Goal: Information Seeking & Learning: Learn about a topic

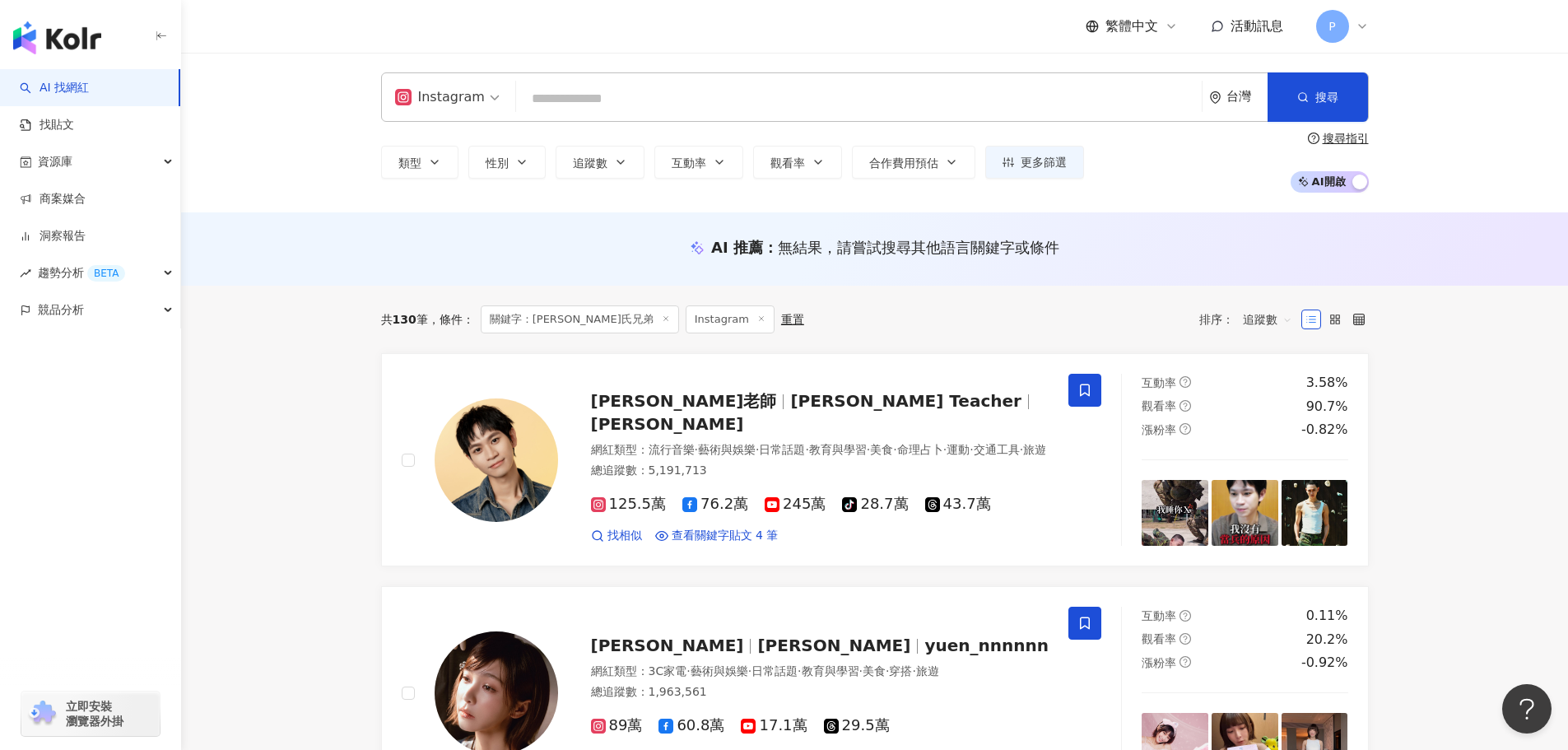
click at [615, 100] on input "search" at bounding box center [858, 98] width 672 height 31
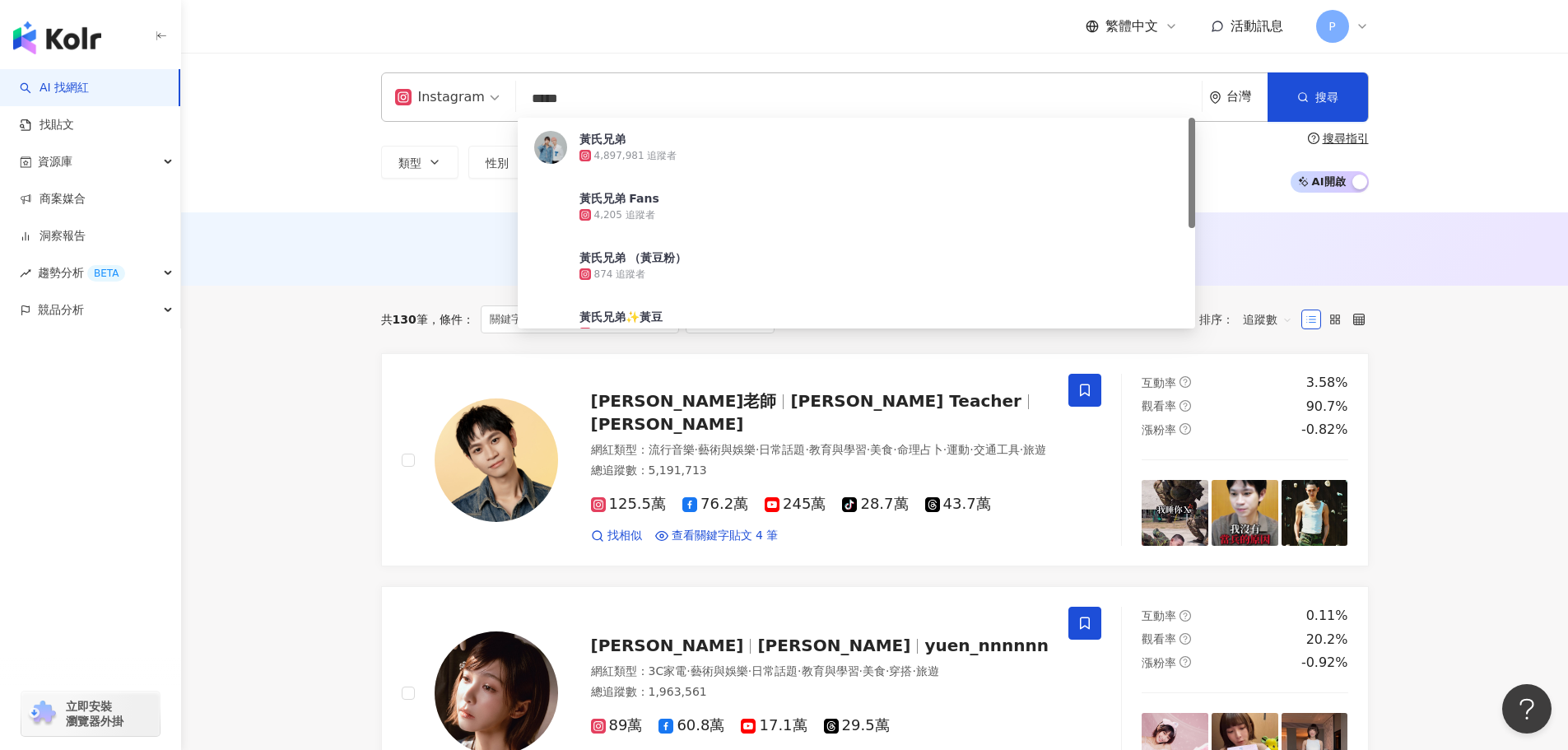
type input "****"
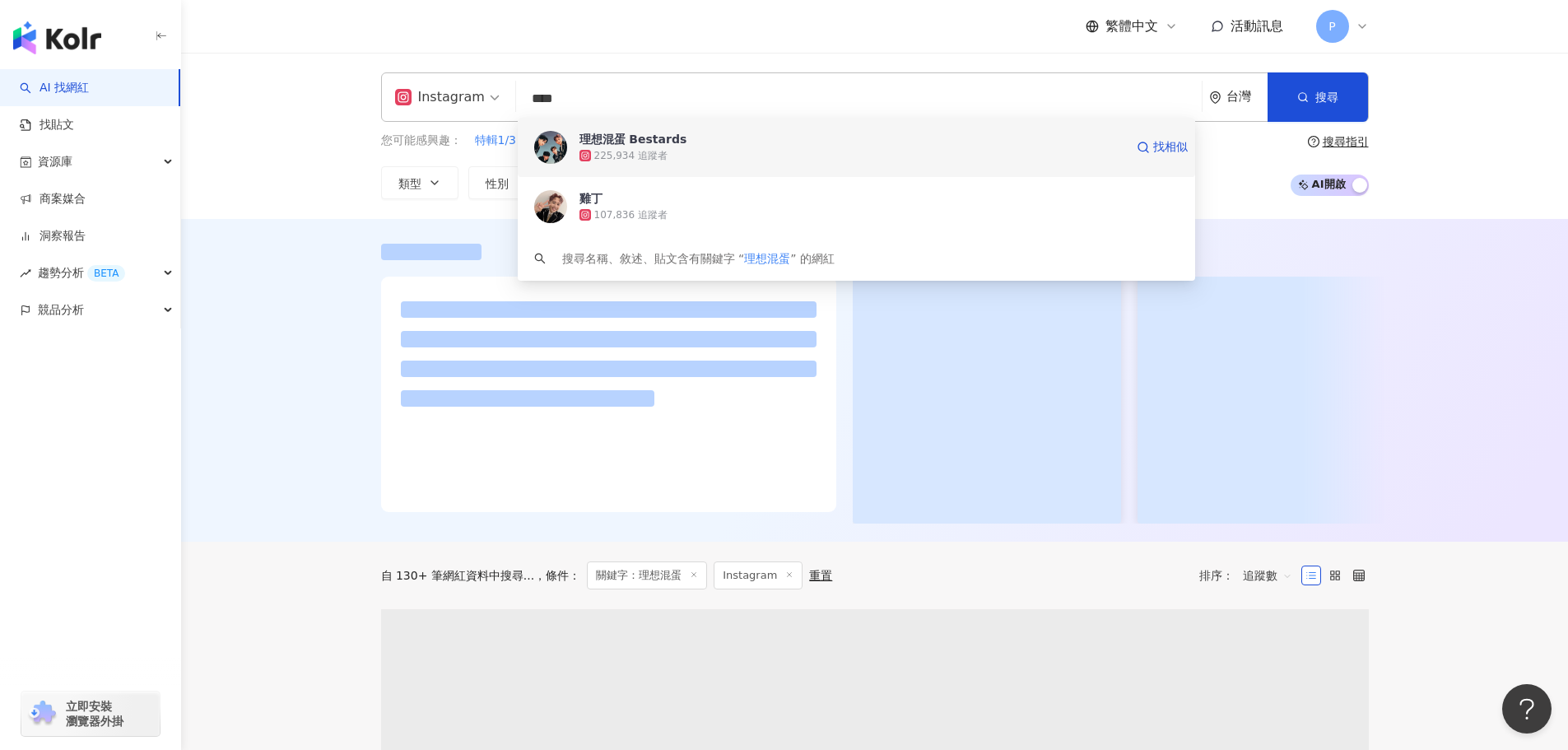
click at [658, 139] on div "理想混蛋 Bestards" at bounding box center [633, 138] width 108 height 16
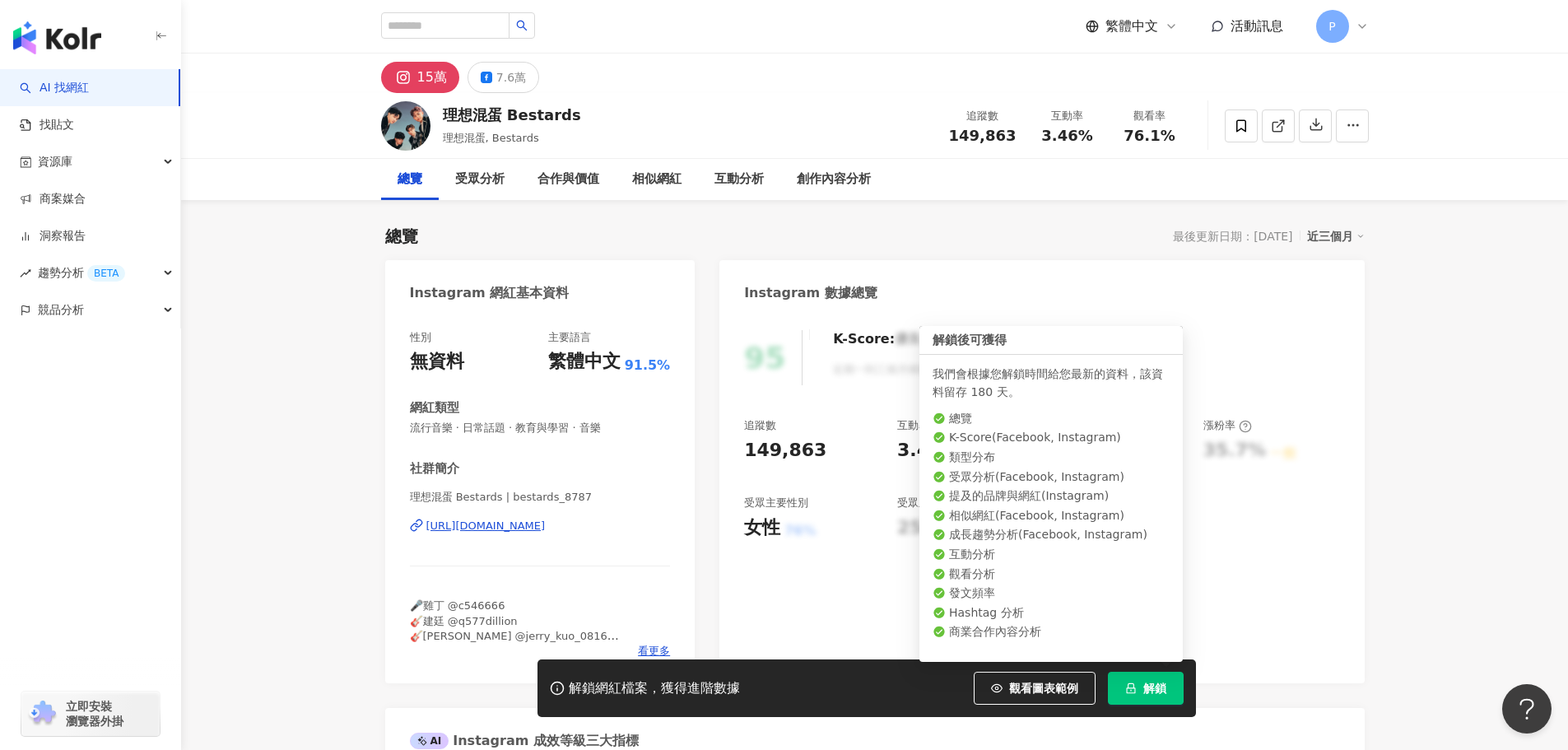
click at [1148, 691] on span "解鎖" at bounding box center [1154, 689] width 23 height 14
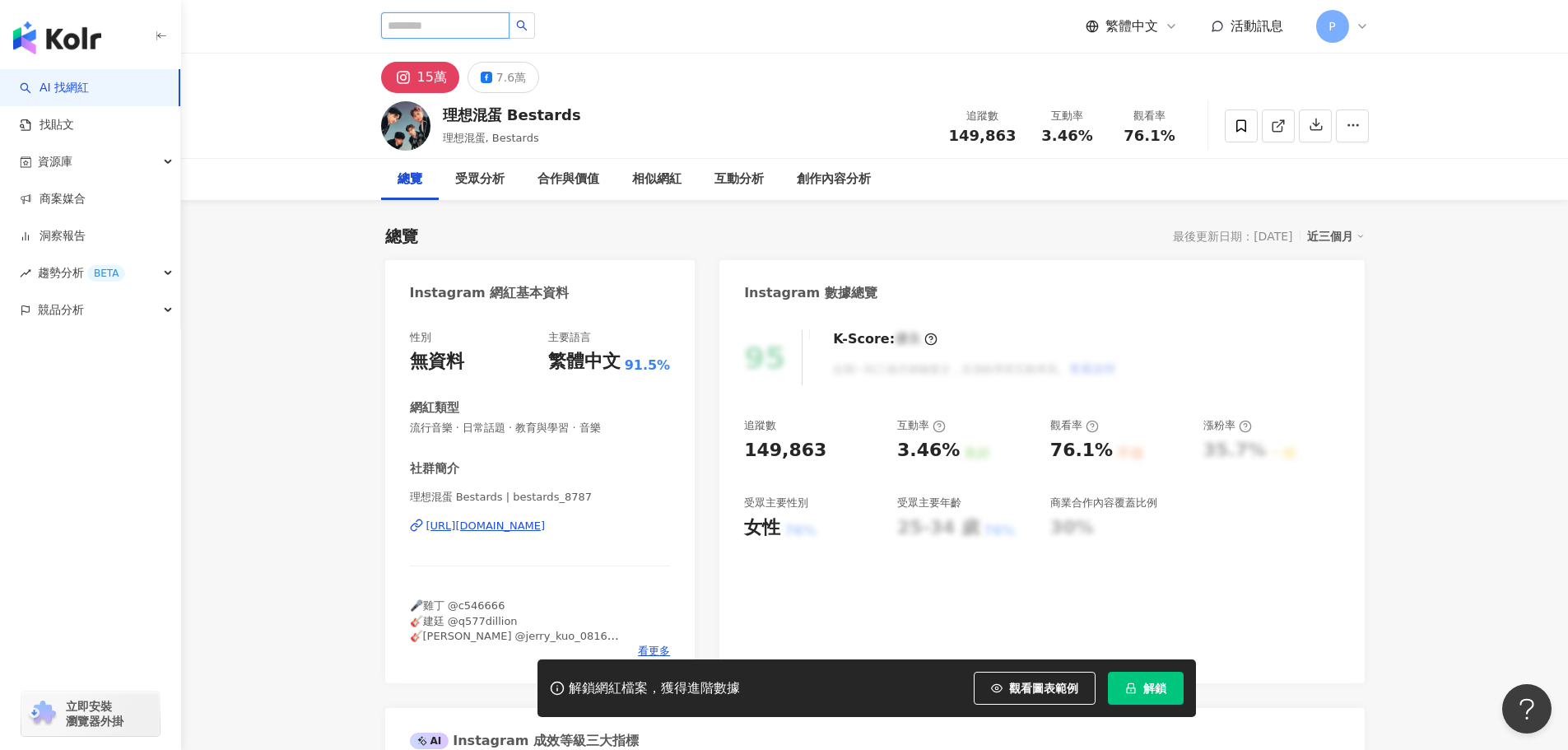
click at [505, 25] on input "search" at bounding box center [444, 25] width 128 height 26
drag, startPoint x: 591, startPoint y: 116, endPoint x: 444, endPoint y: 114, distance: 147.0
click at [444, 114] on div "理想混蛋 Bestards 理想混蛋, Bestards 追蹤數 149,863 互動率 3.46% 觀看率 76.1%" at bounding box center [875, 126] width 1053 height 65
copy div "理想混蛋 Bestards"
click at [453, 18] on input "search" at bounding box center [444, 25] width 128 height 26
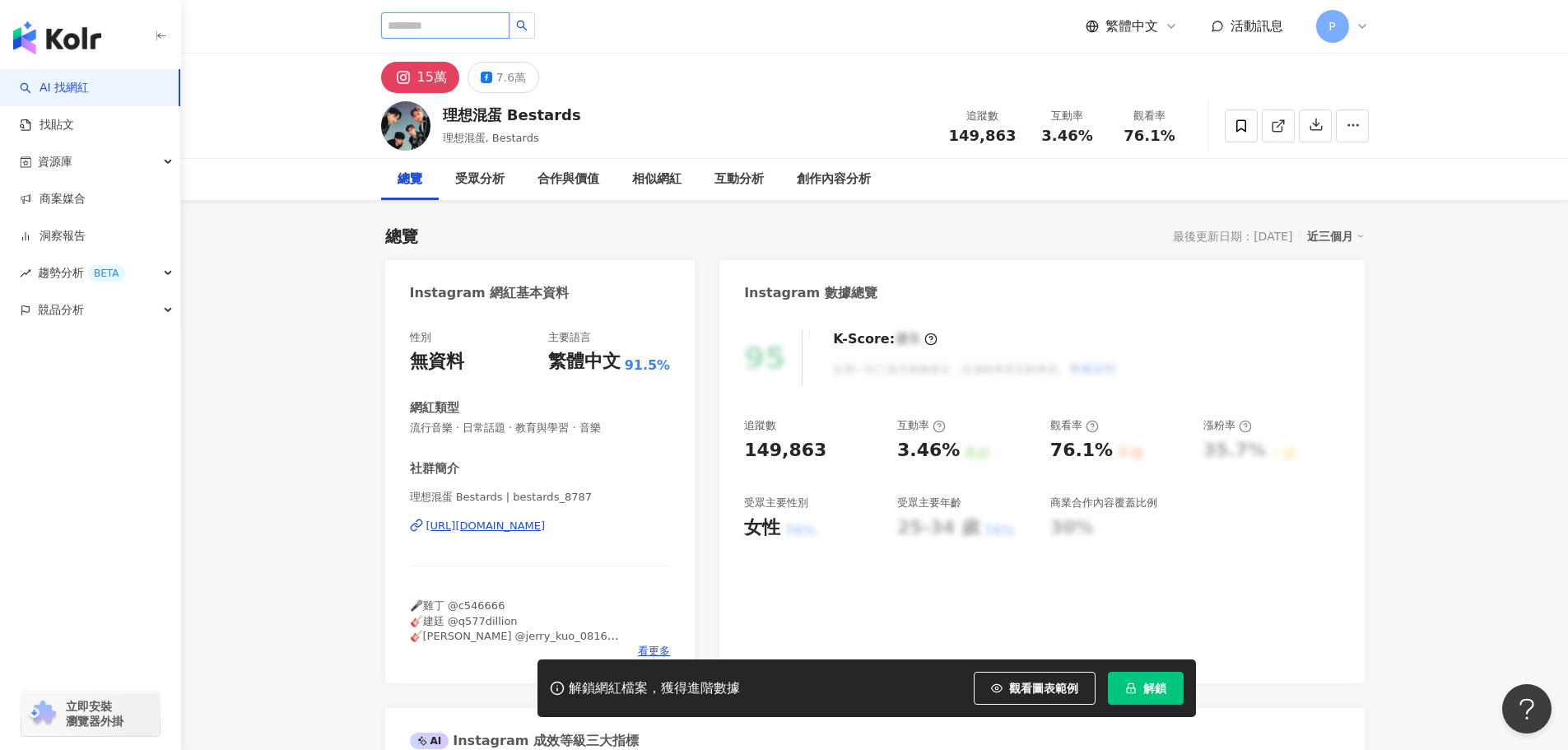
paste input "**********"
type input "**********"
click at [527, 25] on icon "search" at bounding box center [522, 25] width 12 height 12
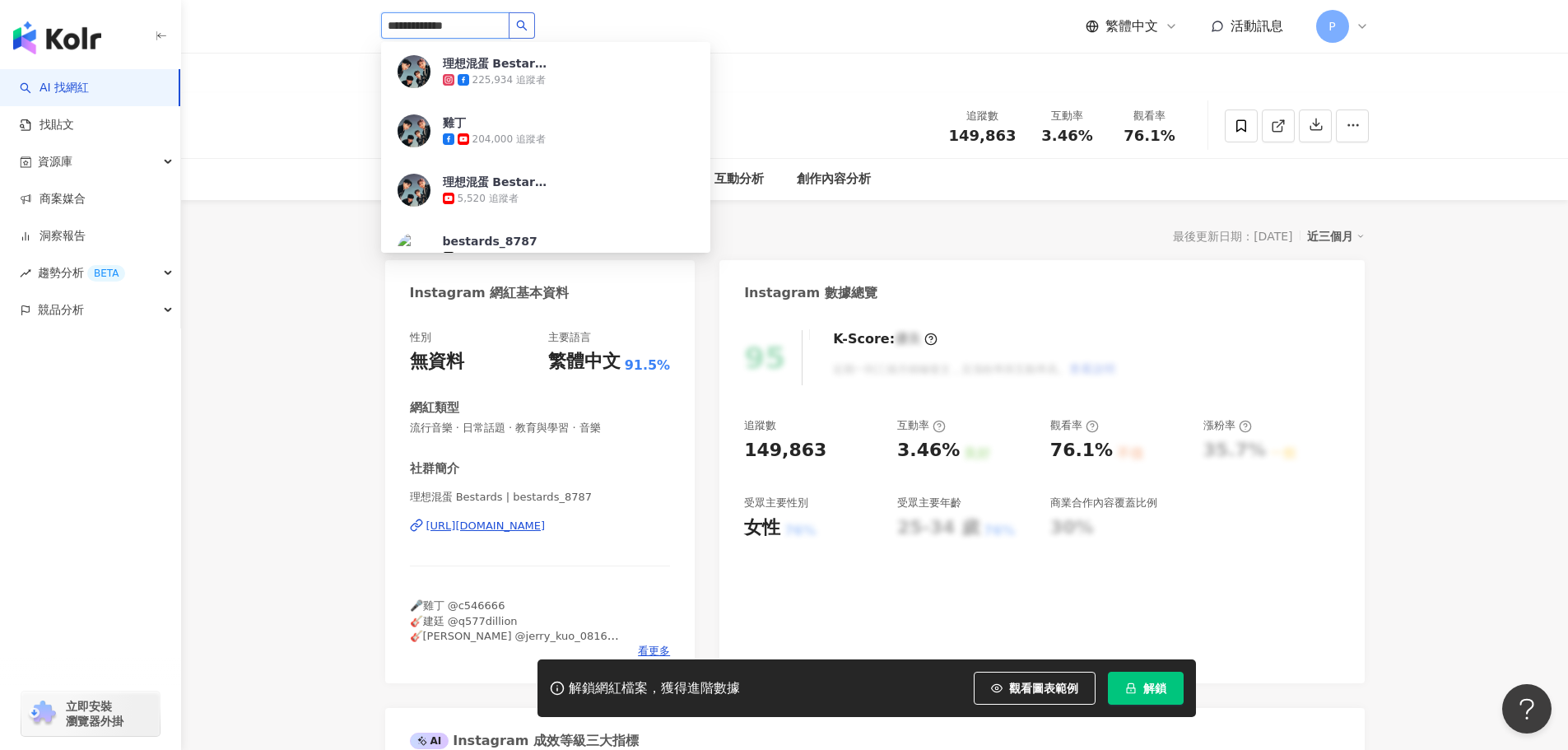
click at [510, 25] on input "**********" at bounding box center [444, 25] width 128 height 26
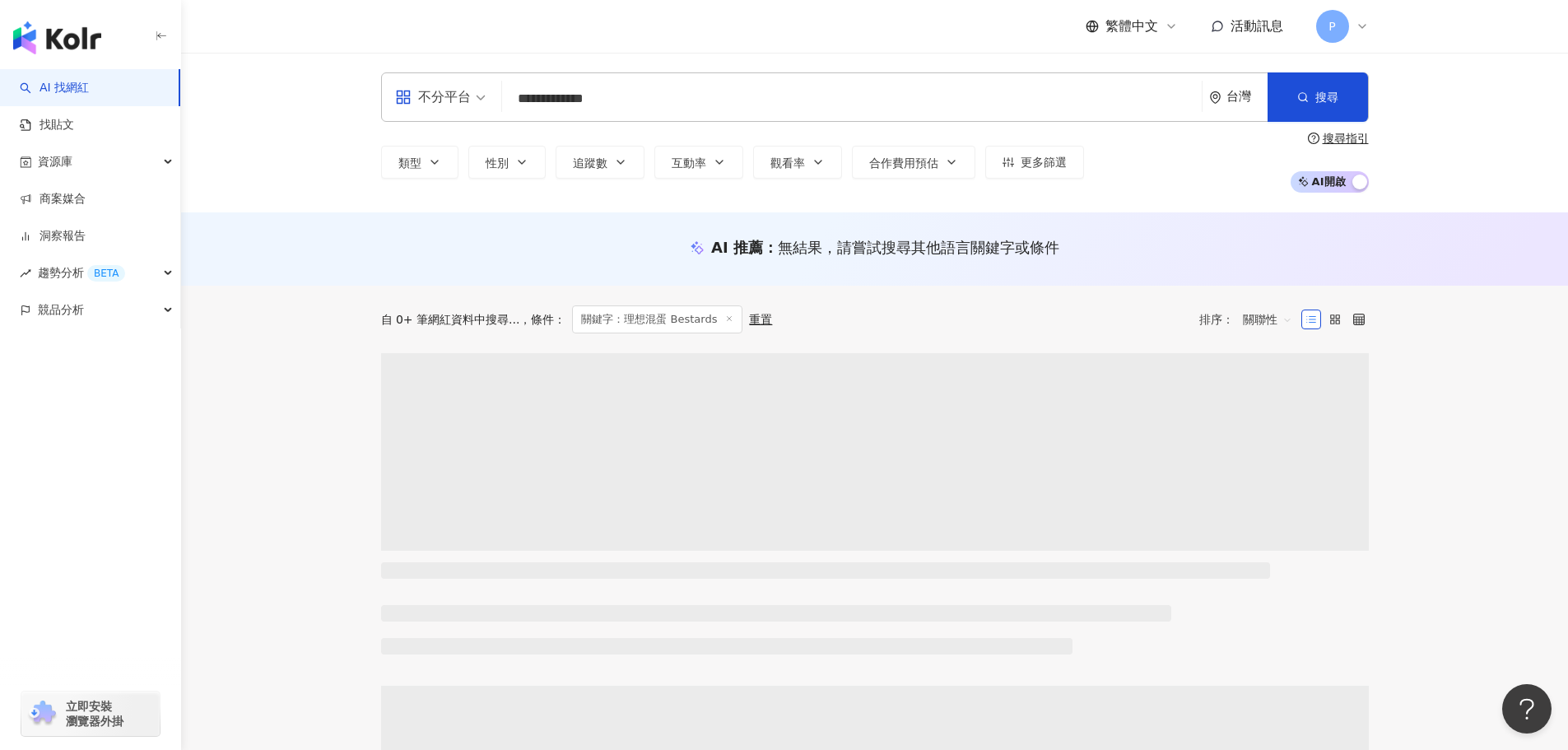
click at [689, 109] on input "**********" at bounding box center [851, 98] width 686 height 31
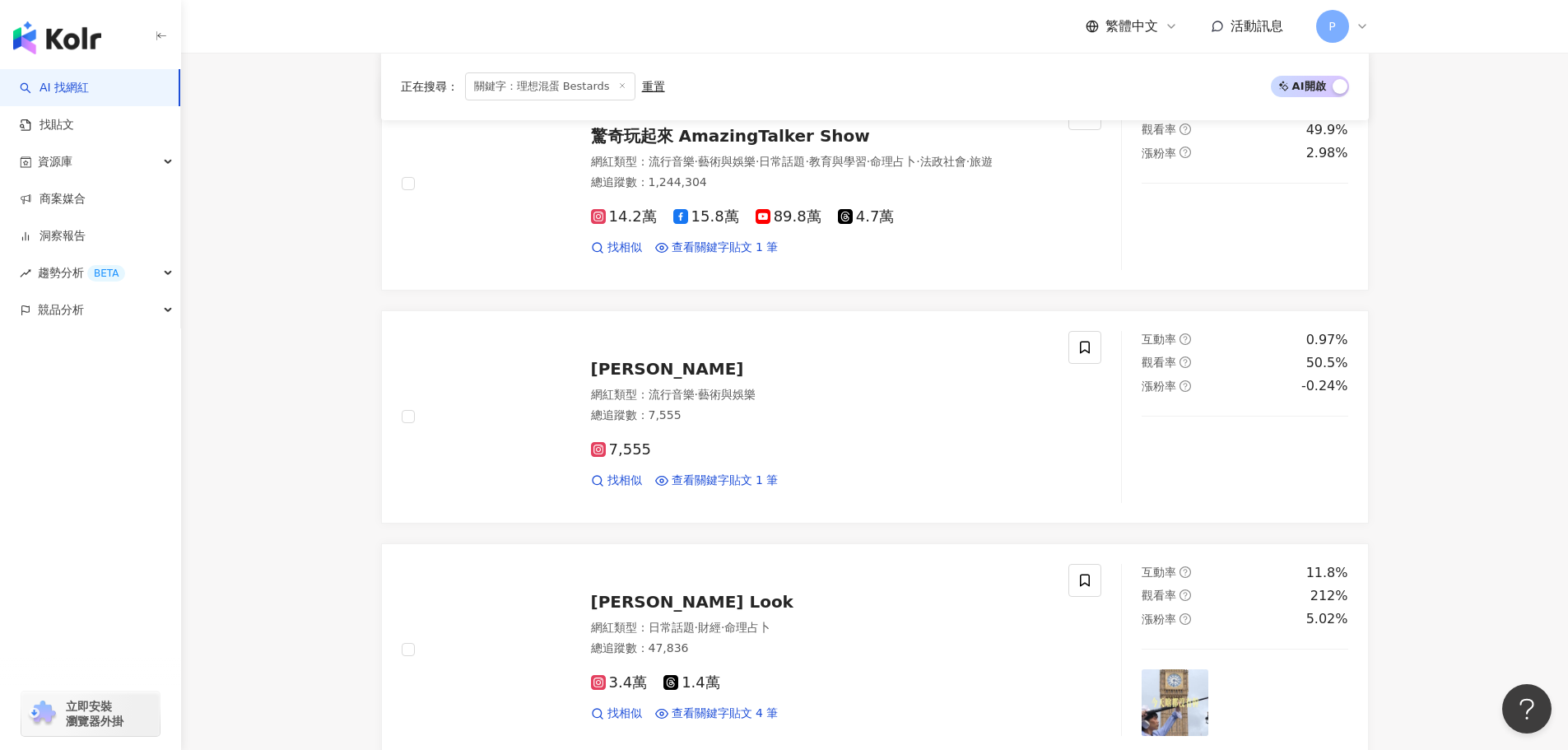
scroll to position [1210, 0]
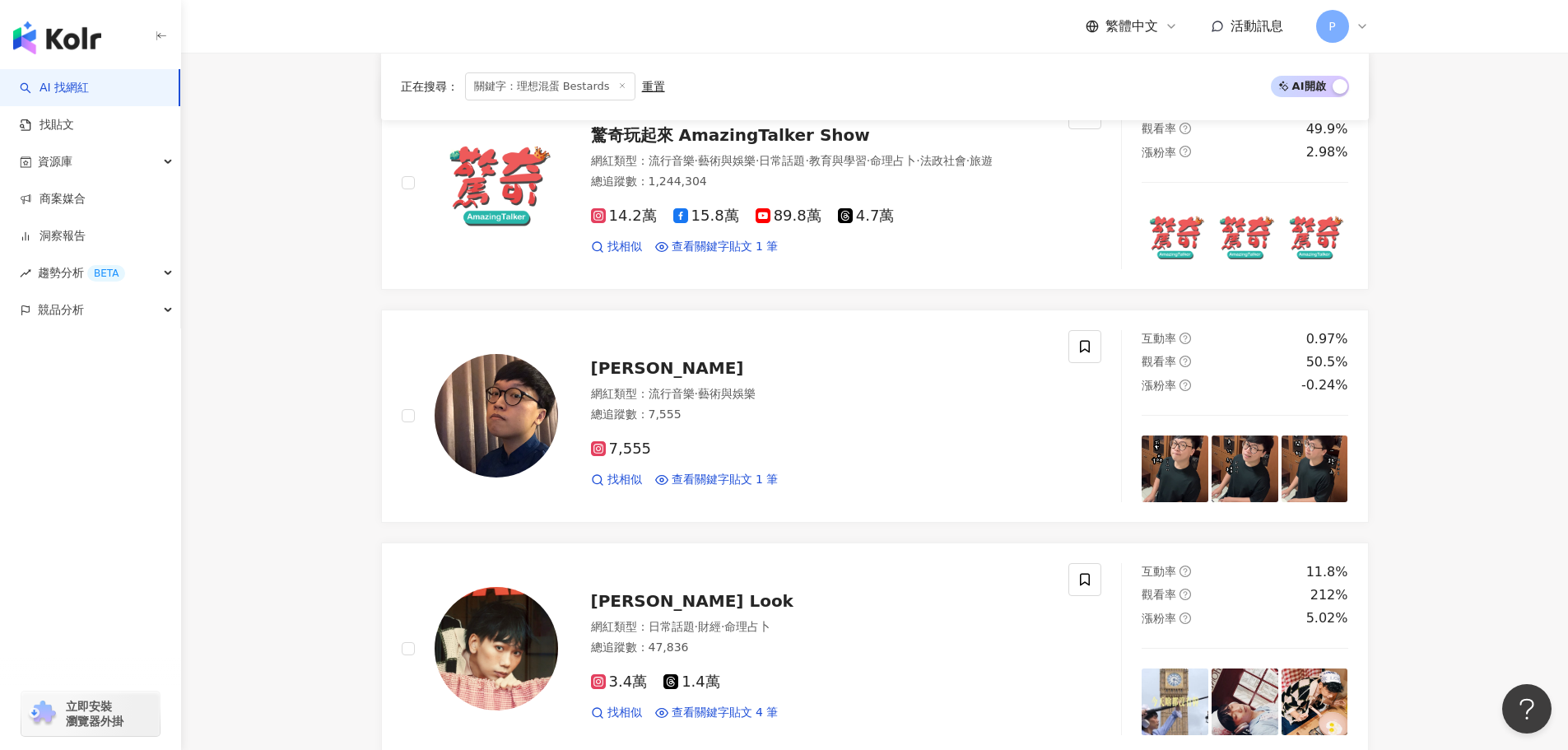
type input "****"
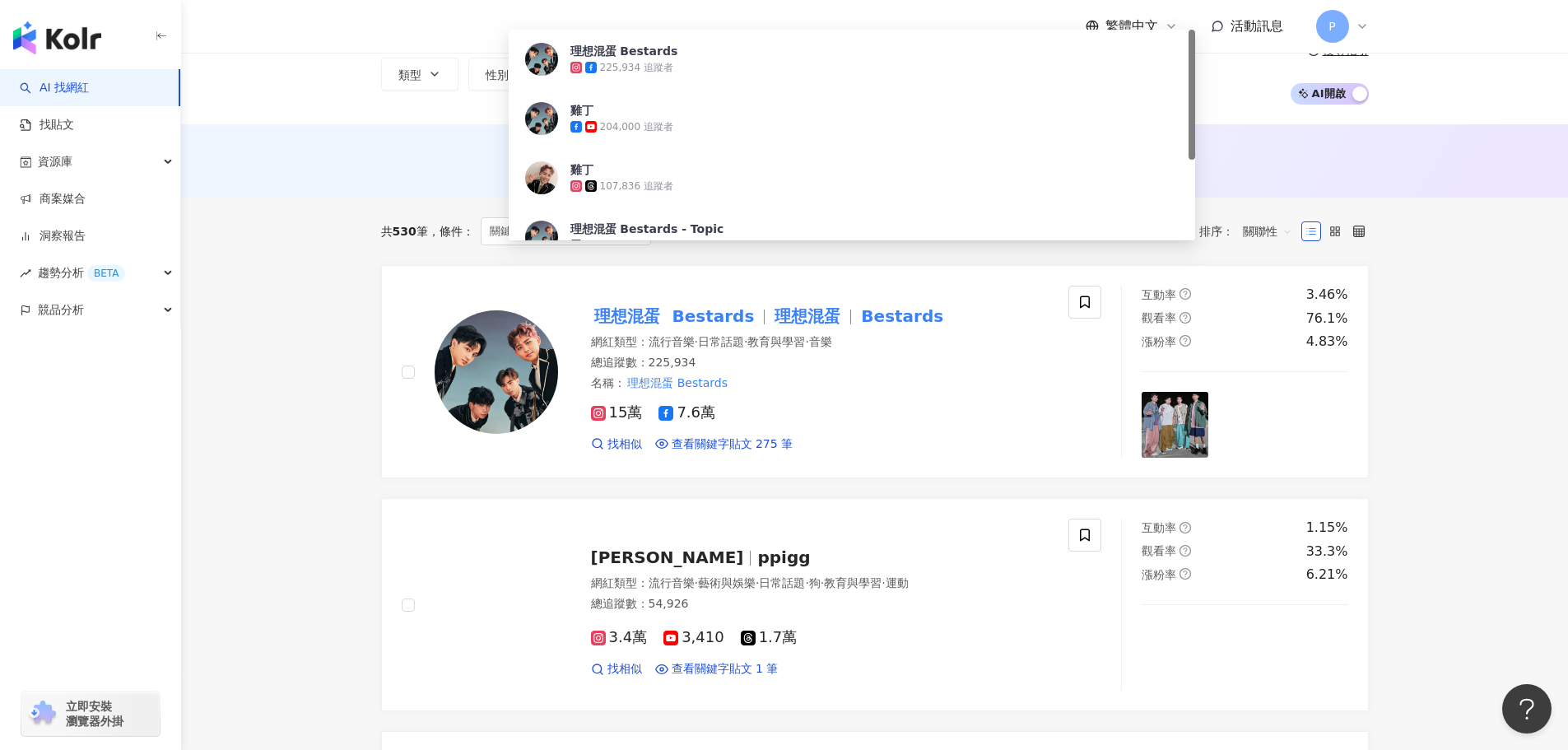
scroll to position [0, 0]
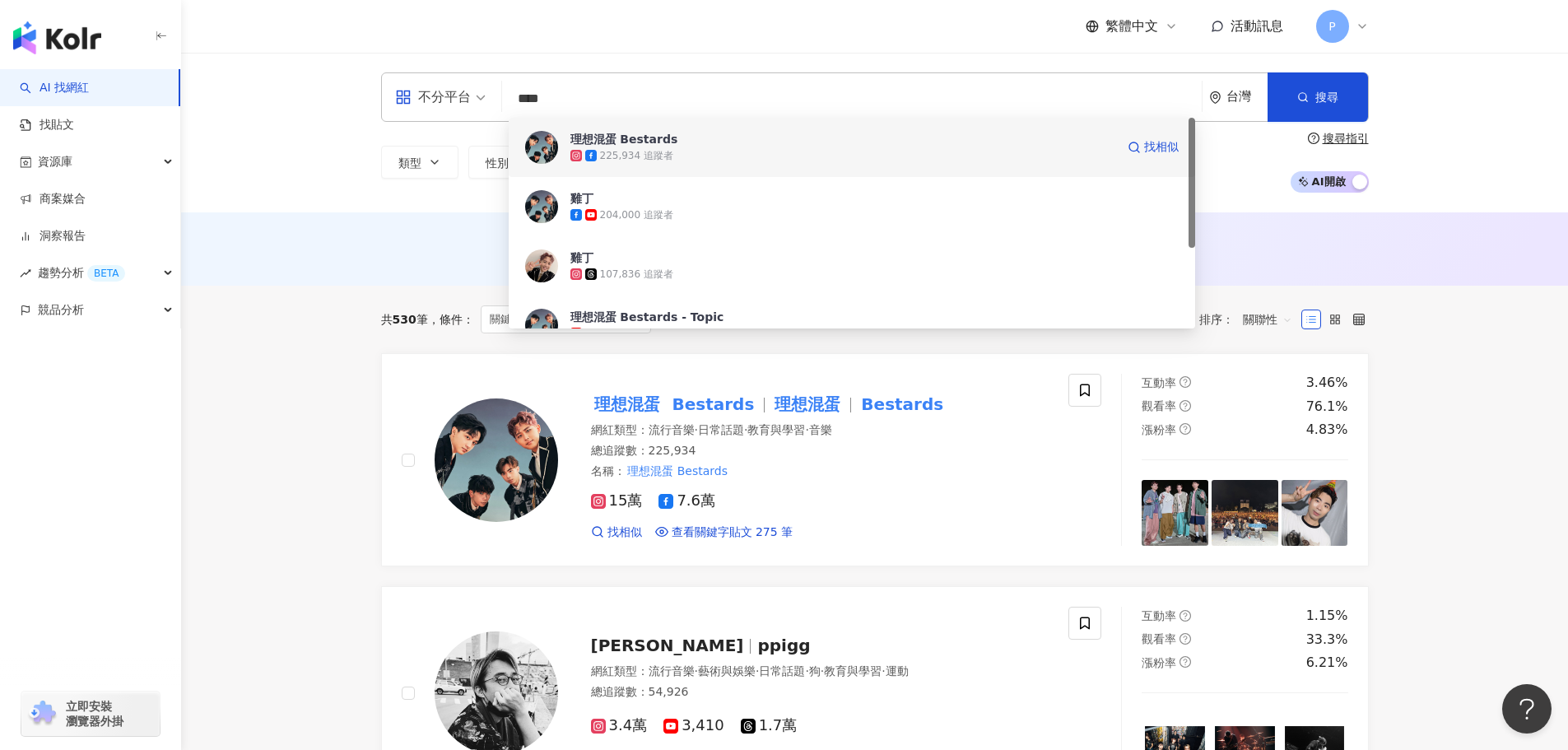
drag, startPoint x: 1186, startPoint y: 171, endPoint x: 1187, endPoint y: 187, distance: 16.0
click at [1187, 187] on div "理想混蛋 Bestards 225,934 追蹤者 找相似 雞丁 204,000 追蹤者 雞丁 107,836 追蹤者 理想混蛋 Bestards - Top…" at bounding box center [851, 266] width 686 height 296
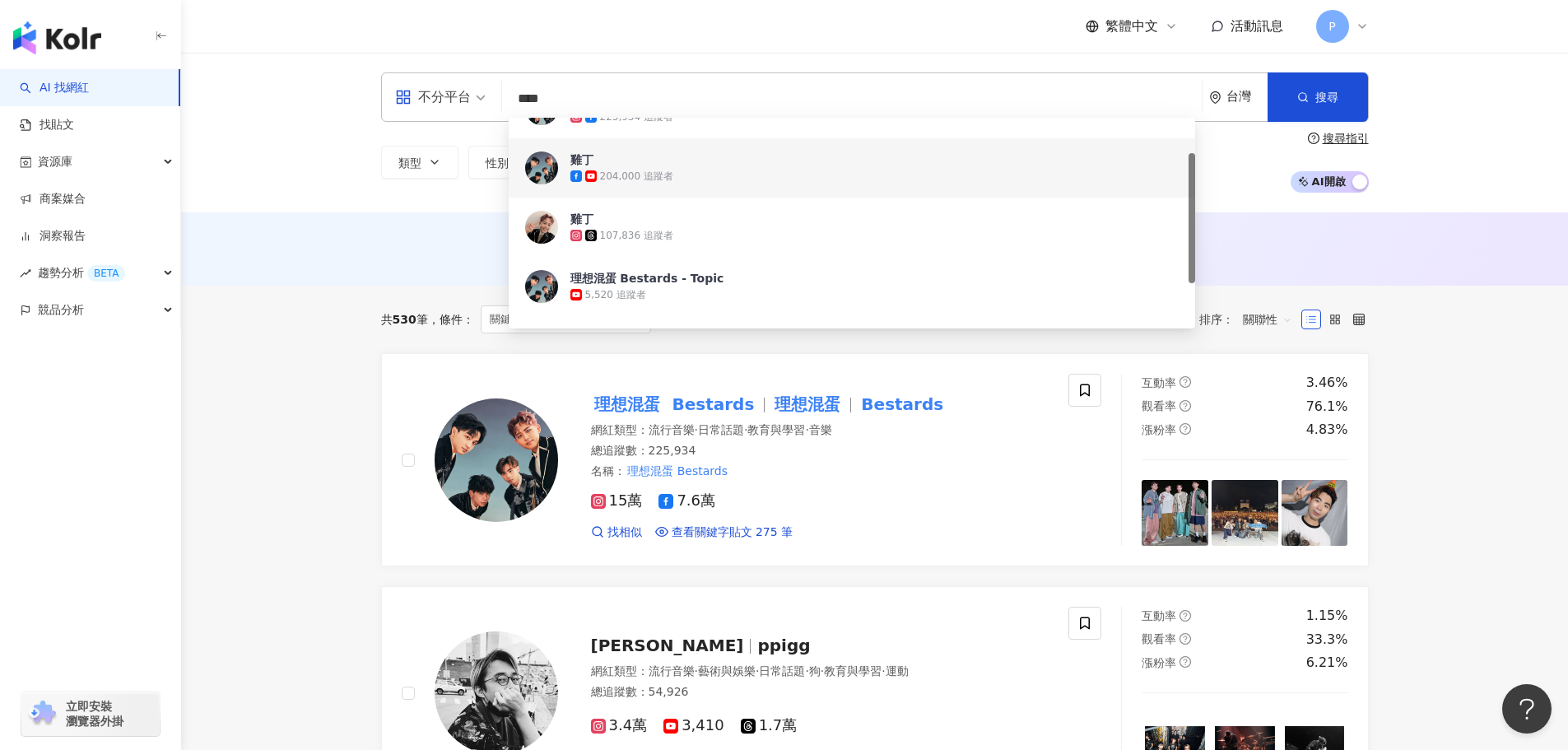
scroll to position [58, 0]
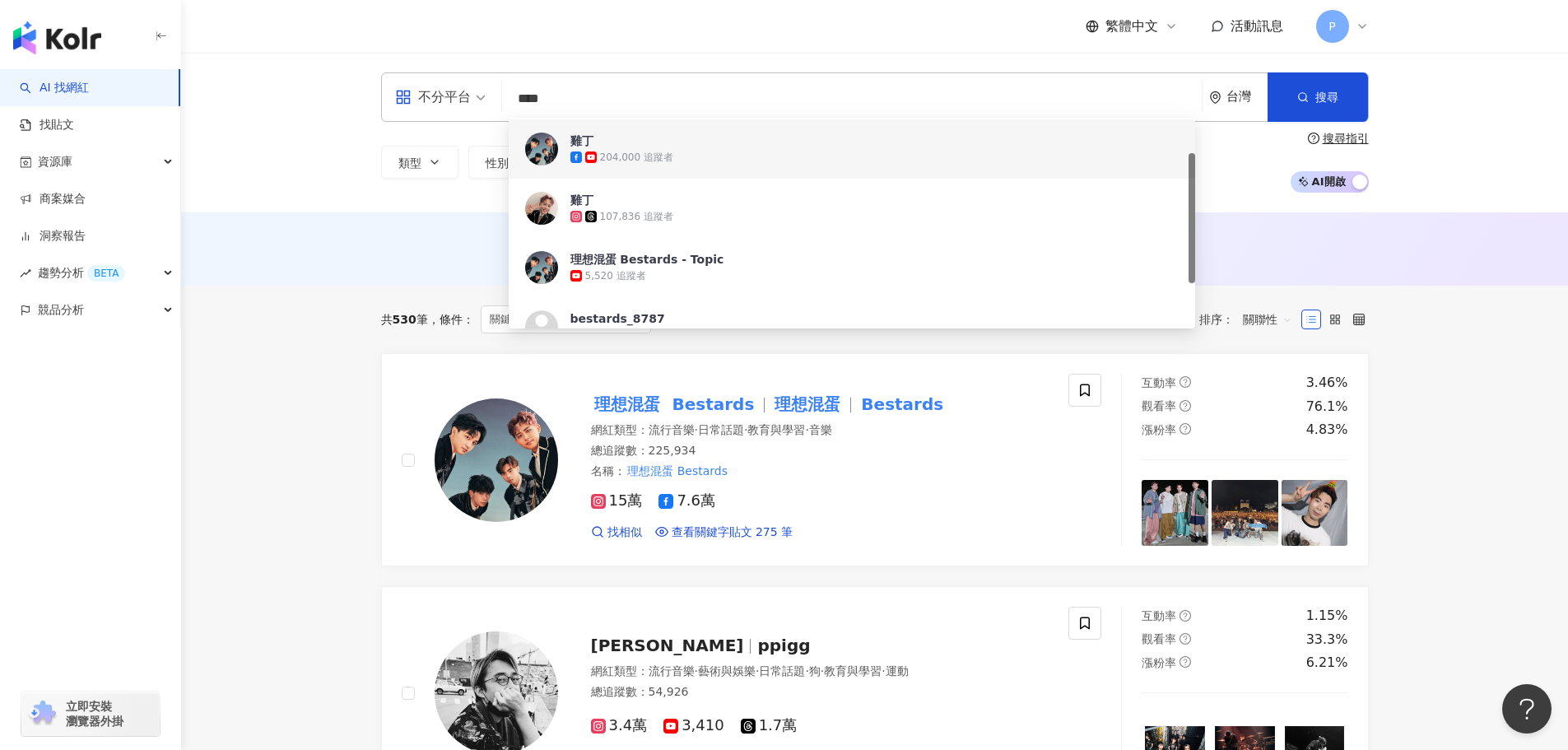
drag, startPoint x: 1194, startPoint y: 179, endPoint x: 1107, endPoint y: 241, distance: 106.8
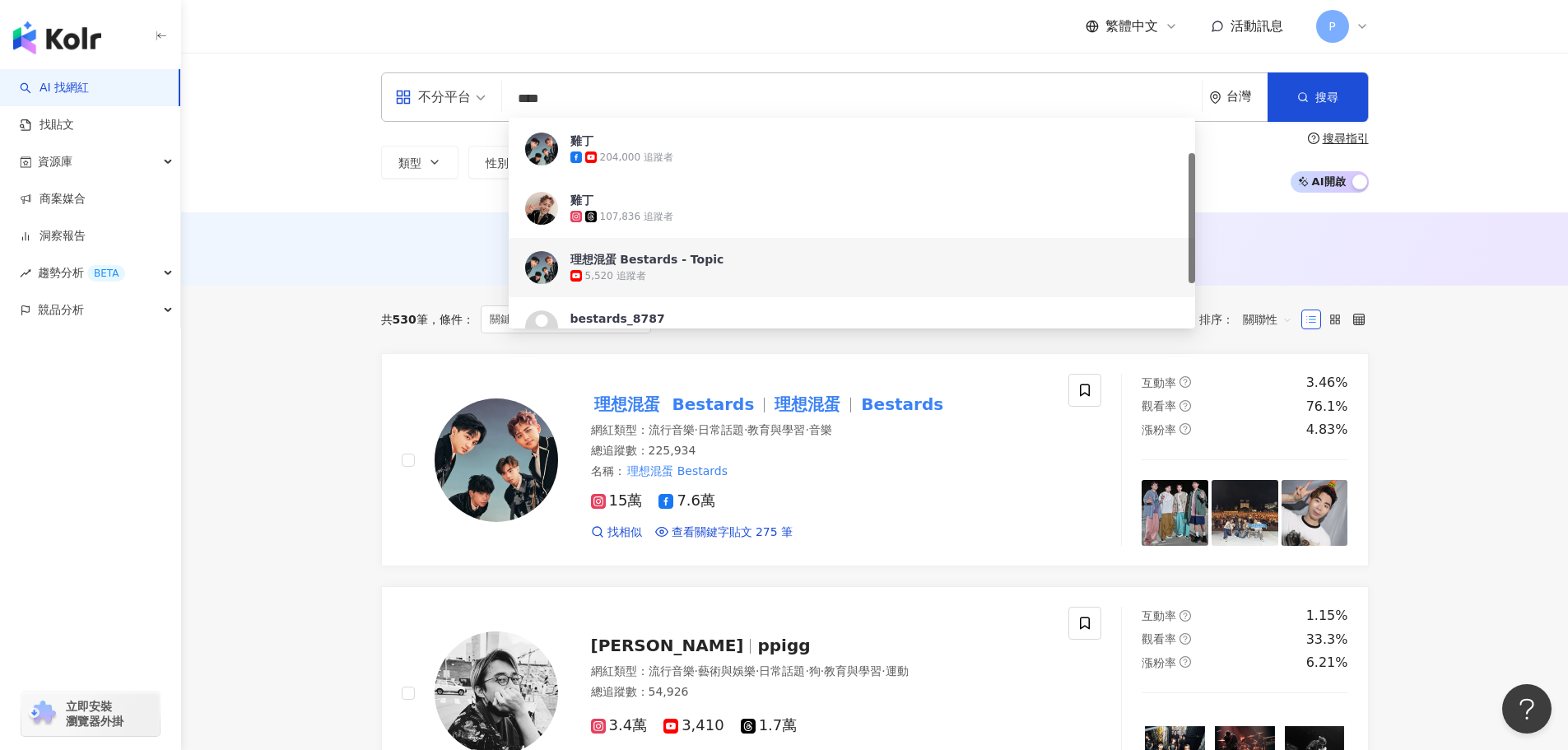
click at [763, 266] on span "理想混蛋 Bestards - Topic" at bounding box center [843, 259] width 545 height 16
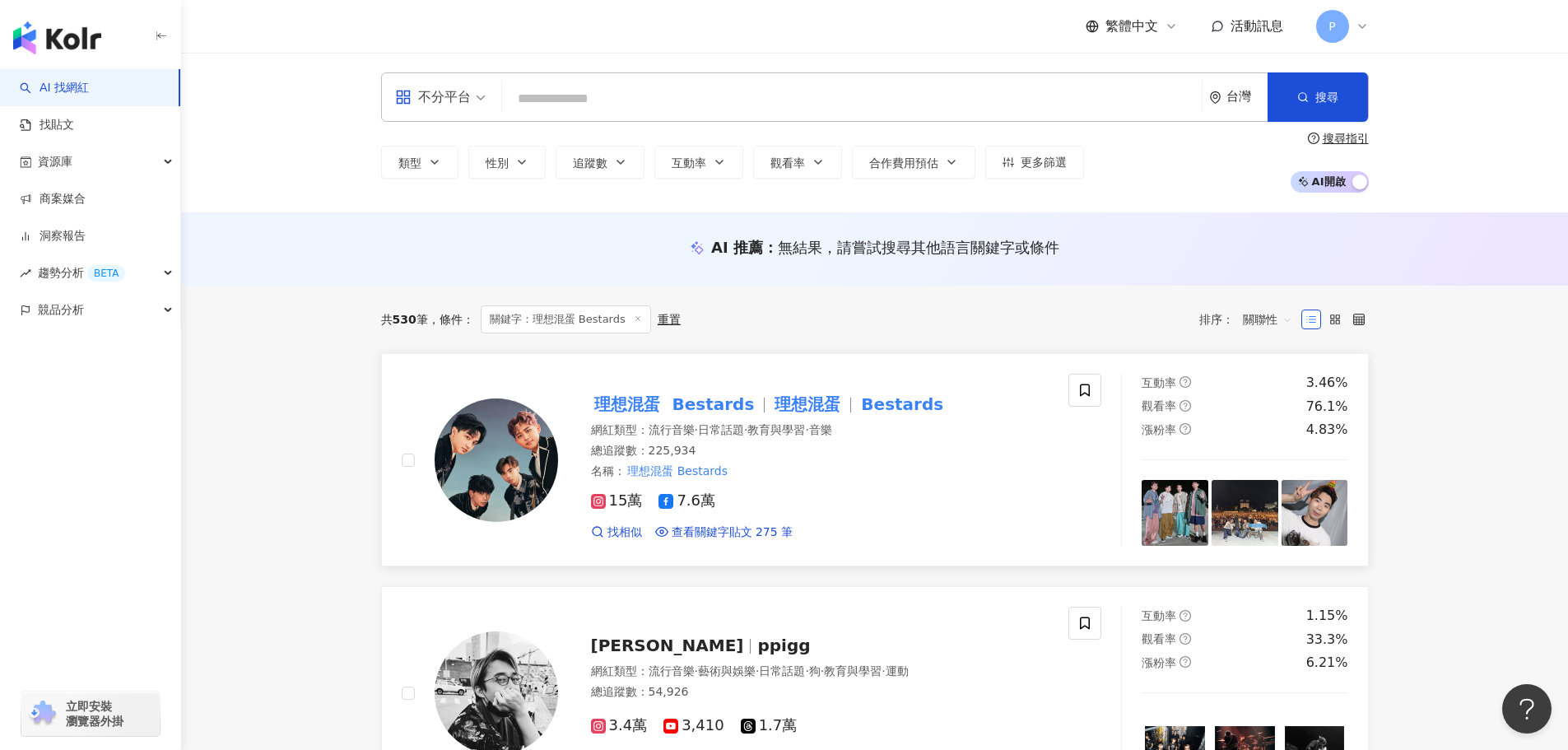
click at [743, 409] on mark "Bestards" at bounding box center [712, 404] width 89 height 26
click at [63, 163] on span "資源庫" at bounding box center [55, 162] width 35 height 37
click at [86, 196] on link "網紅管理" at bounding box center [63, 199] width 46 height 16
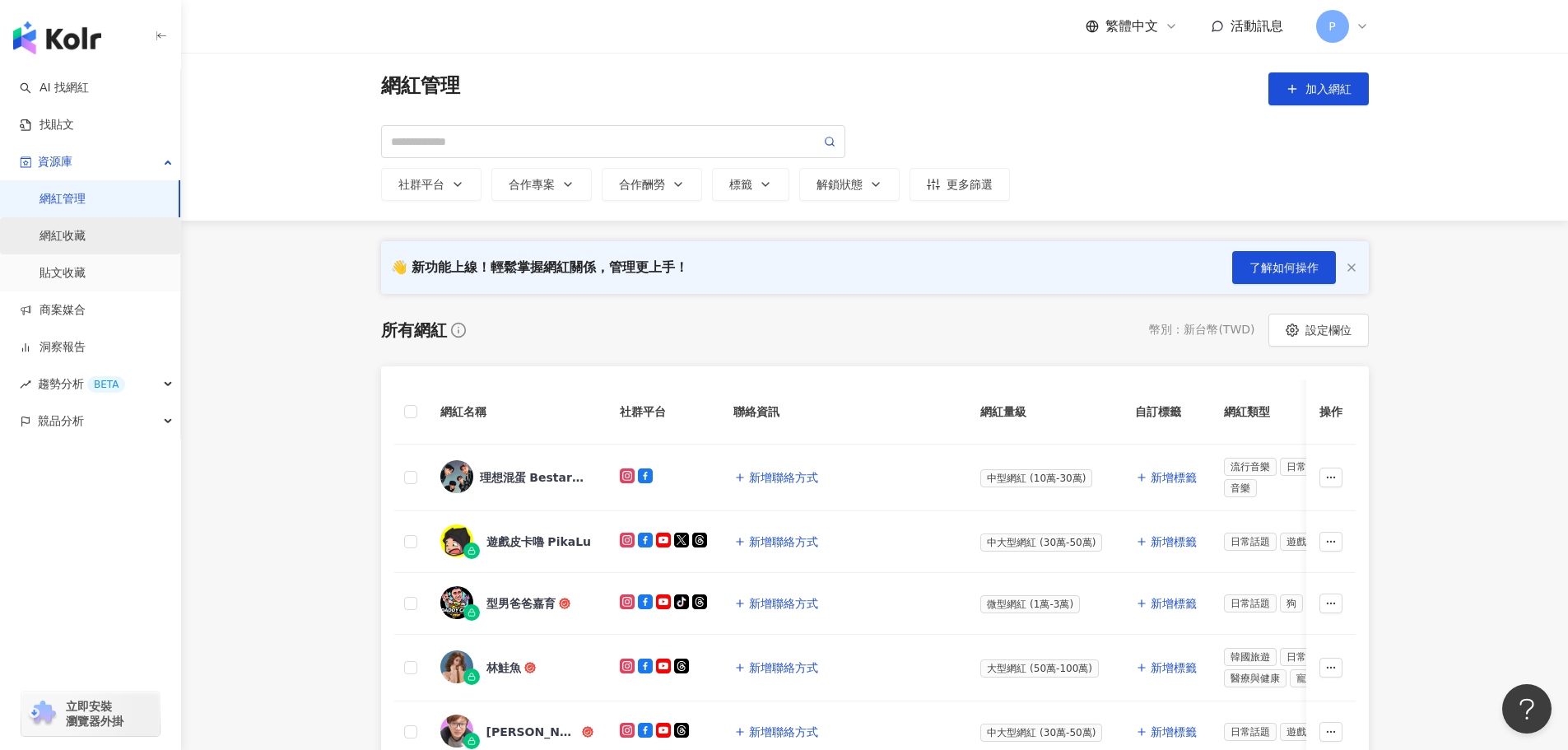
click at [86, 241] on link "網紅收藏" at bounding box center [63, 236] width 46 height 16
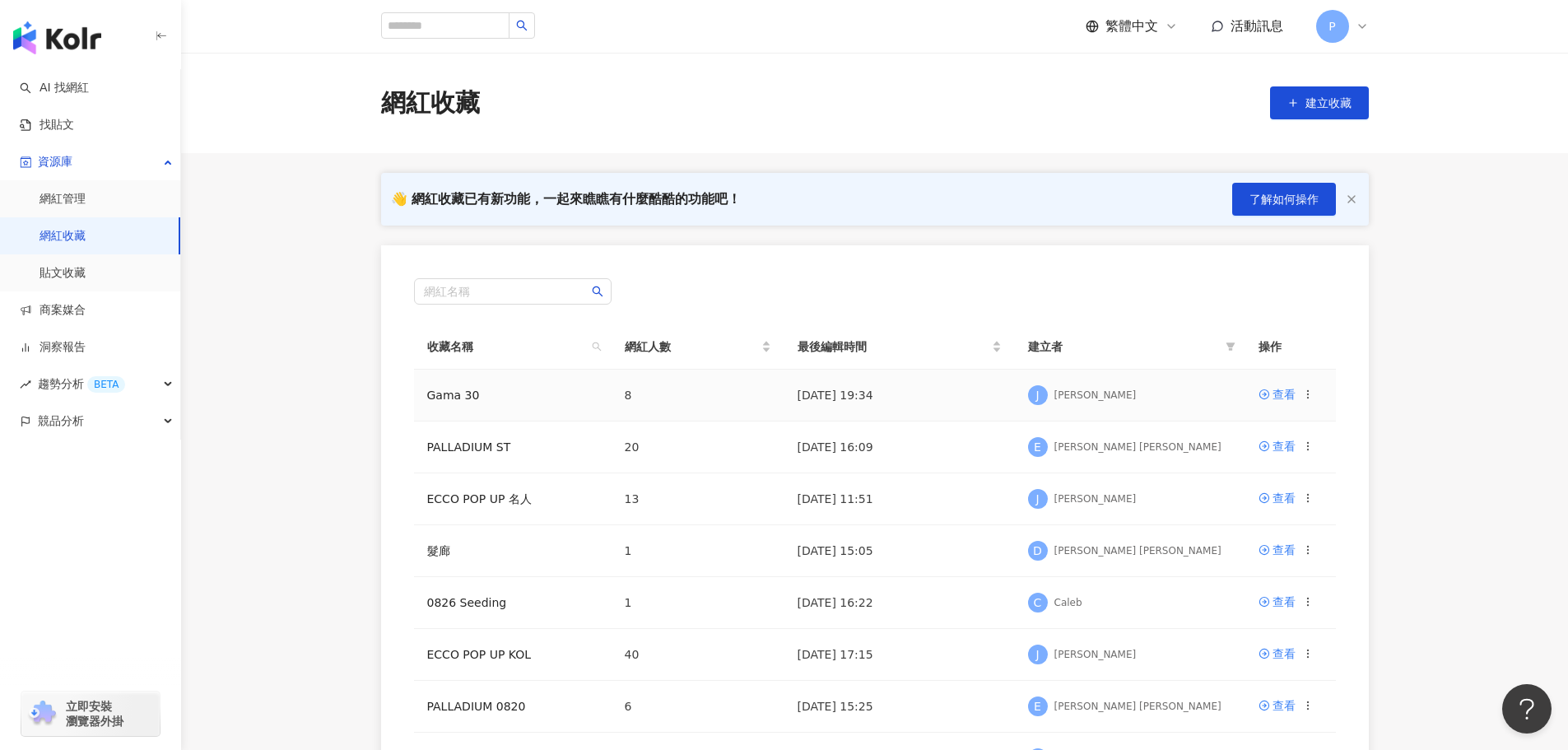
click at [847, 402] on td "2025/9/1 19:34" at bounding box center [900, 395] width 231 height 52
click at [466, 392] on link "Gama 30" at bounding box center [454, 395] width 53 height 14
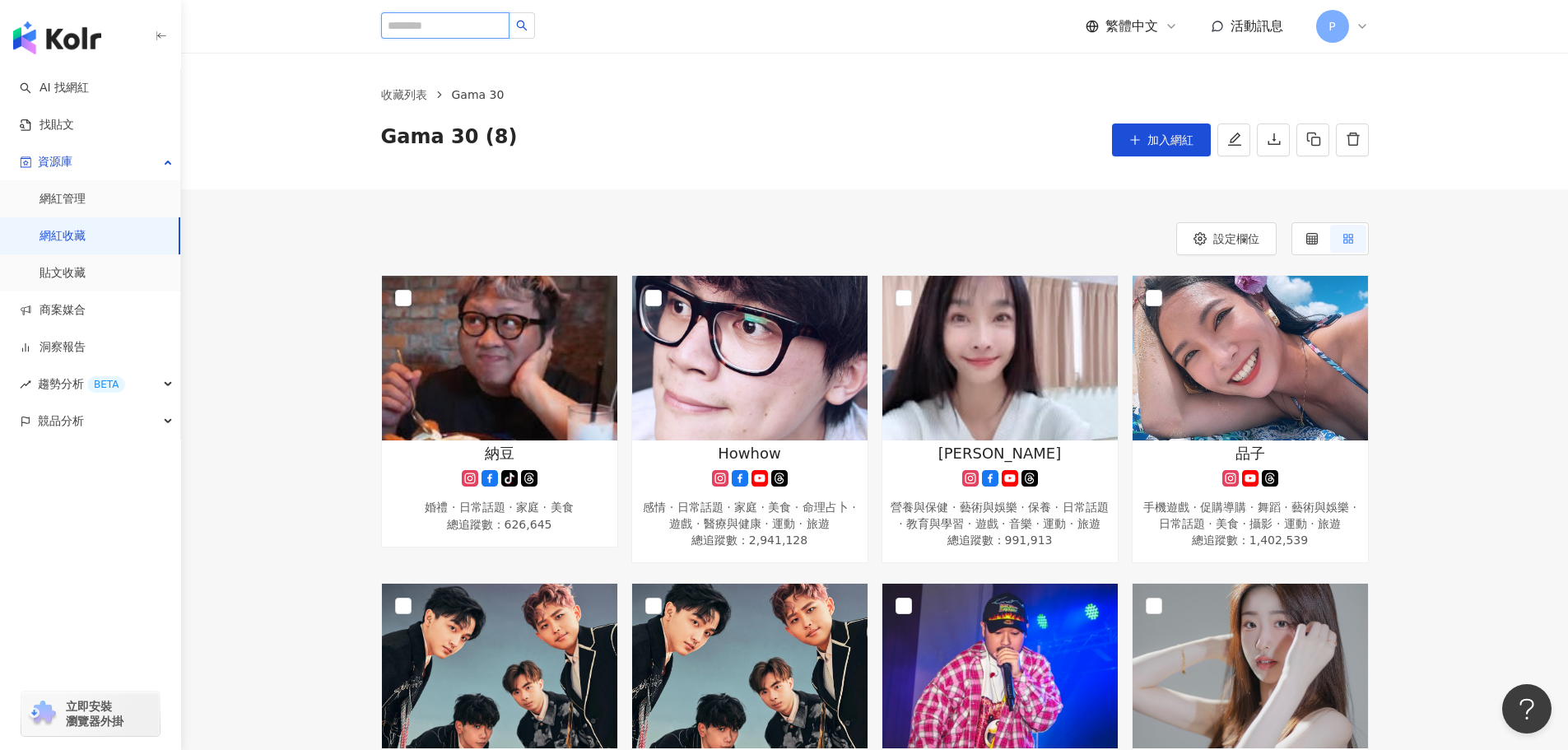
click at [470, 21] on input "search" at bounding box center [444, 25] width 128 height 26
type input "****"
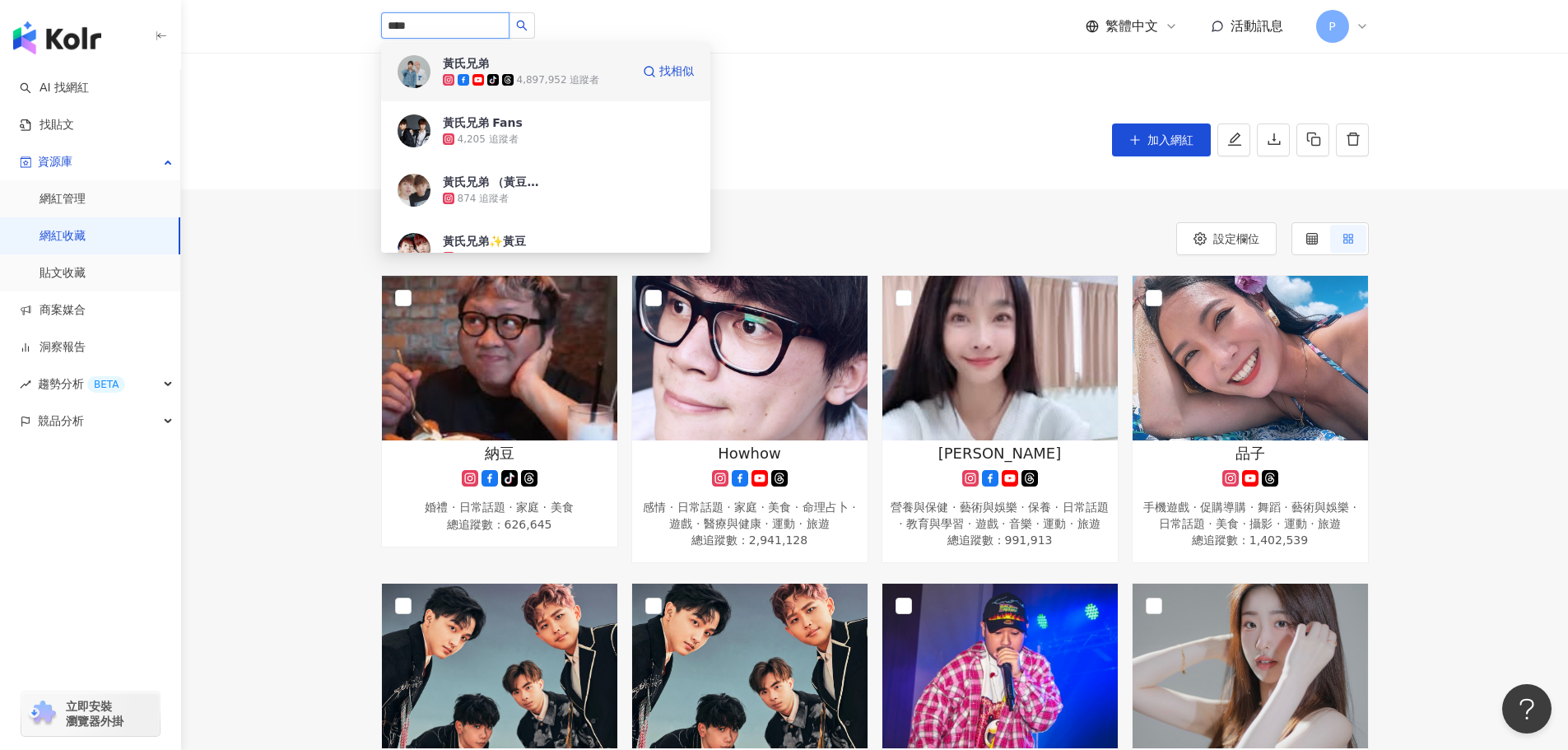
click at [560, 66] on div "黃氏兄弟 tiktok-icon 4,897,952 追蹤者" at bounding box center [536, 71] width 187 height 33
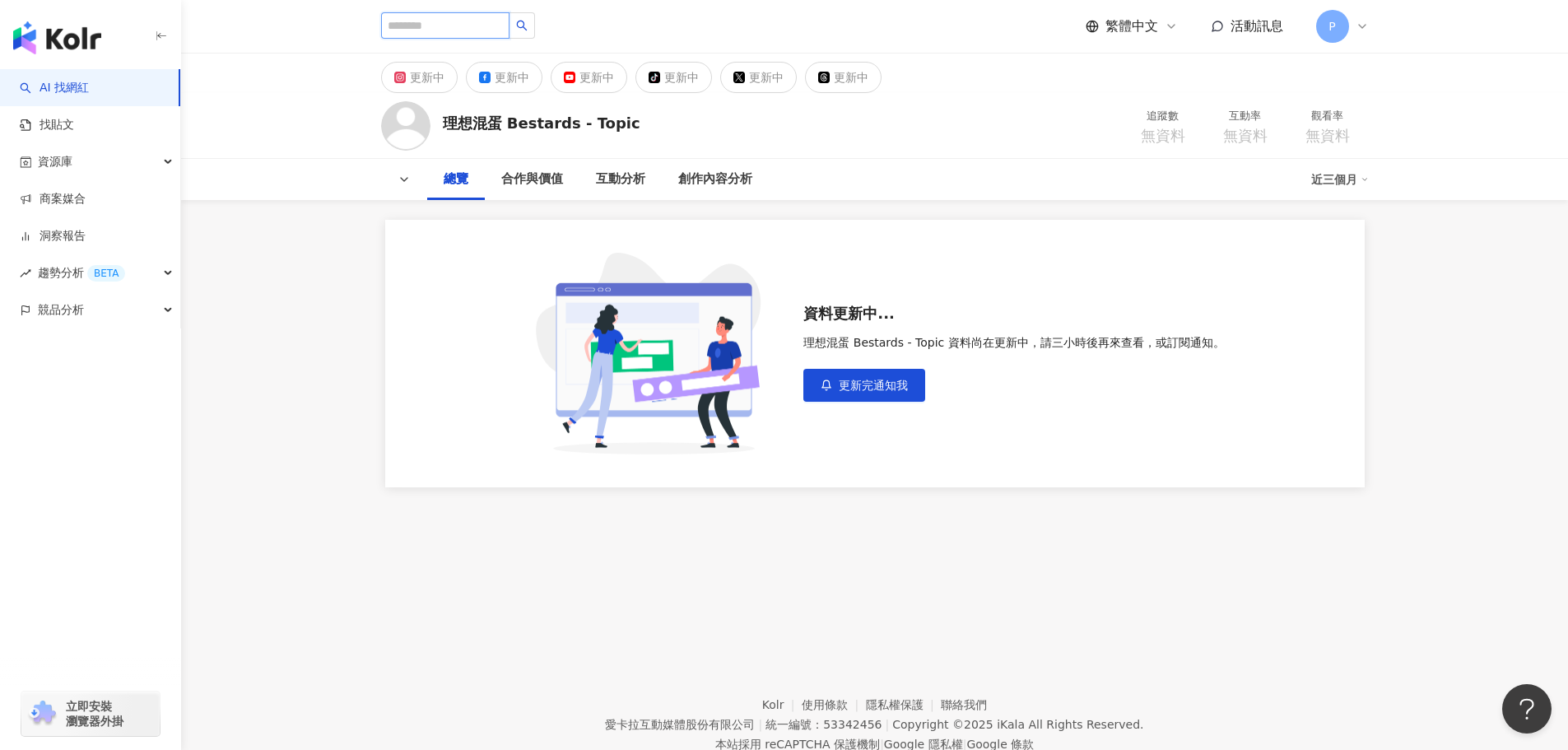
click at [478, 20] on input "search" at bounding box center [444, 25] width 128 height 26
paste input "**********"
type input "**********"
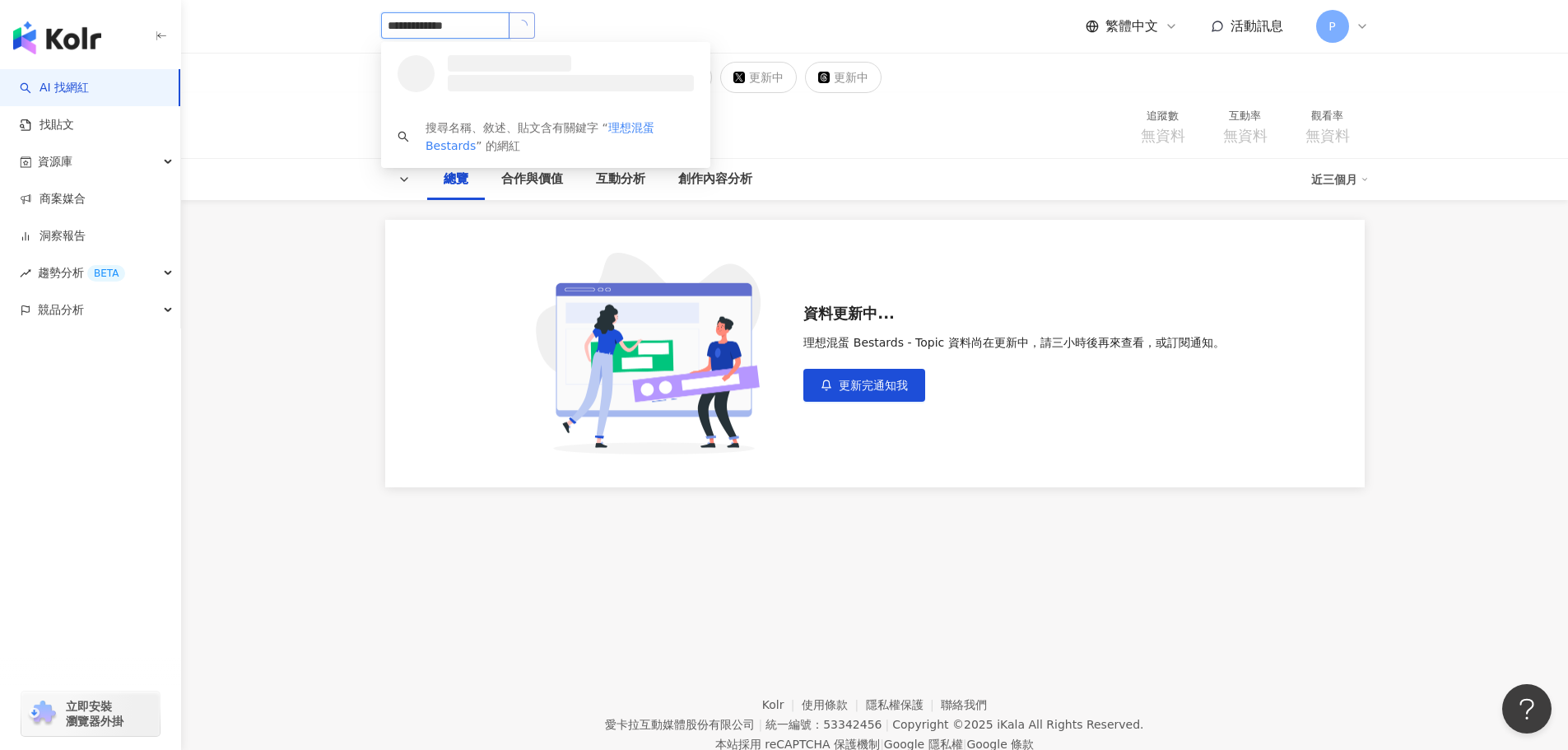
click at [535, 26] on button "button" at bounding box center [522, 25] width 26 height 26
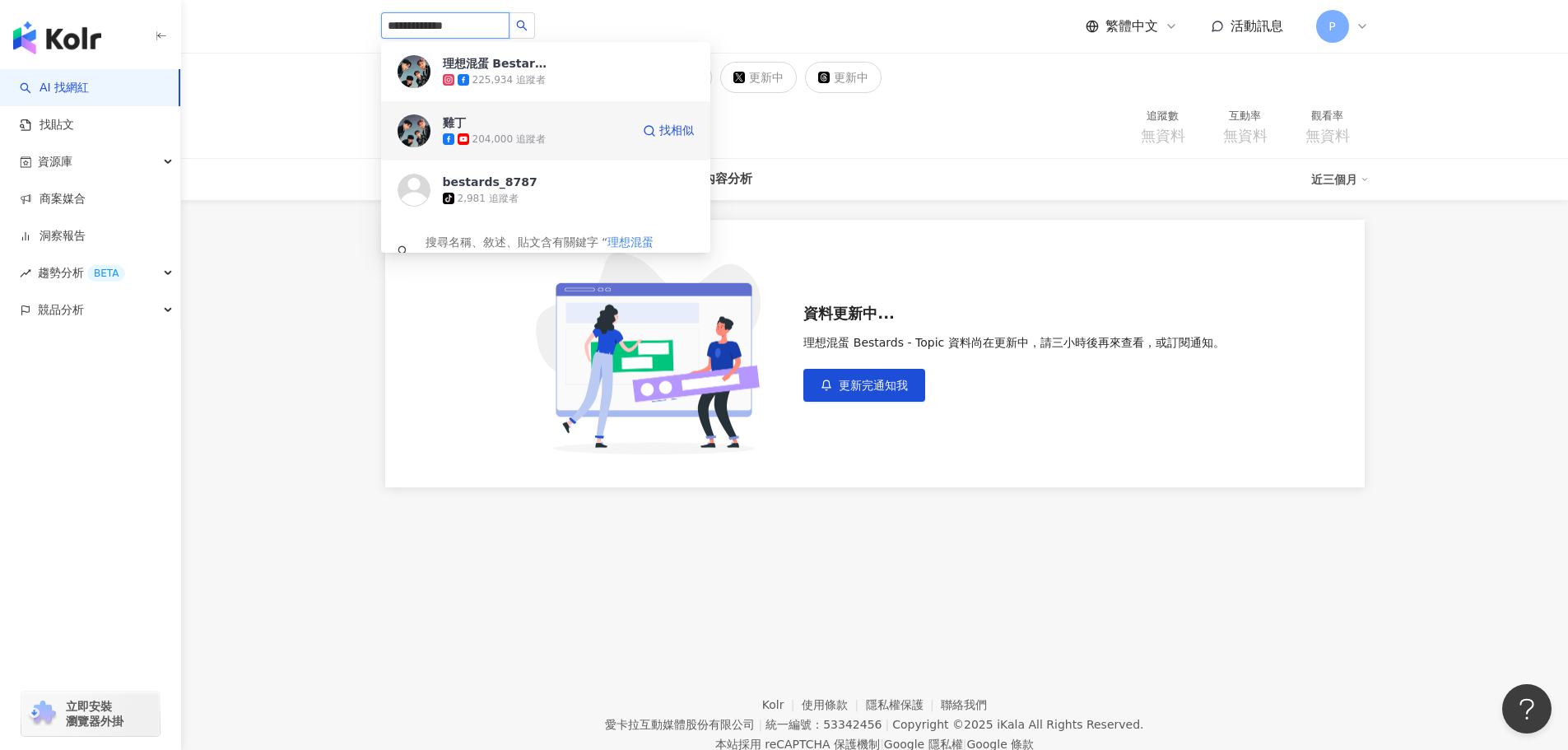
click at [572, 133] on div "204,000 追蹤者" at bounding box center [536, 138] width 187 height 16
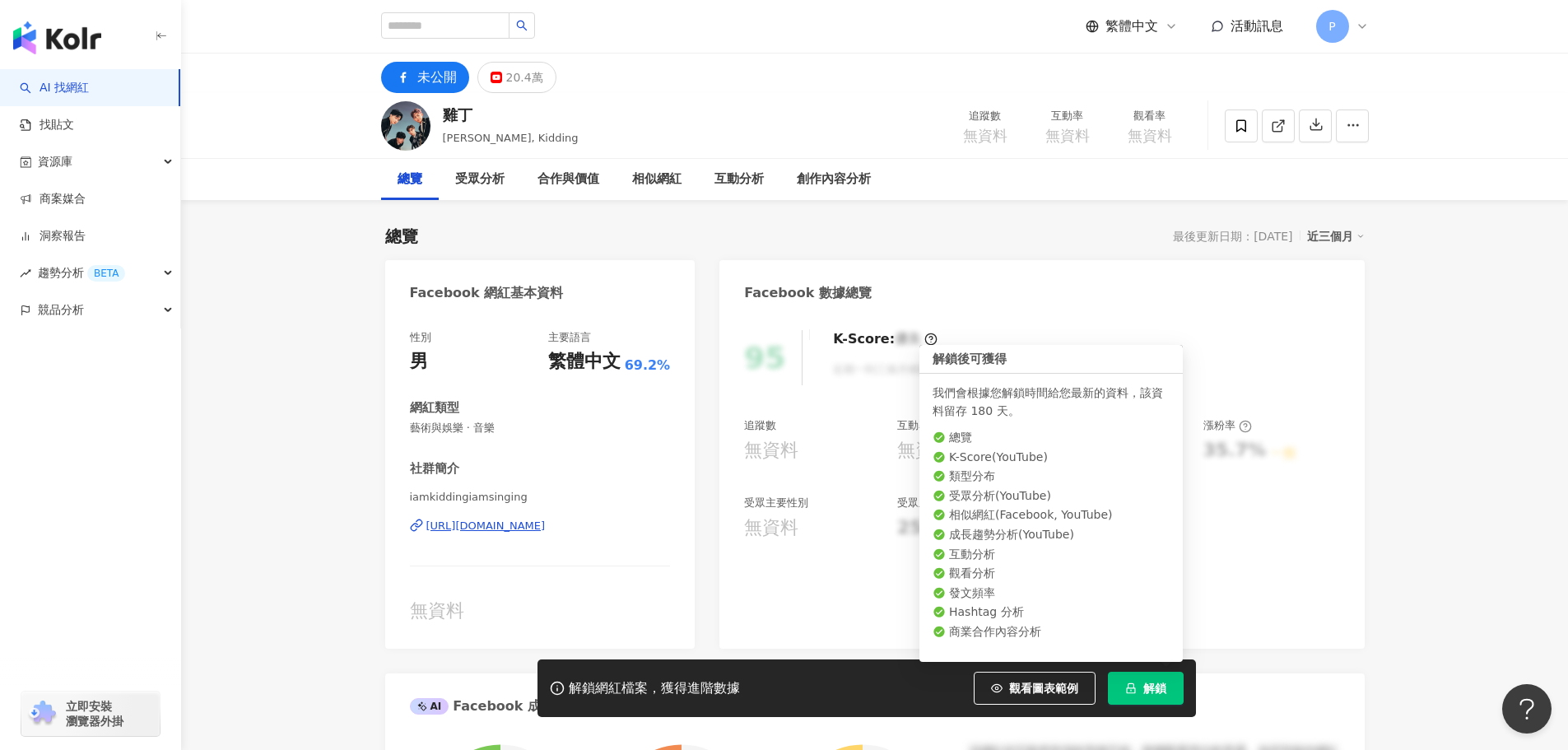
click at [1130, 685] on icon "lock" at bounding box center [1130, 689] width 9 height 11
click at [1143, 691] on span "解鎖" at bounding box center [1154, 689] width 23 height 14
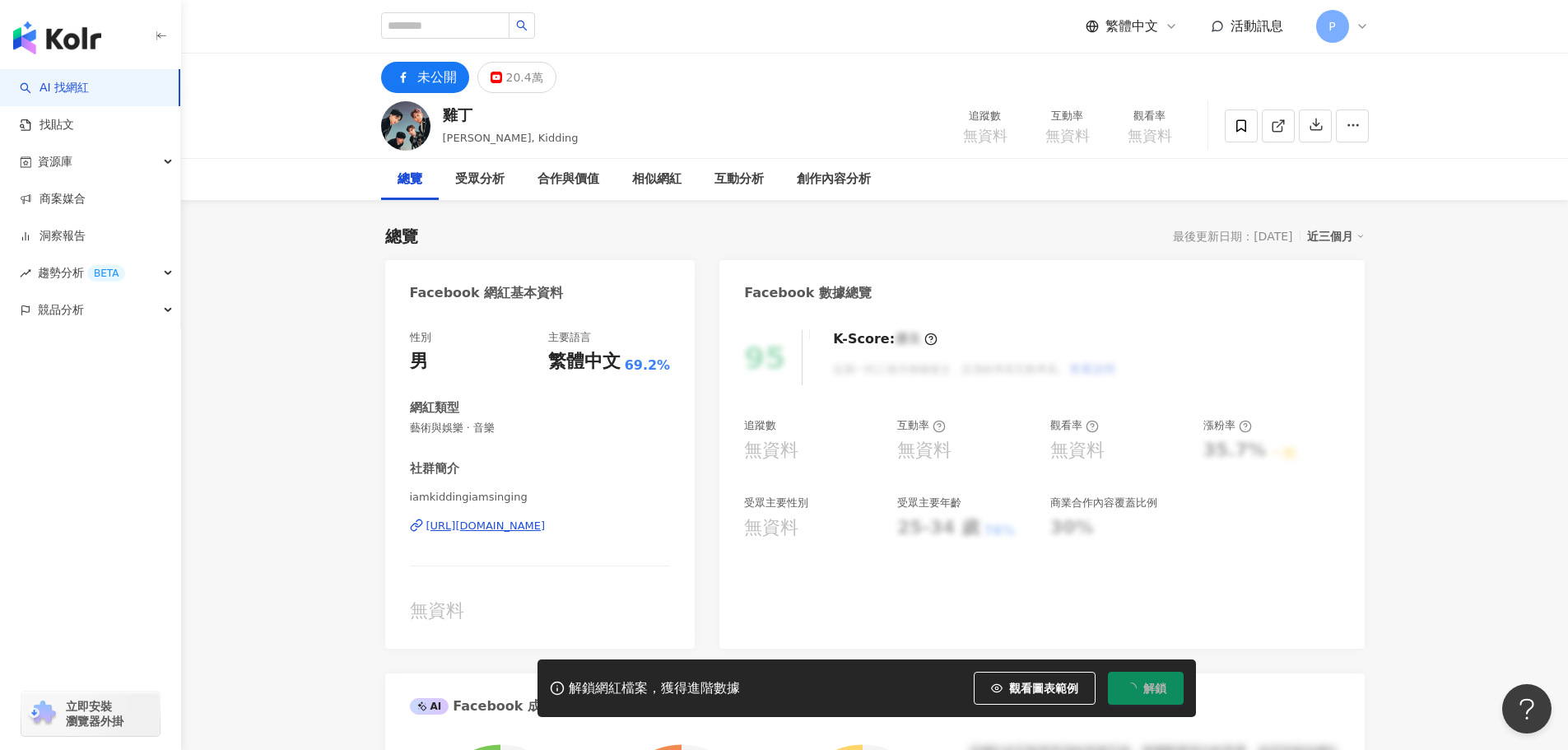
click at [546, 527] on div "https://www.facebook.com/835370006531707" at bounding box center [486, 525] width 120 height 14
click at [519, 78] on div "20.4萬" at bounding box center [525, 77] width 37 height 23
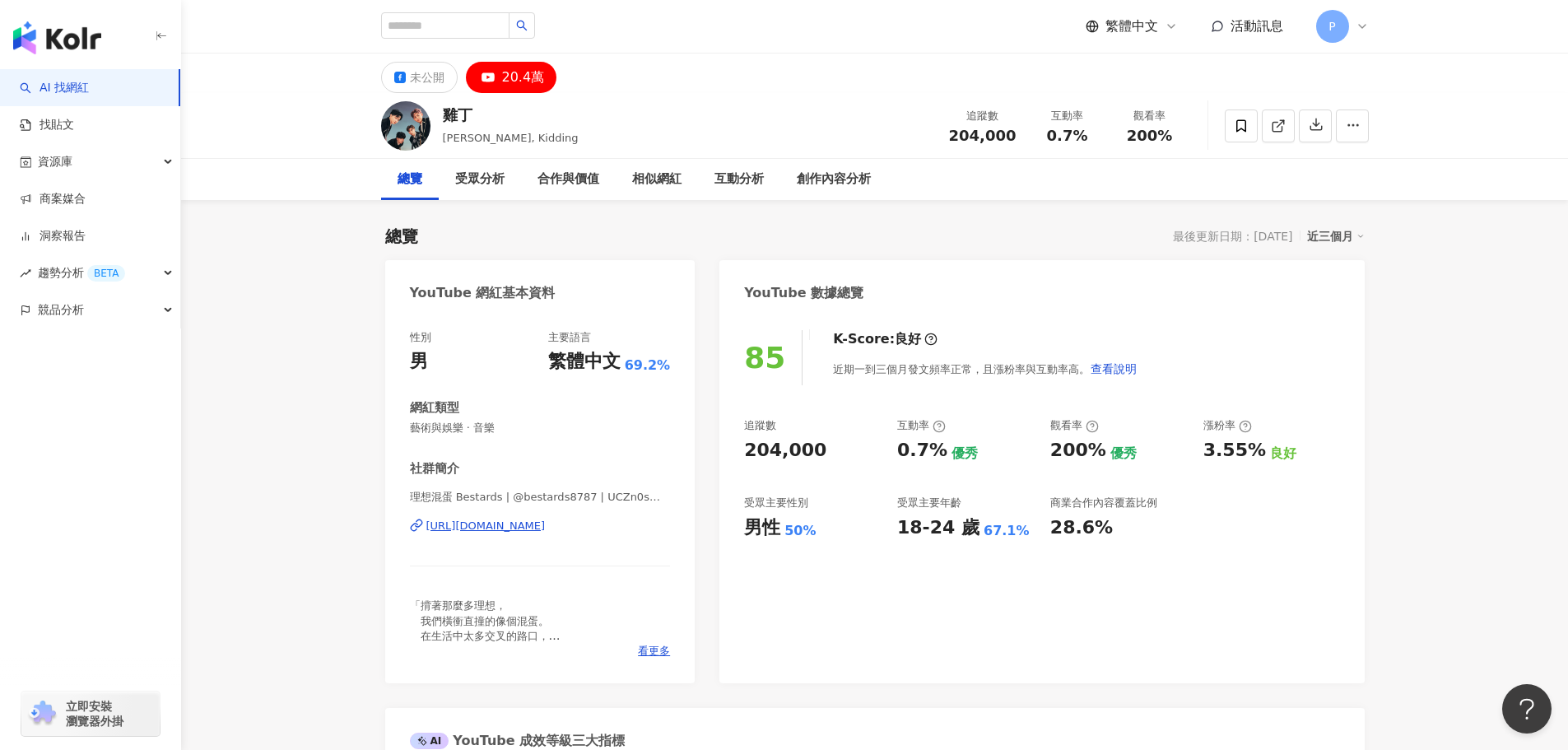
click at [538, 529] on div "https://www.youtube.com/channel/UCZn0sWyHi1OVNfug5l4G3BQ" at bounding box center [486, 525] width 120 height 14
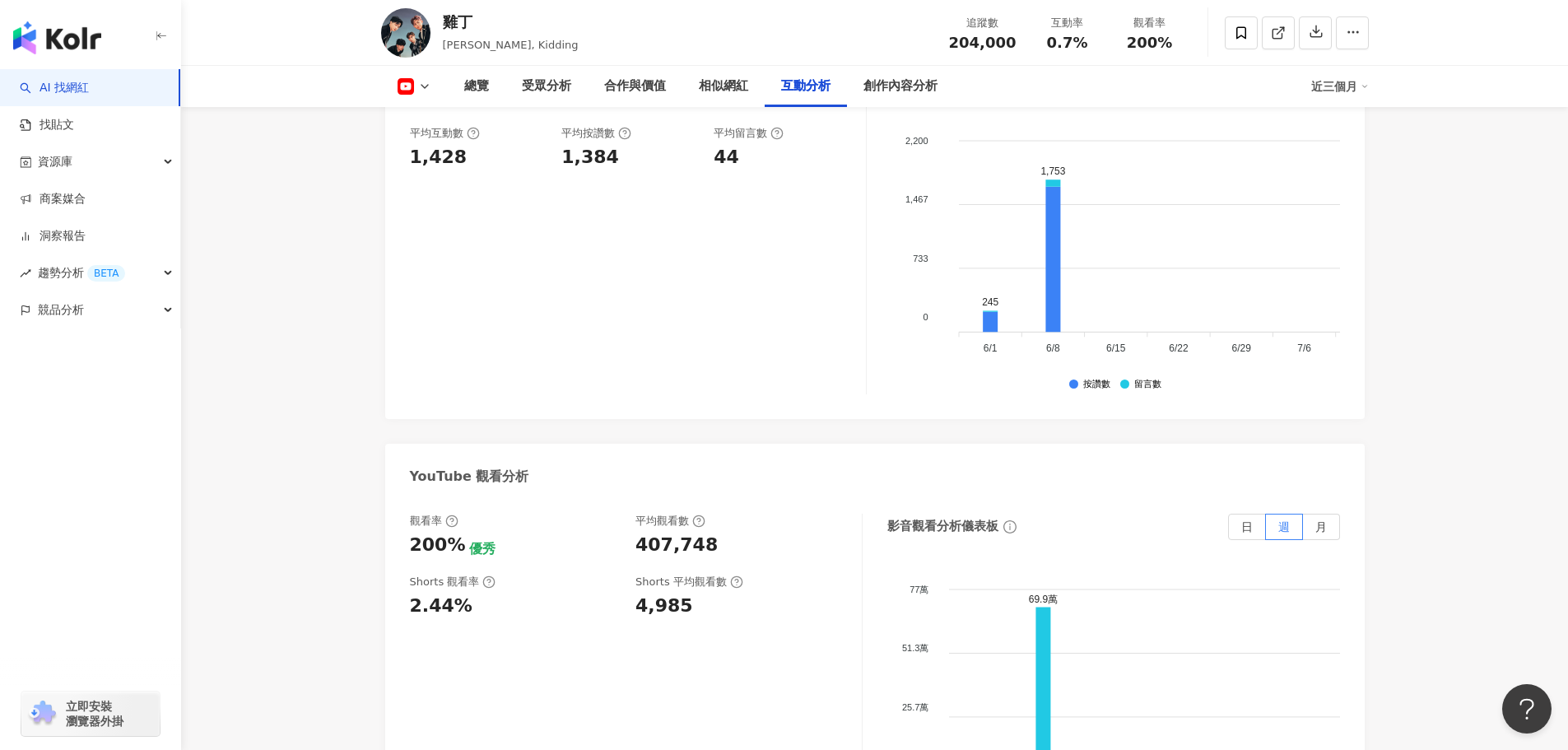
scroll to position [2882, 0]
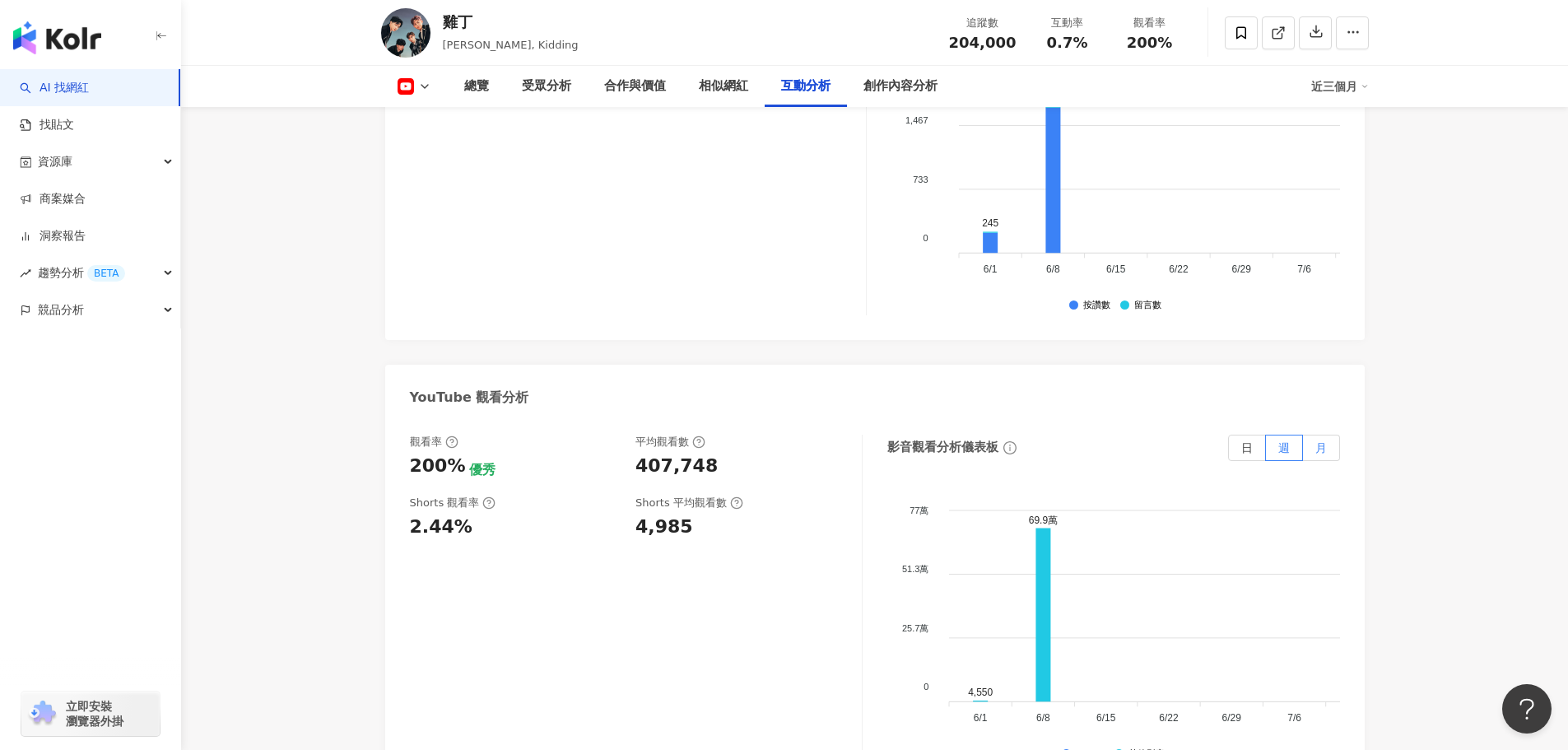
click at [1325, 441] on span "月" at bounding box center [1321, 448] width 12 height 14
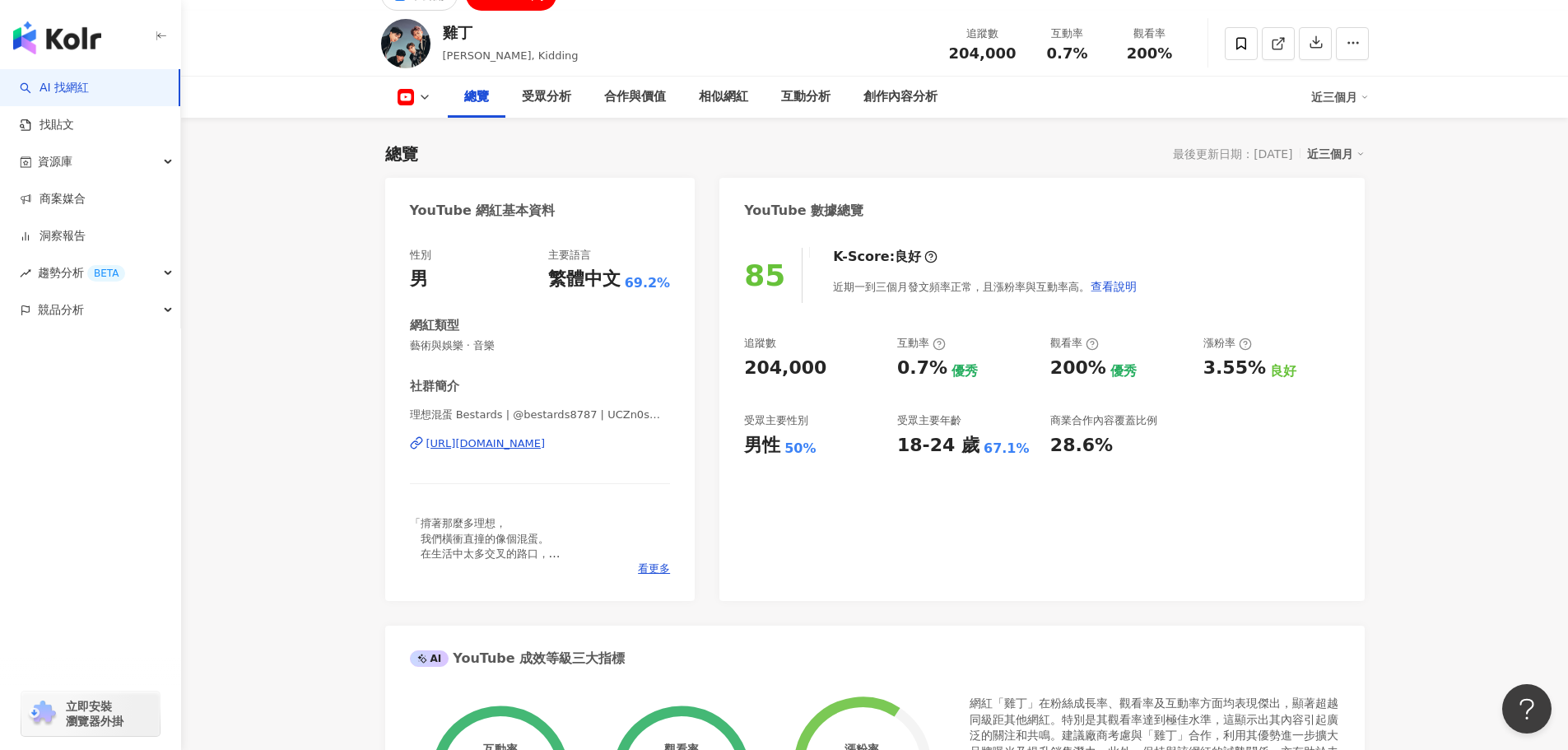
scroll to position [0, 0]
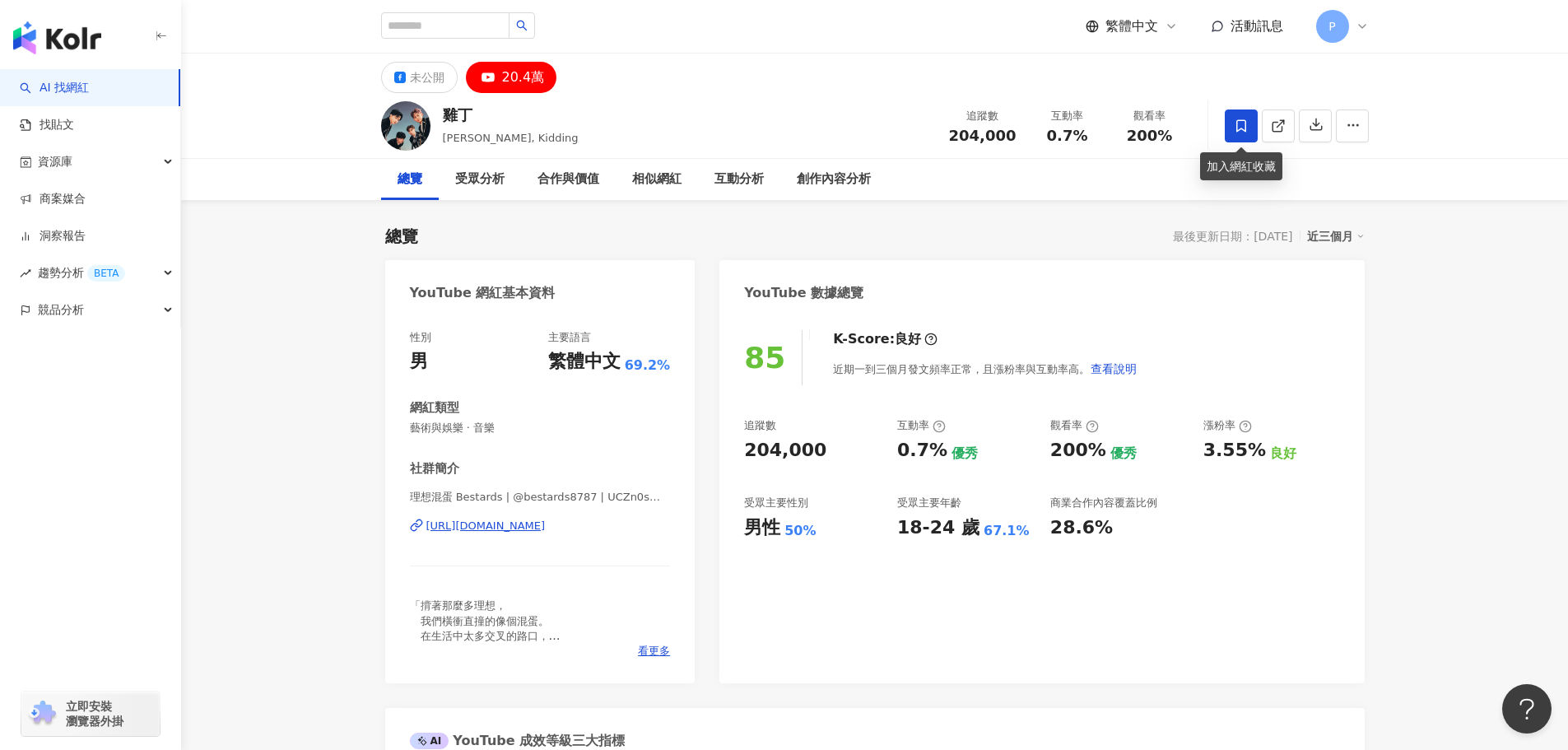
click at [1246, 142] on span at bounding box center [1241, 126] width 33 height 33
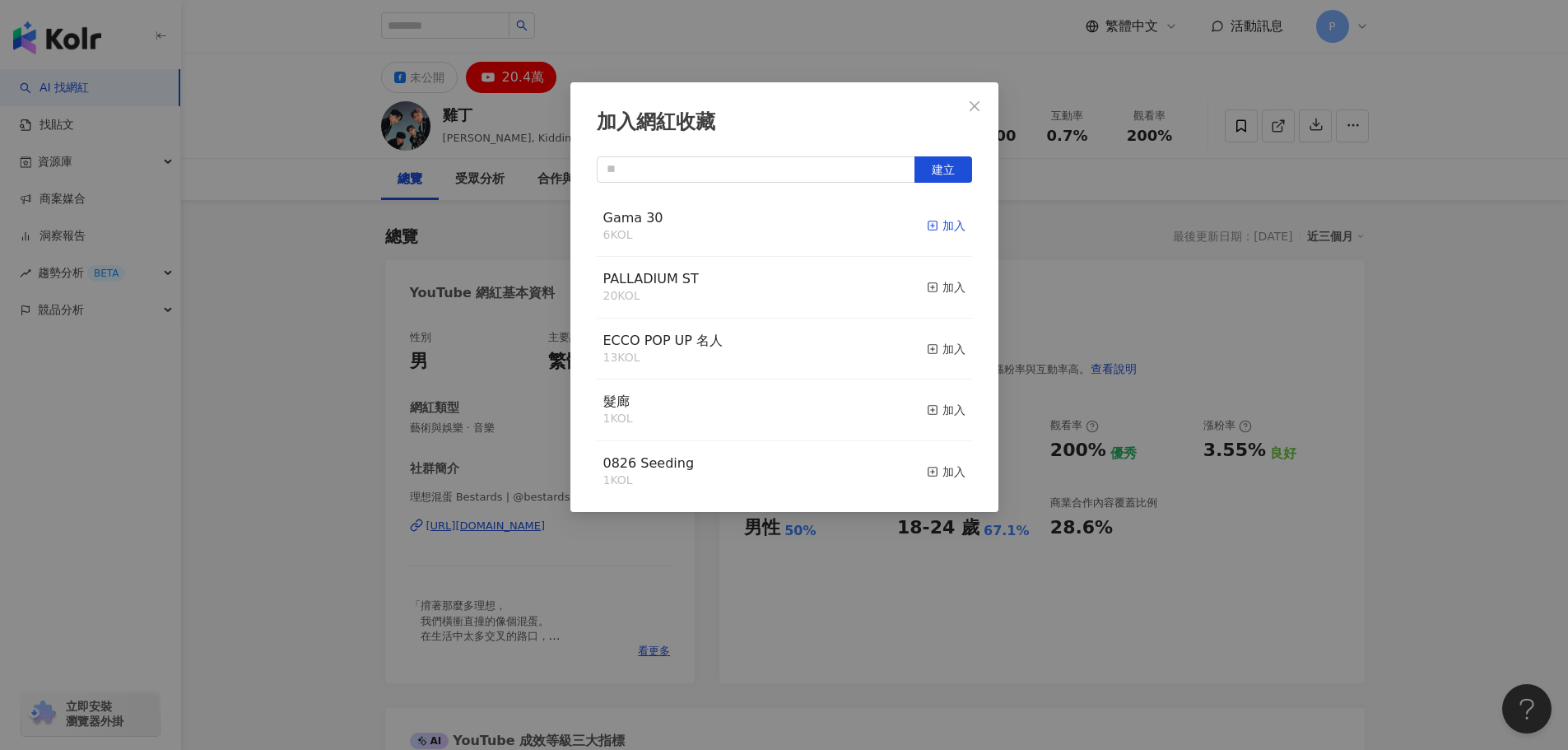
click at [927, 227] on div "加入" at bounding box center [946, 225] width 39 height 18
click at [973, 110] on icon "close" at bounding box center [974, 106] width 14 height 14
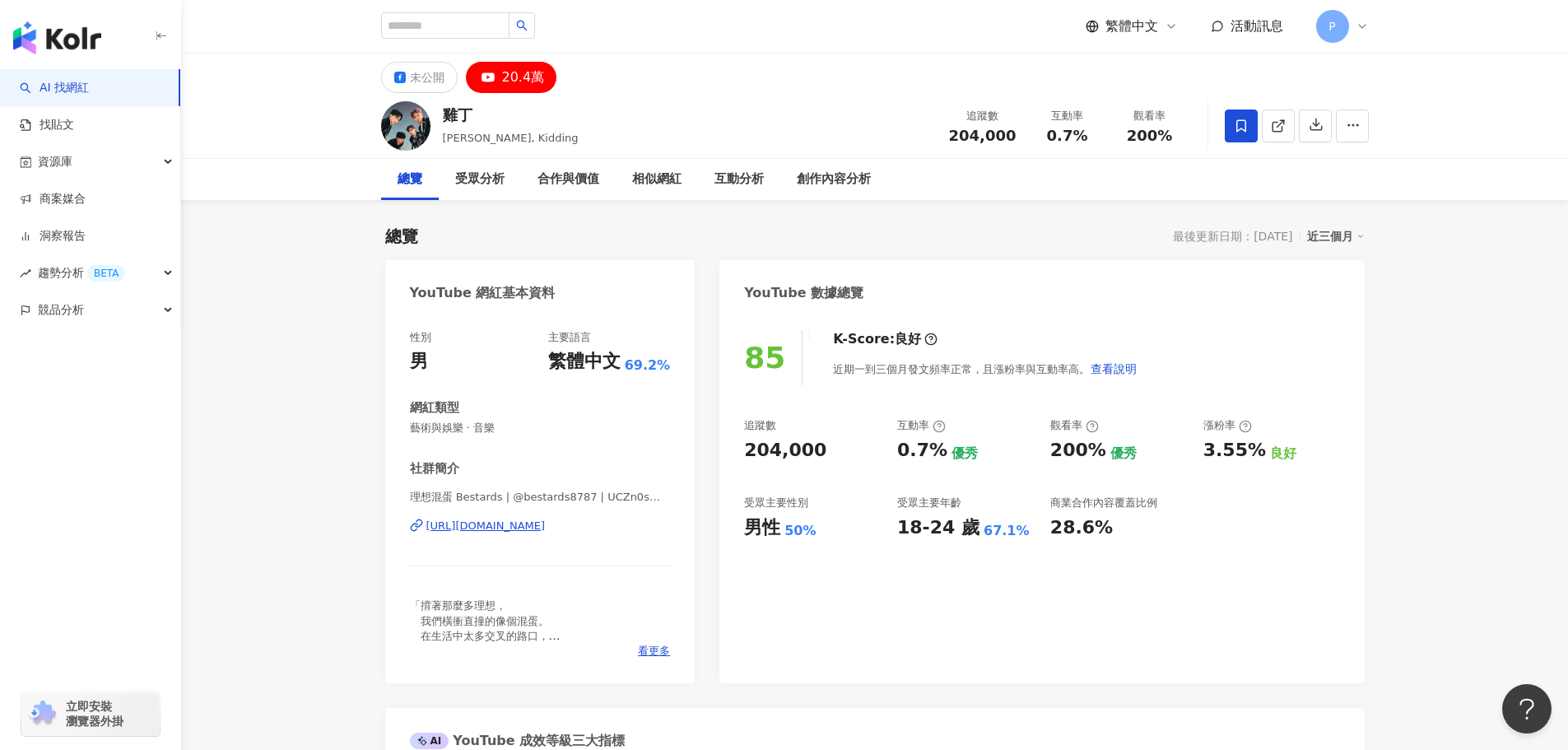
click at [971, 99] on div "加入網紅收藏 建立 Gama 30 7 KOL 已加入 PALLADIUM ST 20 KOL 加入 ECCO POP UP 名人 13 KOL 加入 髮廊 …" at bounding box center [784, 375] width 1568 height 750
drag, startPoint x: 815, startPoint y: 457, endPoint x: 743, endPoint y: 458, distance: 72.0
click at [743, 458] on div "85 K-Score : 良好 近期一到三個月發文頻率正常，且漲粉率與互動率高。 查看說明 追蹤數 204,000 互動率 0.7% 優秀 觀看率 200% …" at bounding box center [1041, 499] width 644 height 370
copy div "204,000"
drag, startPoint x: 748, startPoint y: 529, endPoint x: 1011, endPoint y: 532, distance: 263.0
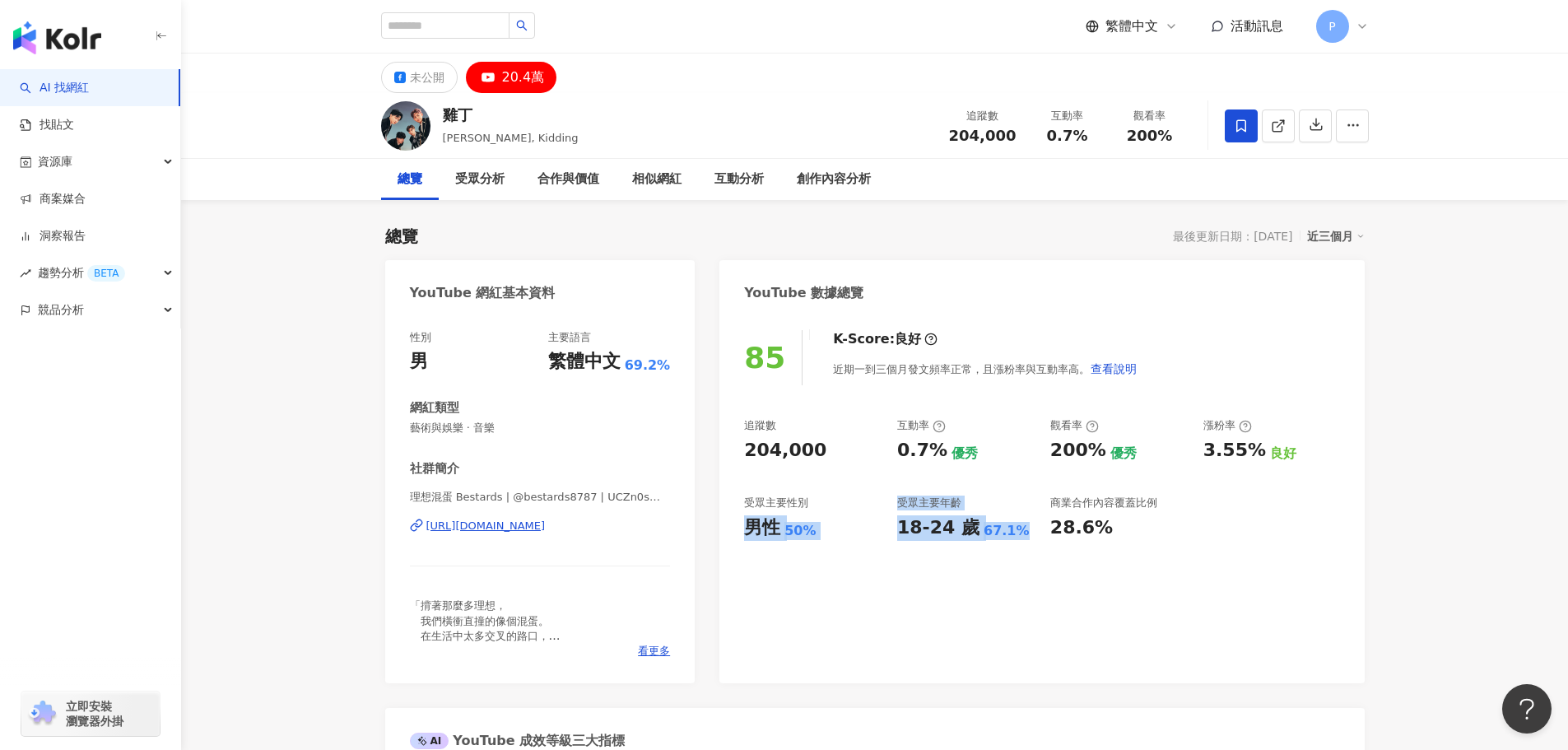
click at [1011, 532] on div "追蹤數 204,000 互動率 0.7% 優秀 觀看率 200% 優秀 漲粉率 3.55% 良好 受眾主要性別 男性 50% 受眾主要年齡 18-24 歲 6…" at bounding box center [1041, 479] width 595 height 122
copy div "男性 50% 受眾主要年齡 18-24 歲 67.1%"
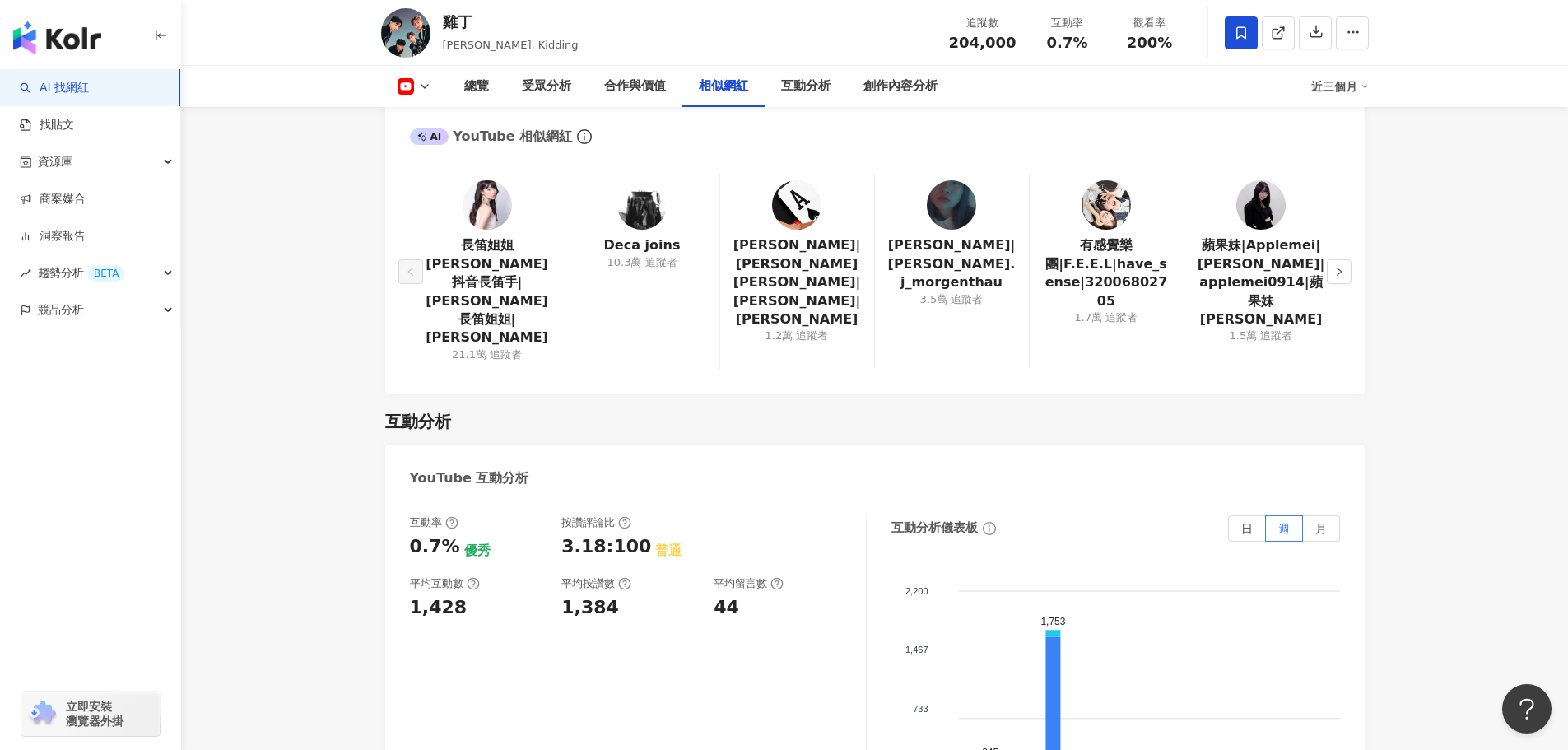
scroll to position [2553, 0]
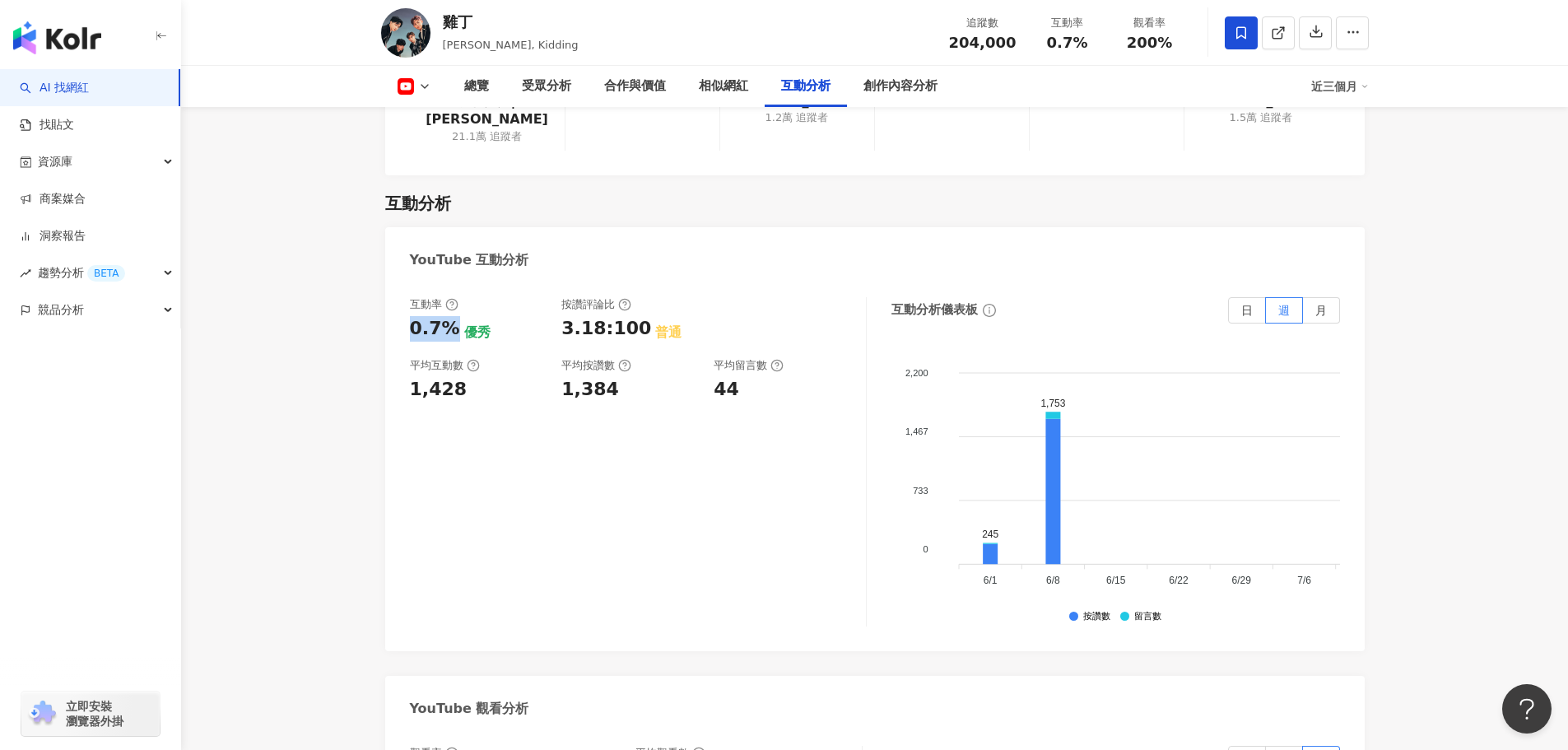
drag, startPoint x: 449, startPoint y: 276, endPoint x: 402, endPoint y: 276, distance: 47.0
click at [402, 281] on div "互動率 0.7% 優秀 按讚評論比 3.18:100 普通 平均互動數 1,428 平均按讚數 1,384 平均留言數 44 互動分析儀表板 日 週 月 2,…" at bounding box center [874, 466] width 979 height 371
copy div "0.7%"
drag, startPoint x: 470, startPoint y: 330, endPoint x: 393, endPoint y: 334, distance: 77.1
click at [393, 334] on div "互動率 0.7% 優秀 按讚評論比 3.18:100 普通 平均互動數 1,428 平均按讚數 1,384 平均留言數 44 互動分析儀表板 日 週 月 2,…" at bounding box center [874, 466] width 979 height 371
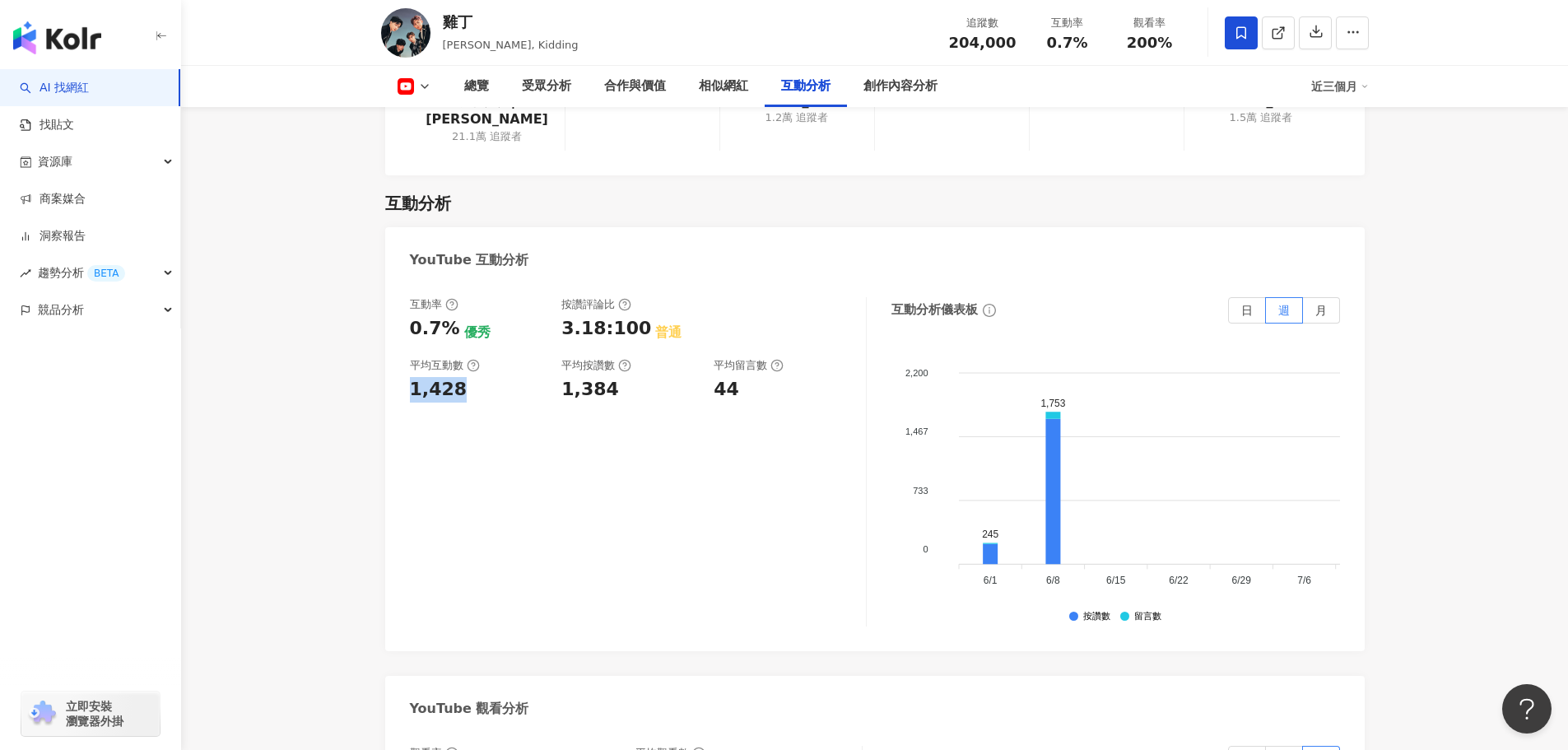
copy div "1,428"
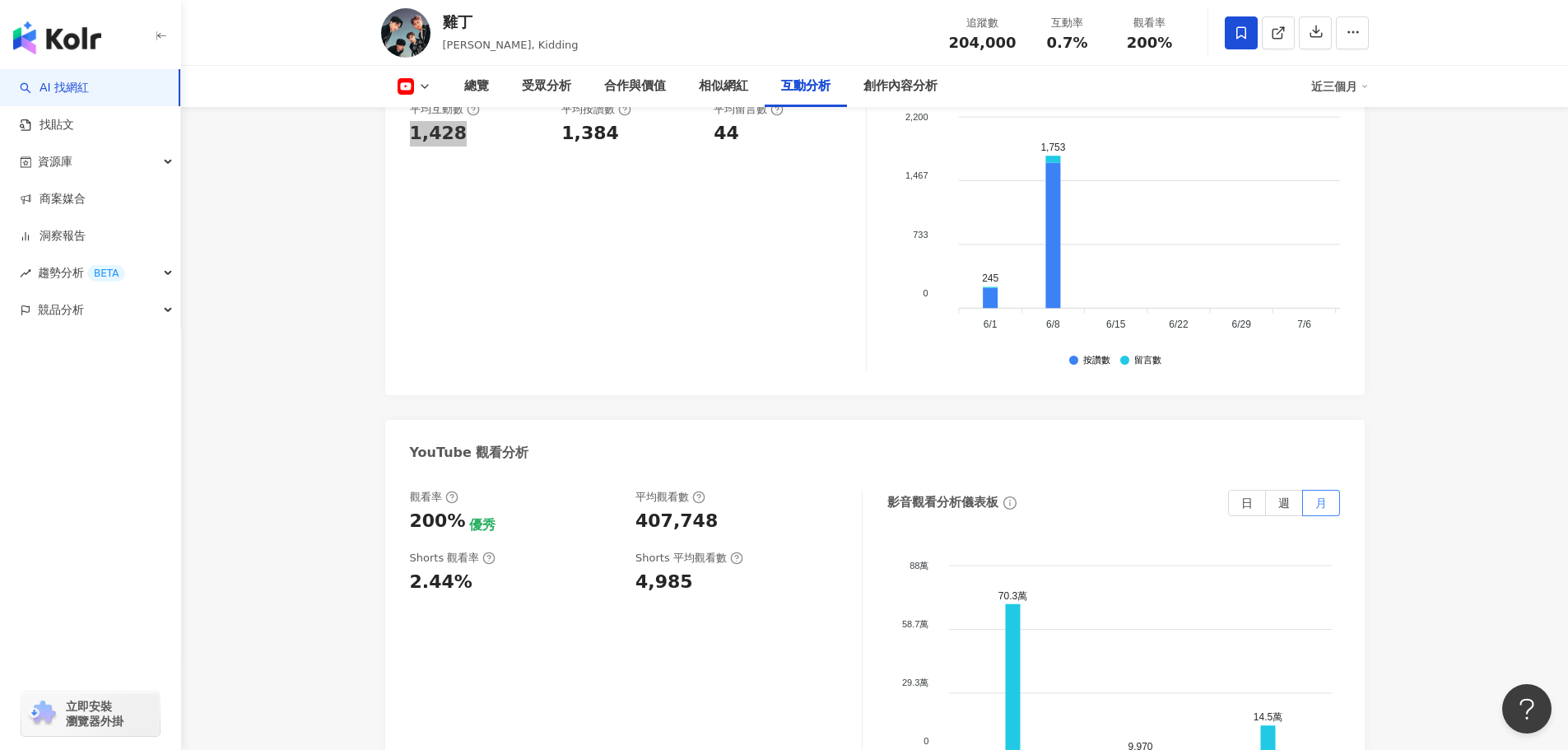
scroll to position [3047, 0]
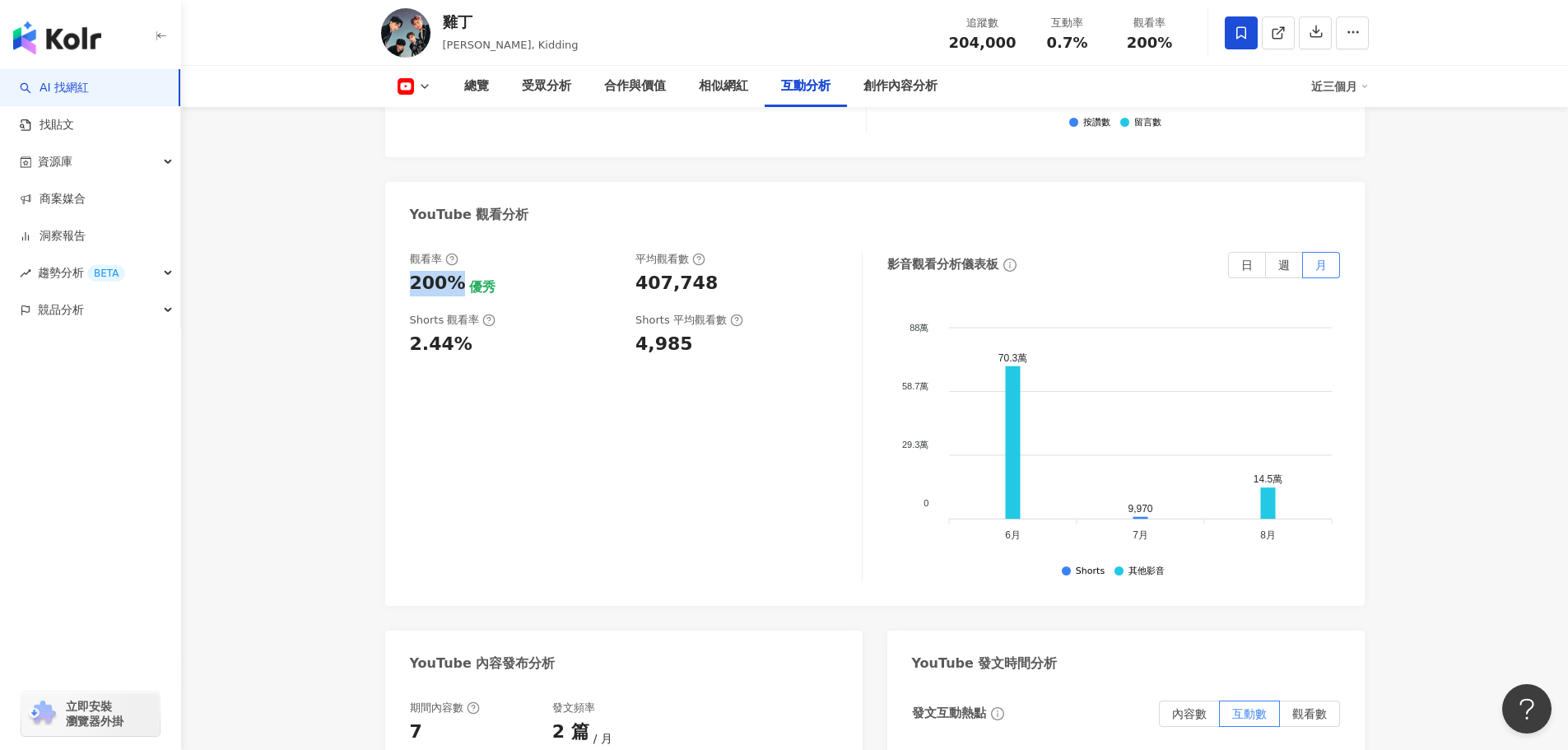
drag, startPoint x: 456, startPoint y: 231, endPoint x: 401, endPoint y: 232, distance: 55.0
click at [401, 236] on div "觀看率 200% 優秀 平均觀看數 407,748 Shorts 觀看率 2.44% Shorts 平均觀看數 4,985 影音觀看分析儀表板 日 週 月 8…" at bounding box center [874, 421] width 979 height 371
copy div "200%"
drag, startPoint x: 738, startPoint y: 238, endPoint x: 633, endPoint y: 235, distance: 105.0
click at [633, 252] on div "觀看率 200% 優秀 平均觀看數 407,748" at bounding box center [627, 274] width 435 height 44
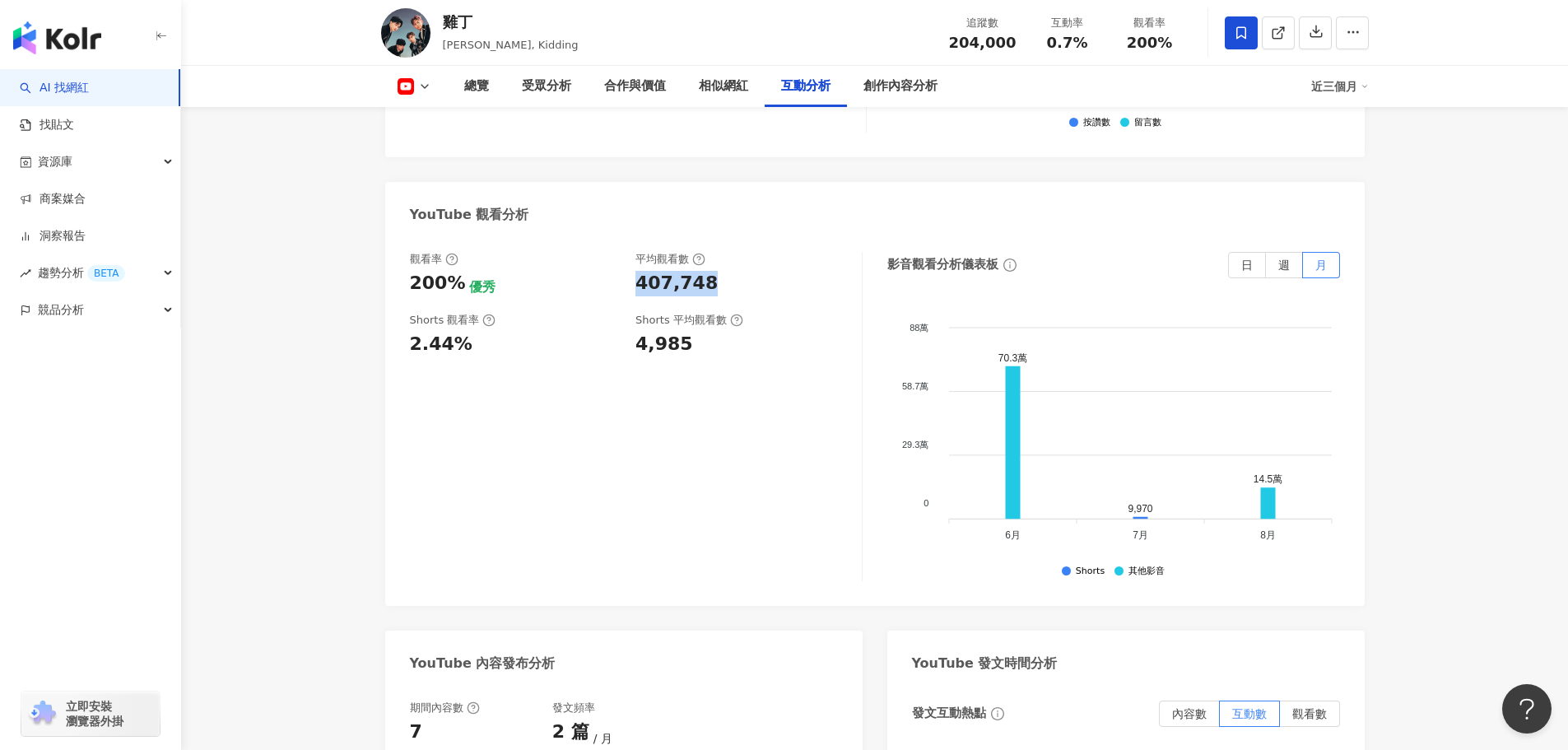
copy div "407,748"
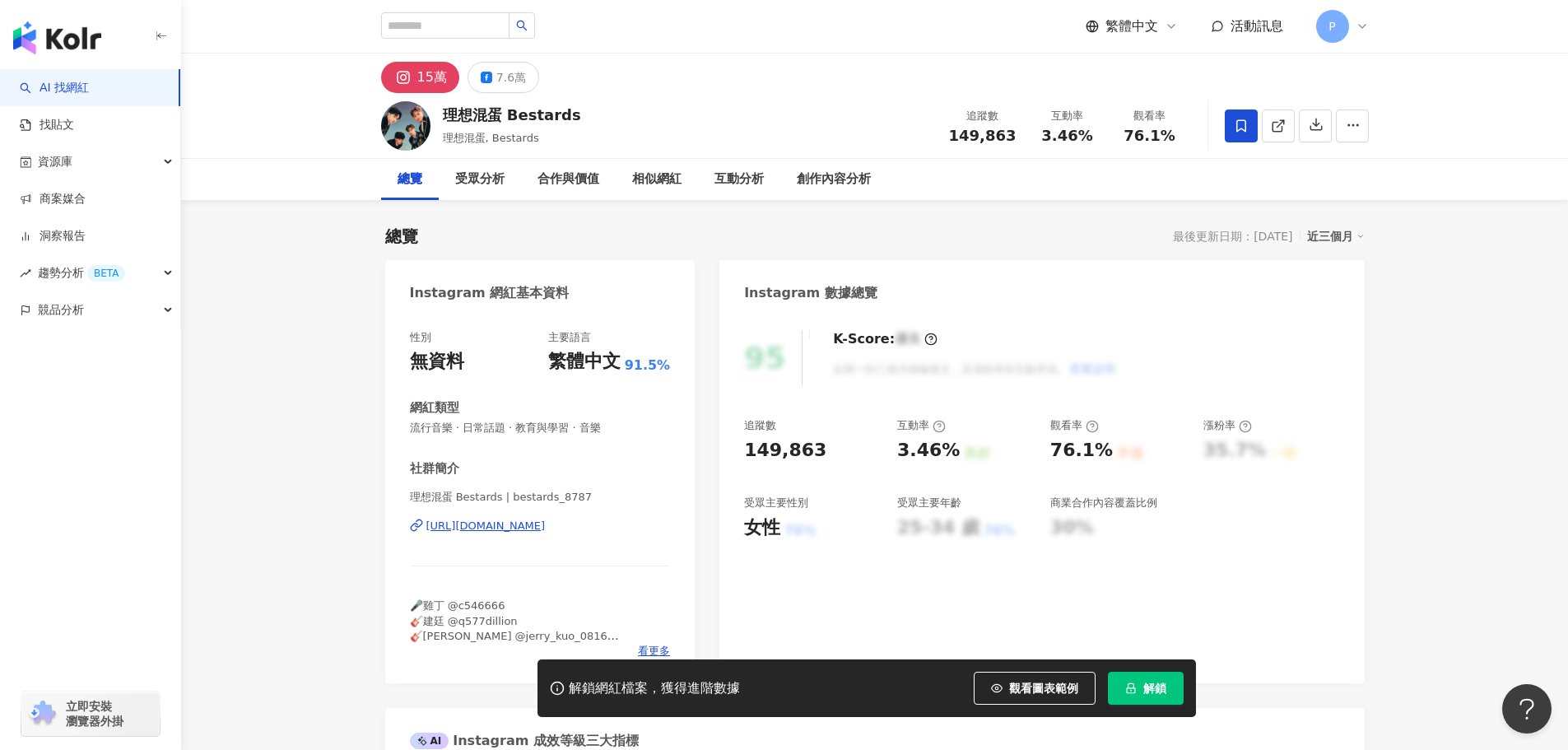
click at [1238, 124] on icon at bounding box center [1241, 126] width 14 height 14
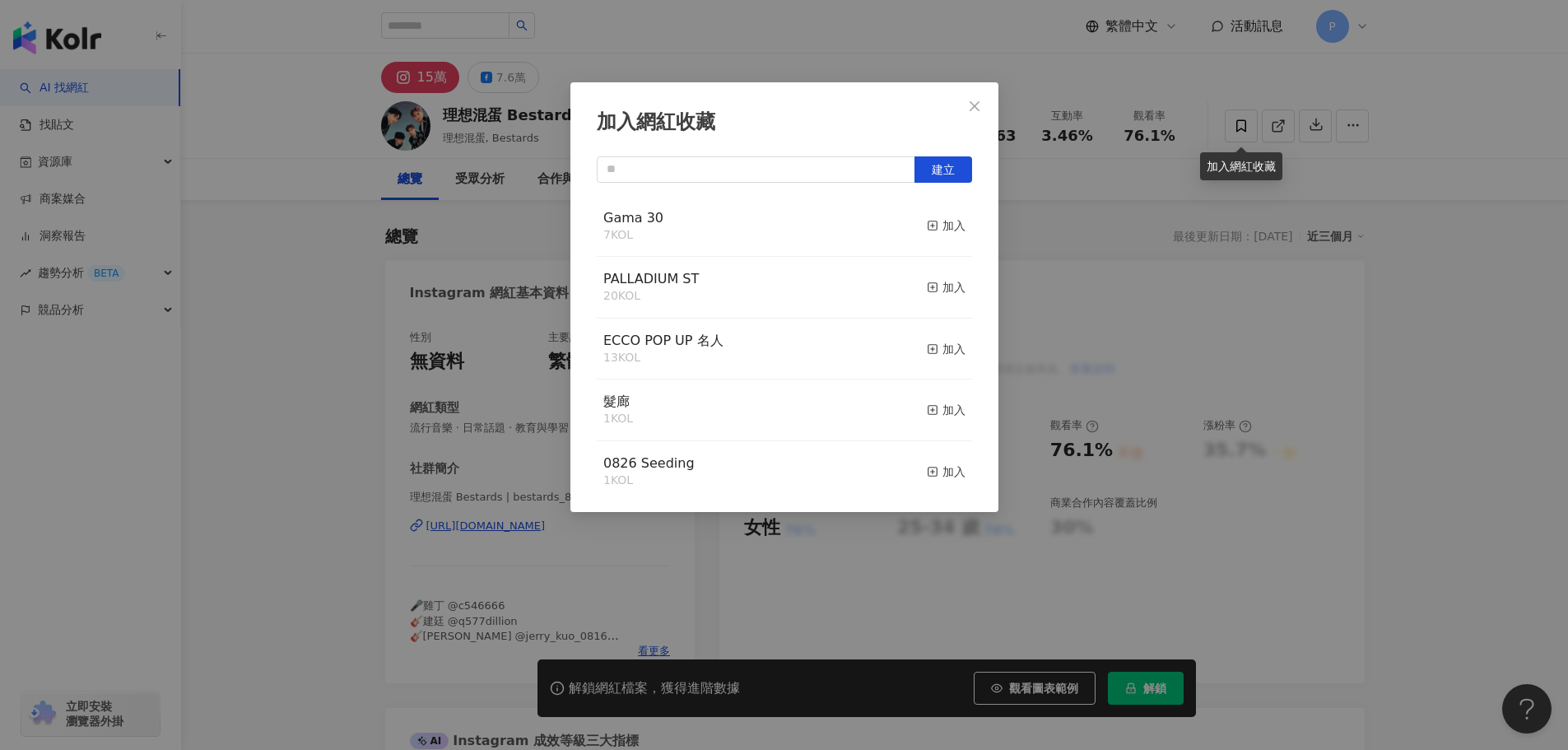
click at [931, 227] on div "加入" at bounding box center [946, 225] width 39 height 18
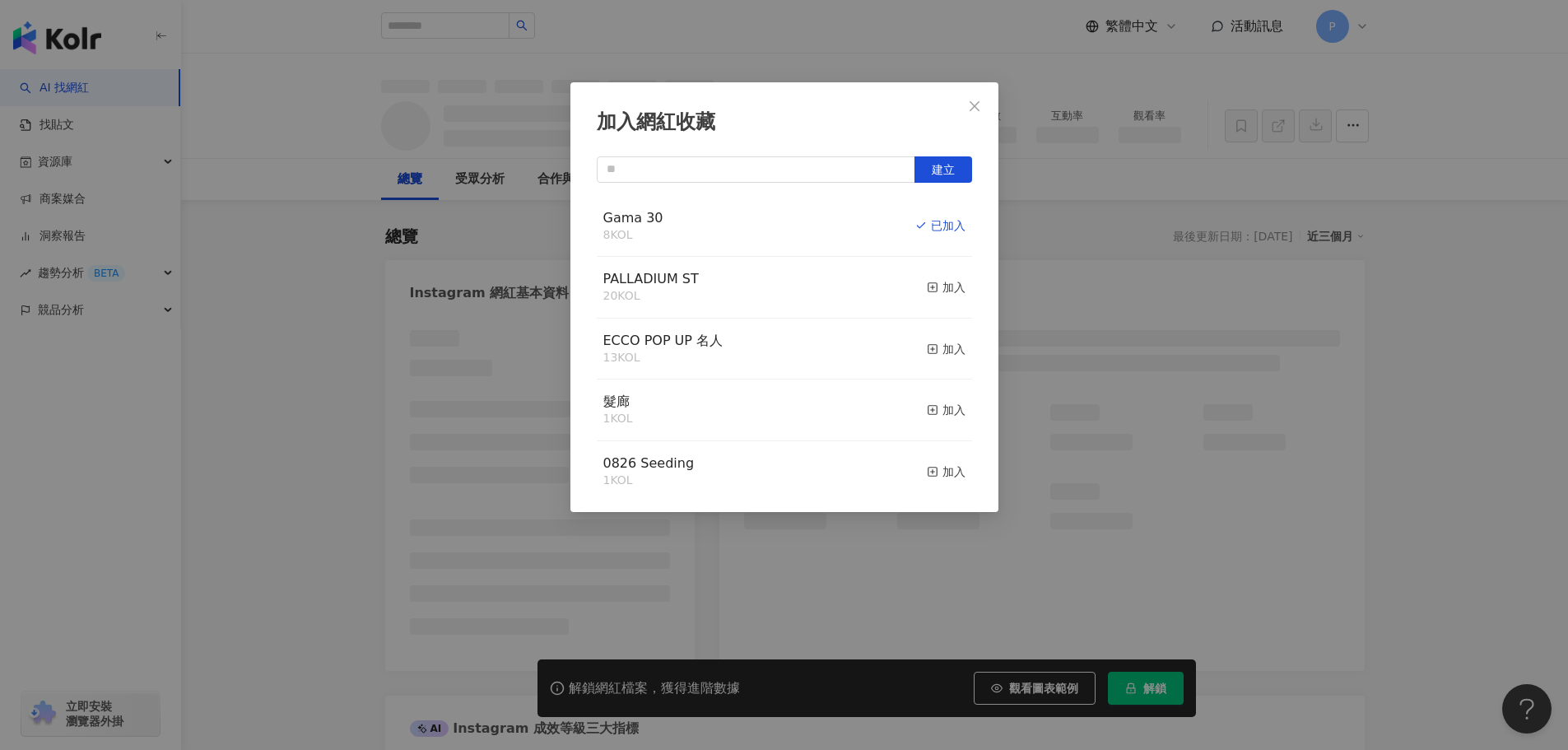
click at [968, 107] on icon "close" at bounding box center [974, 106] width 14 height 14
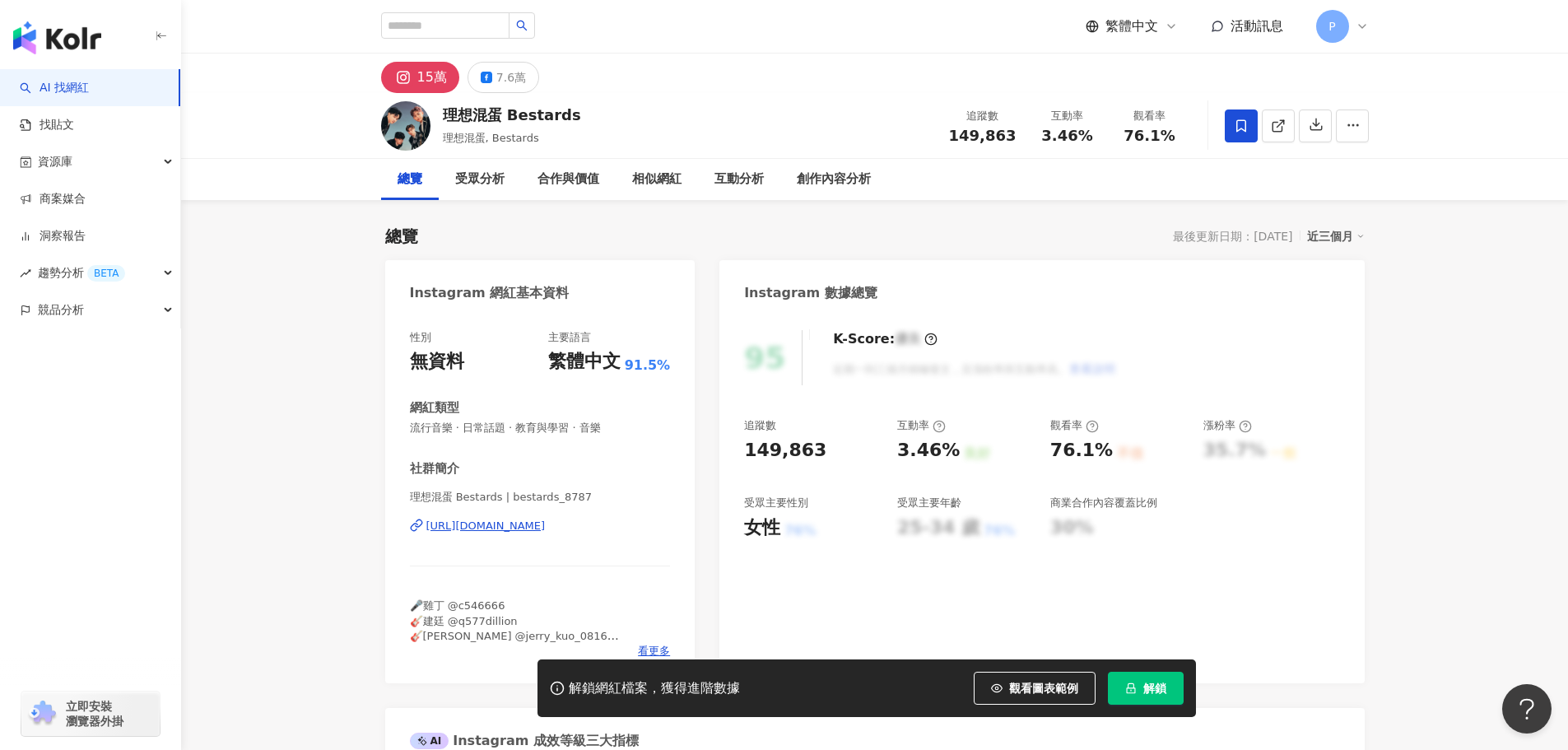
click at [1143, 695] on span "解鎖" at bounding box center [1154, 689] width 23 height 14
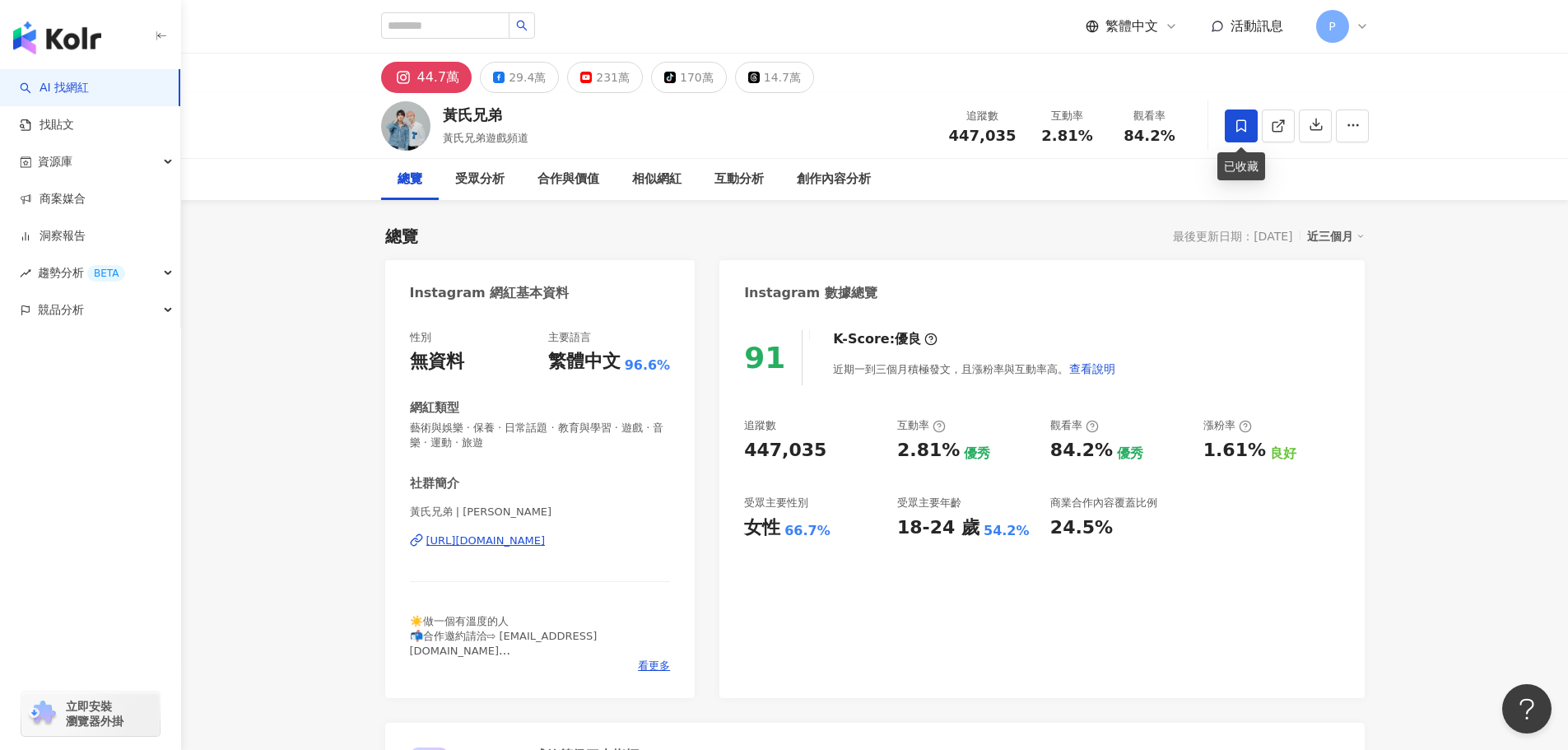
click at [1240, 130] on icon at bounding box center [1241, 126] width 14 height 14
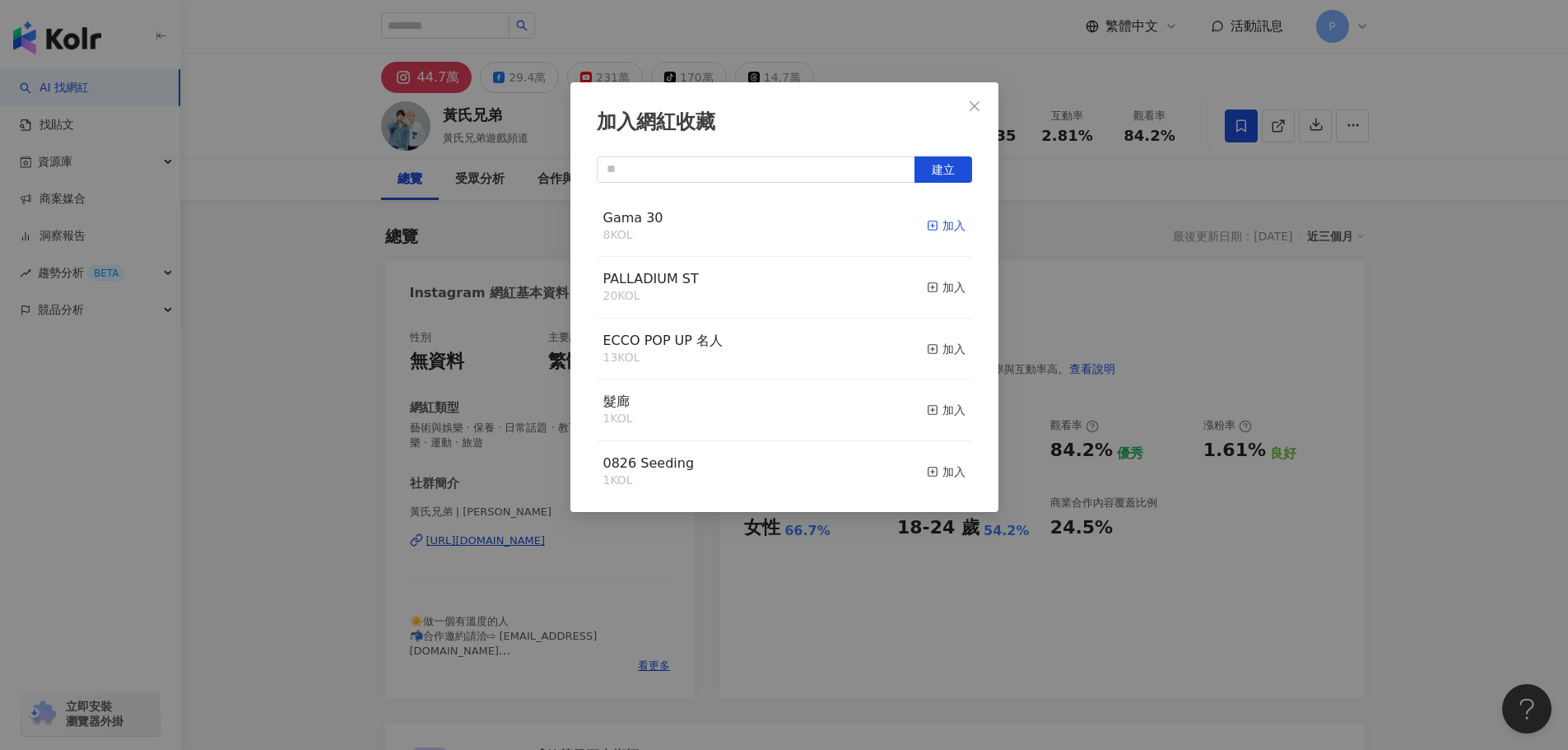
click at [930, 226] on line "button" at bounding box center [932, 226] width 4 height 0
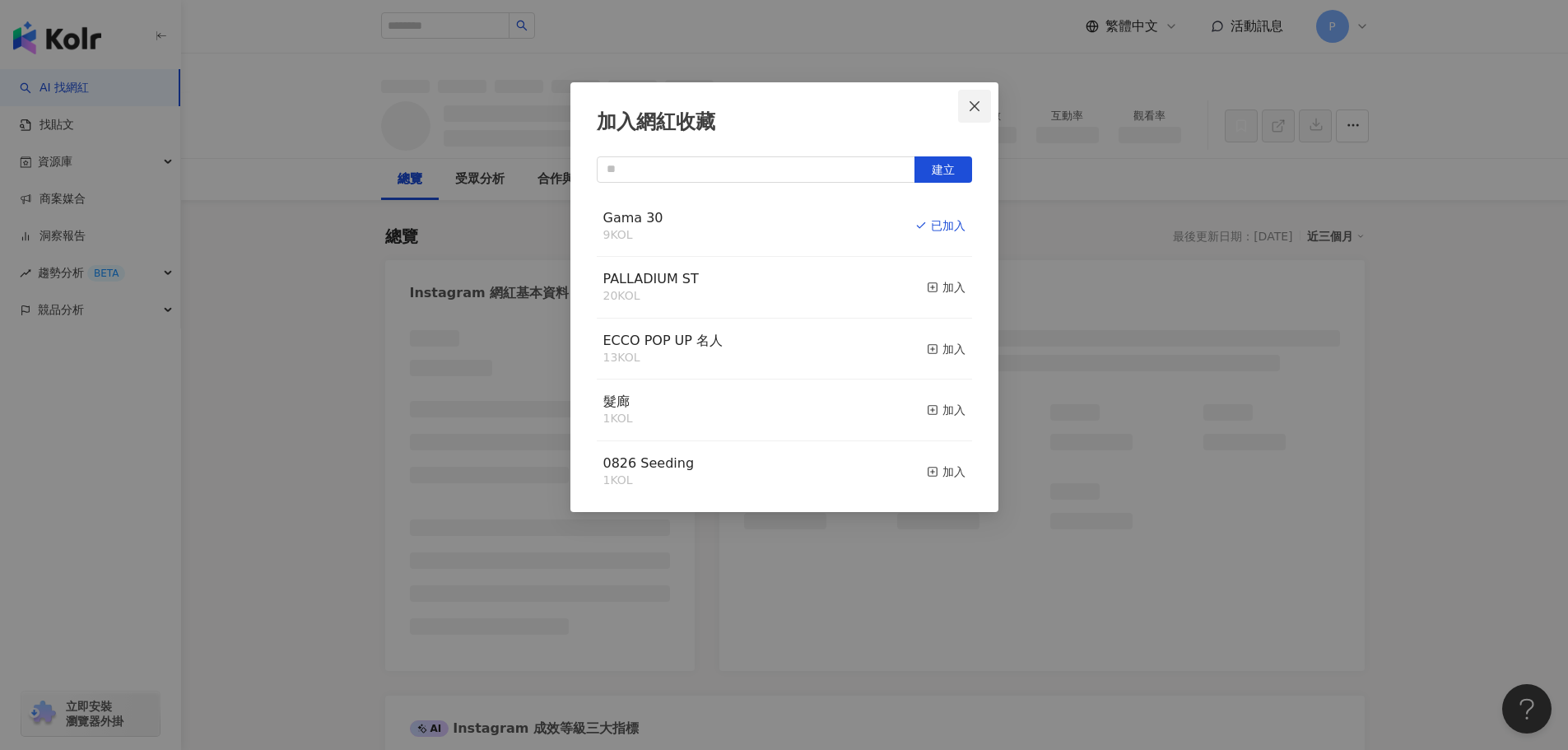
click at [979, 113] on button "Close" at bounding box center [974, 106] width 33 height 33
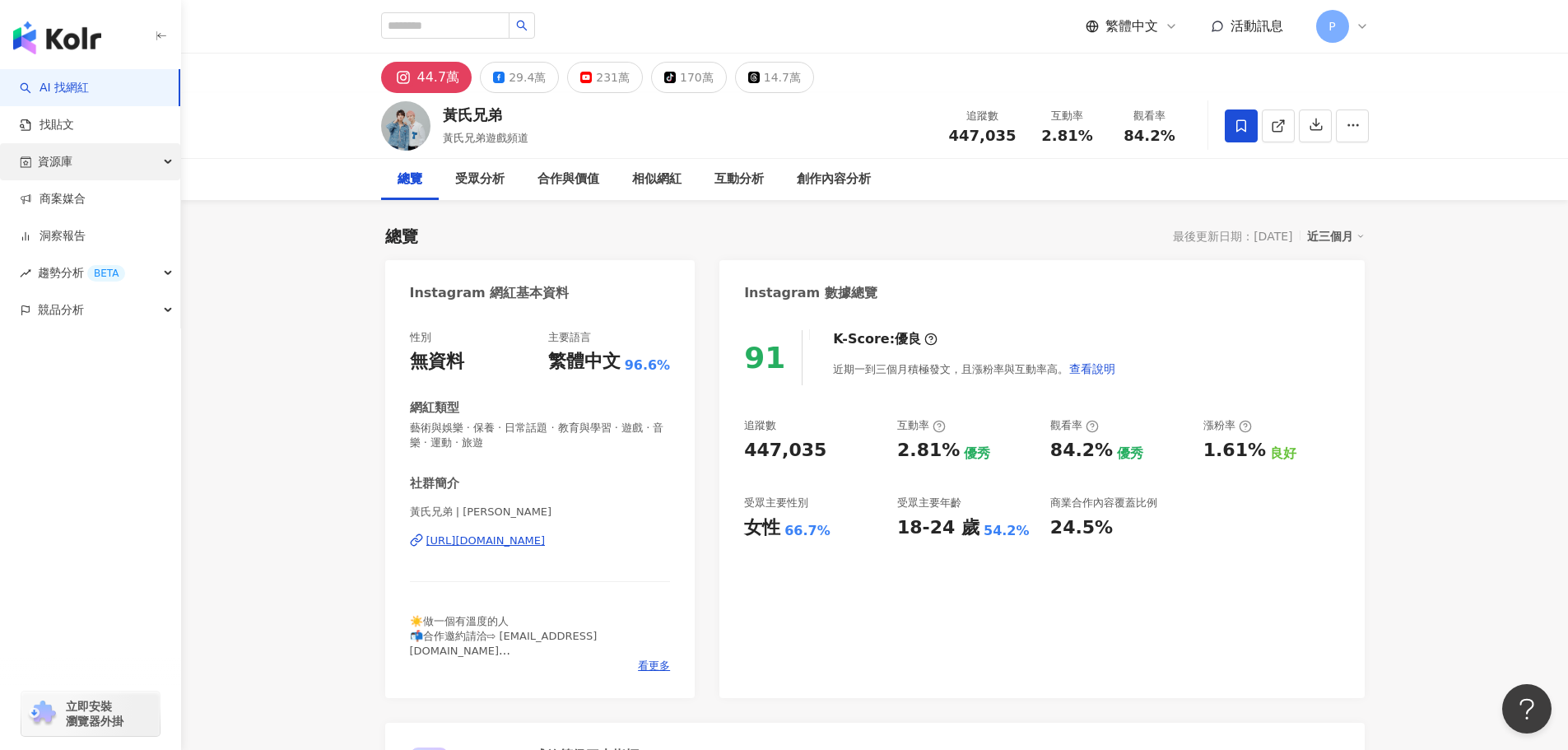
click at [66, 162] on span "資源庫" at bounding box center [55, 162] width 35 height 37
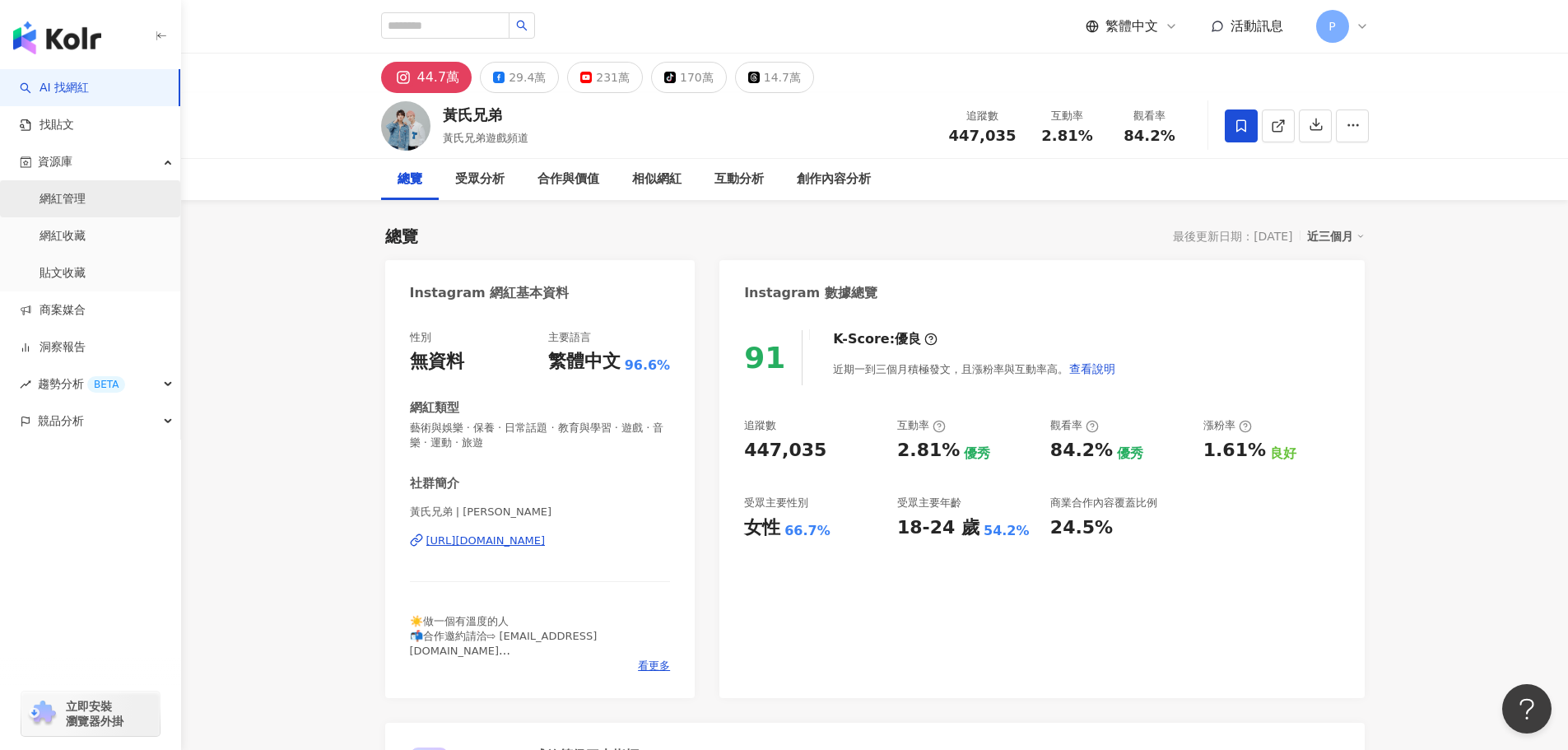
click at [86, 196] on link "網紅管理" at bounding box center [63, 199] width 46 height 16
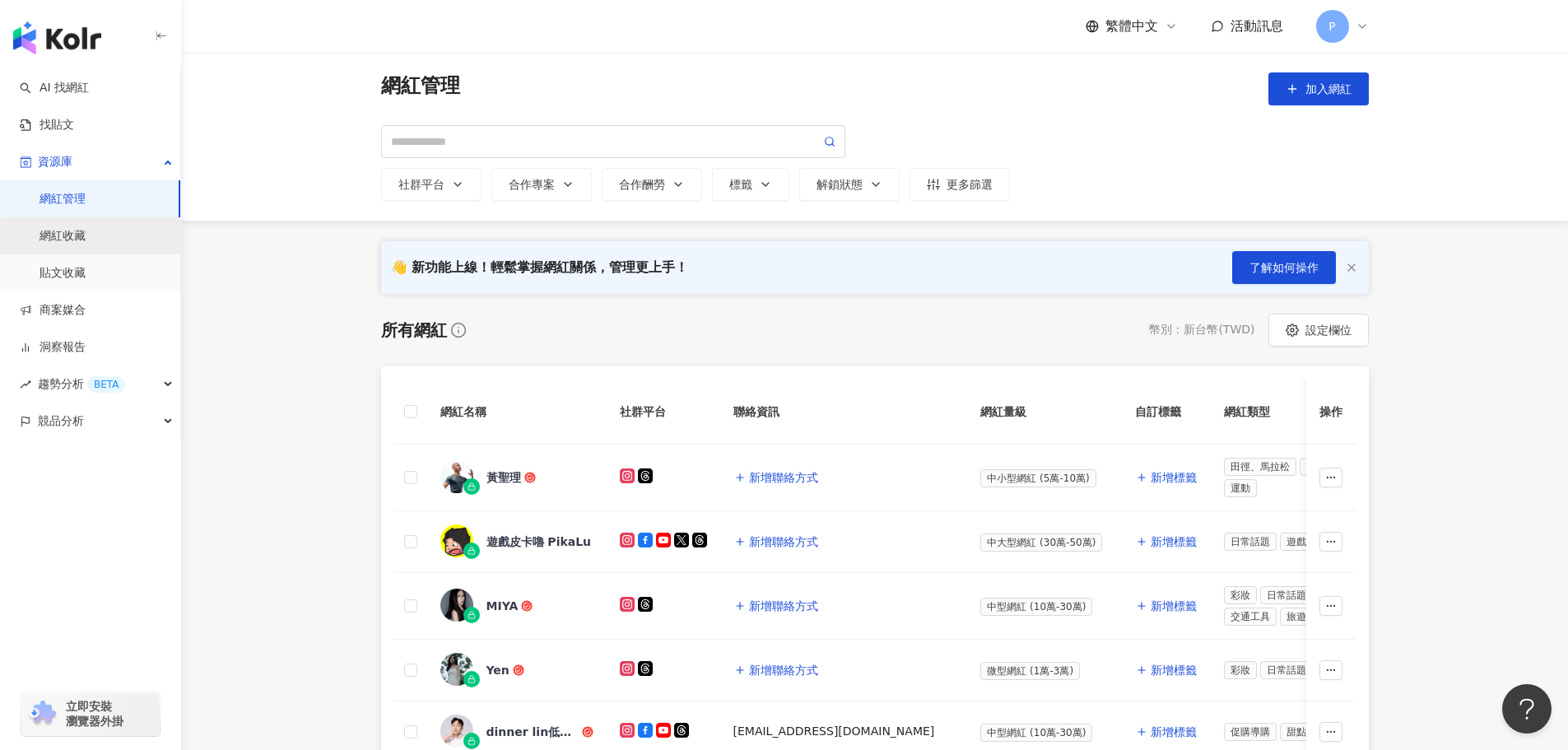
click at [81, 238] on link "網紅收藏" at bounding box center [63, 236] width 46 height 16
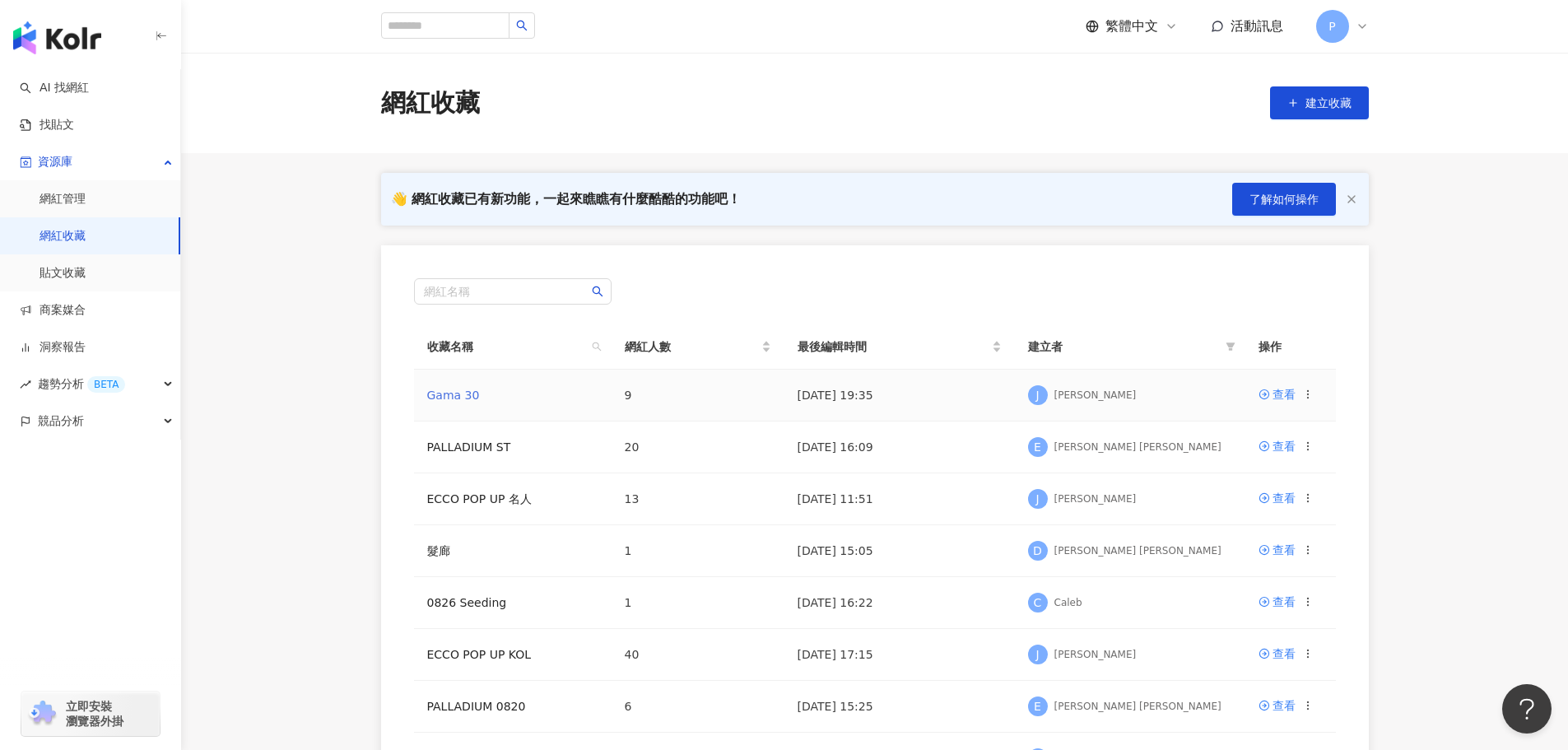
click at [456, 396] on link "Gama 30" at bounding box center [454, 395] width 53 height 14
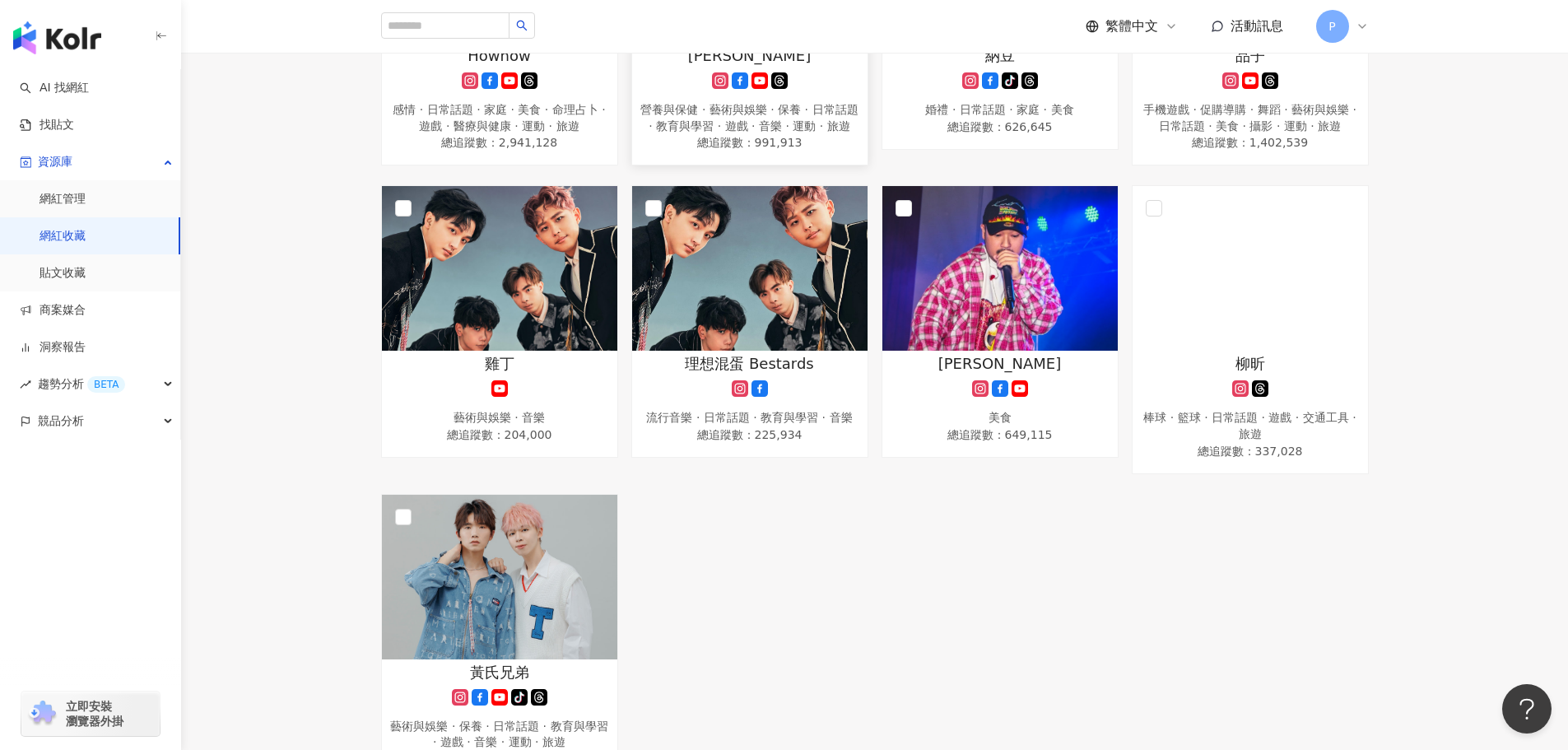
scroll to position [411, 0]
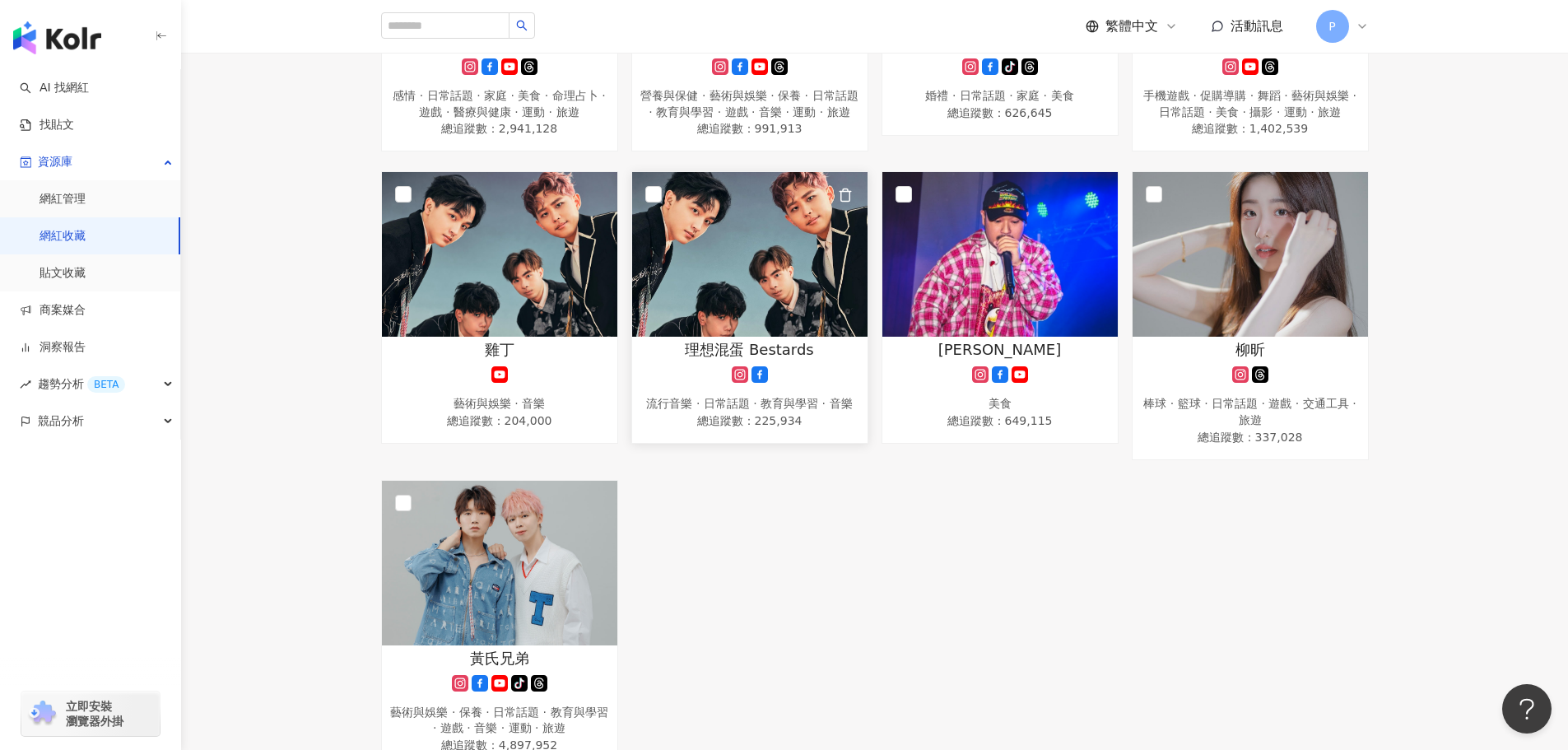
click at [790, 309] on img at bounding box center [750, 255] width 236 height 165
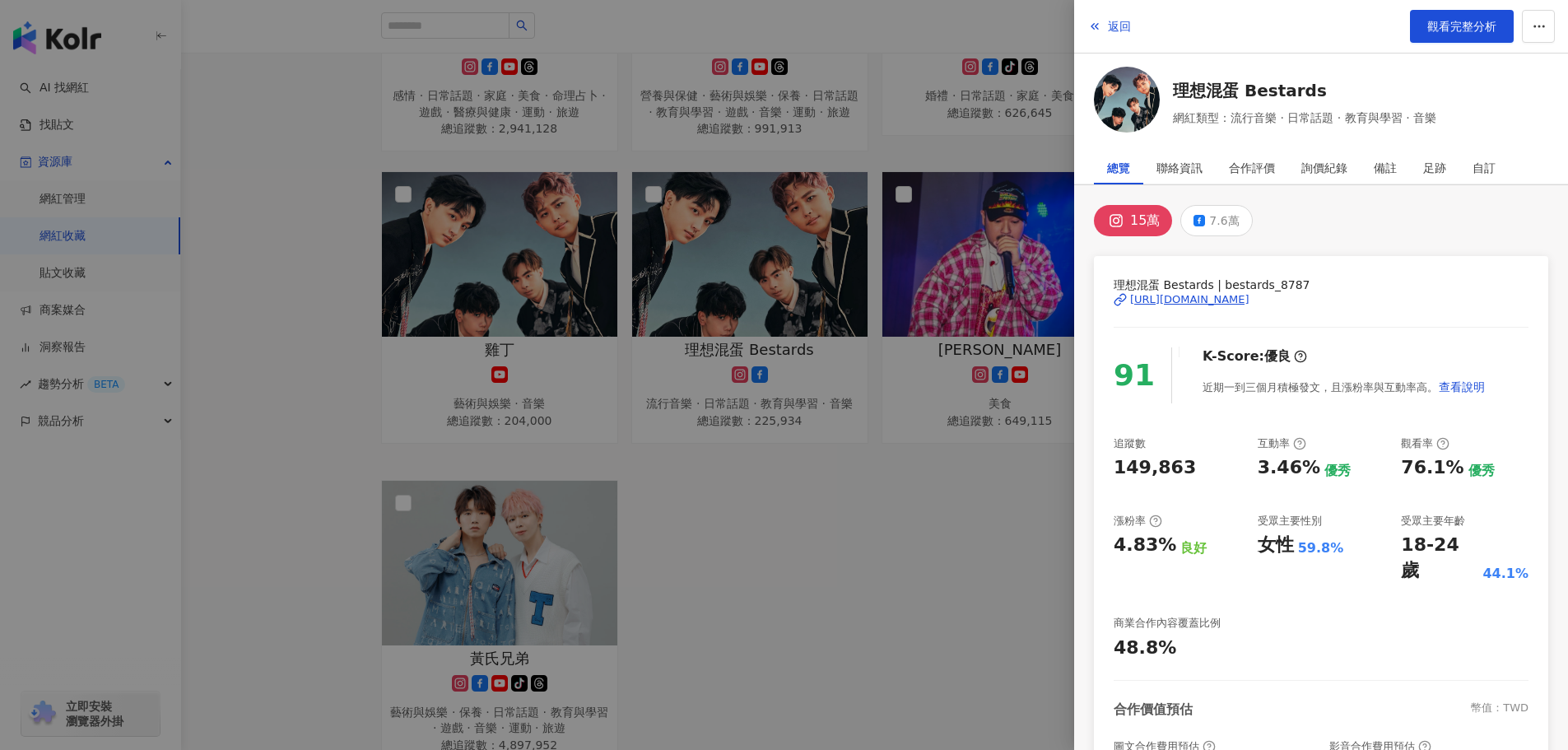
click at [751, 425] on div at bounding box center [784, 375] width 1568 height 750
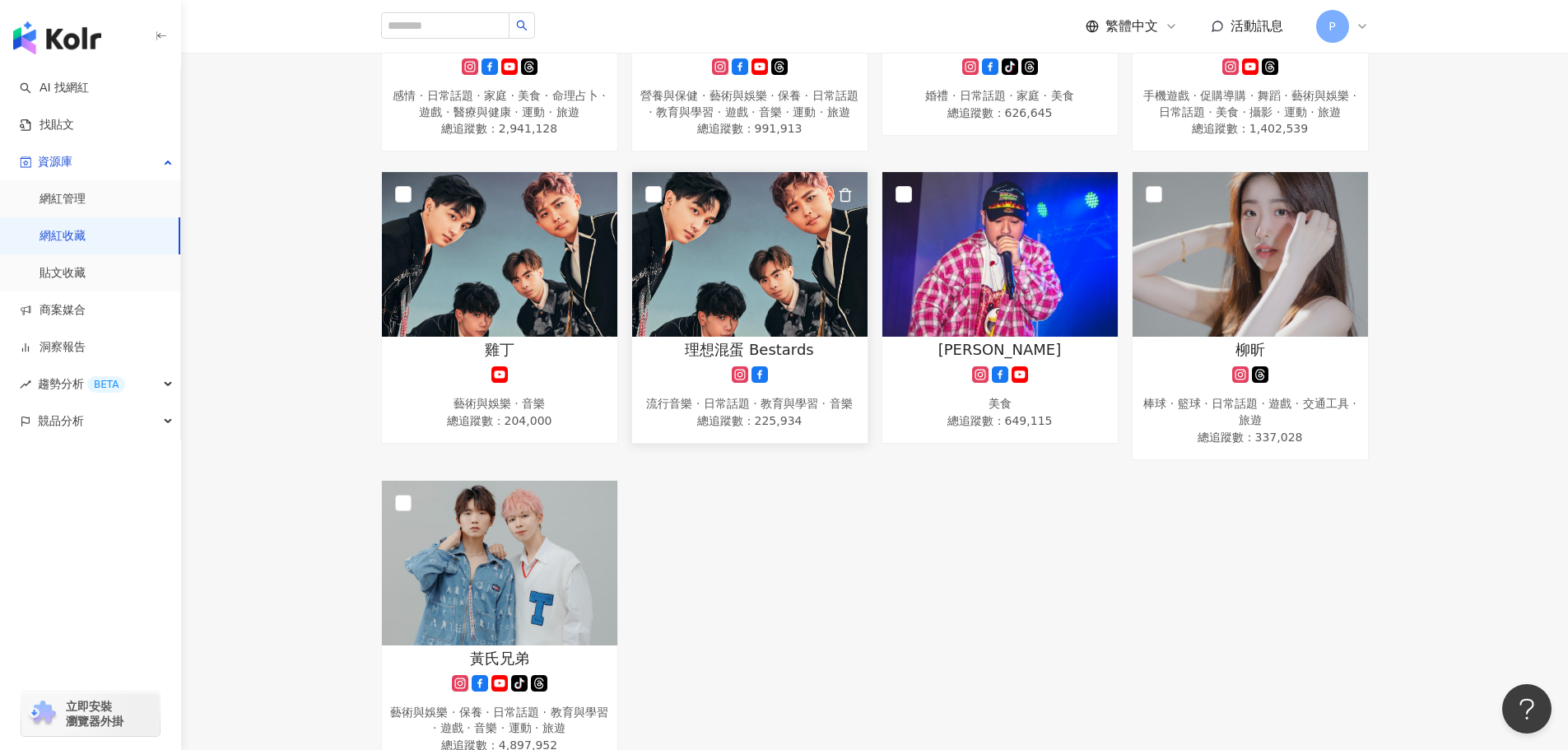
click at [748, 429] on span "總追蹤數 ： 225,934" at bounding box center [750, 420] width 219 height 16
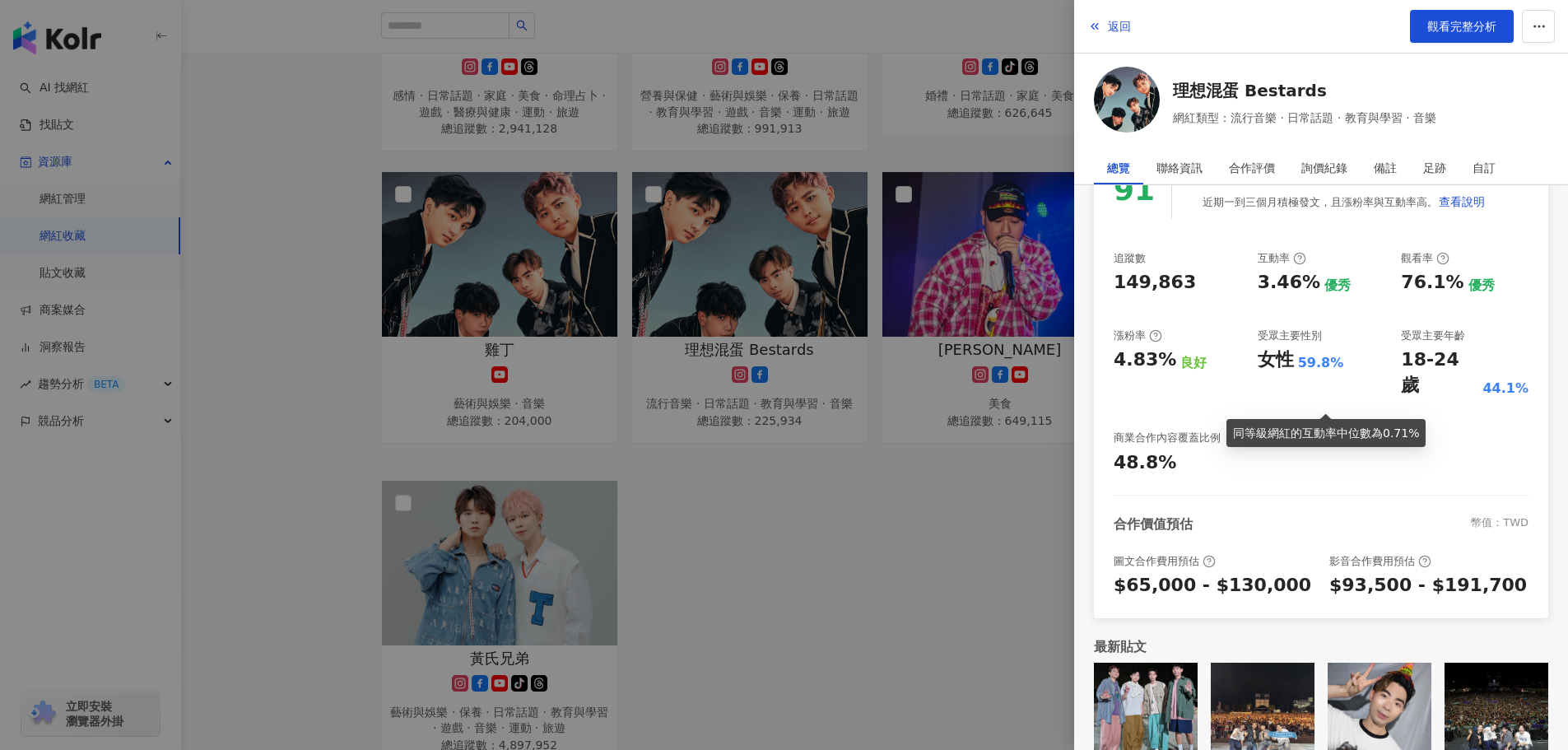
scroll to position [195, 0]
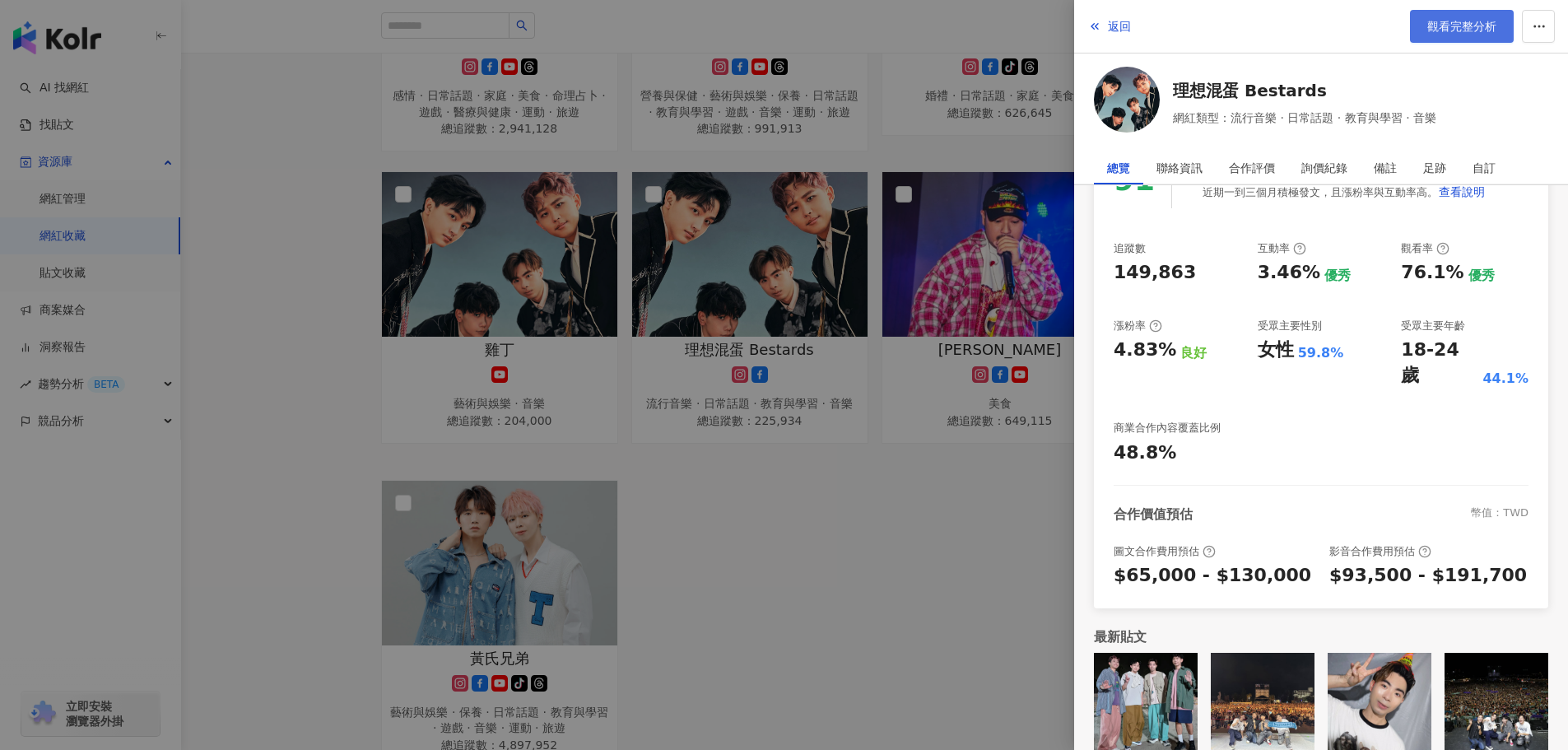
click at [1448, 27] on span "觀看完整分析" at bounding box center [1462, 26] width 70 height 14
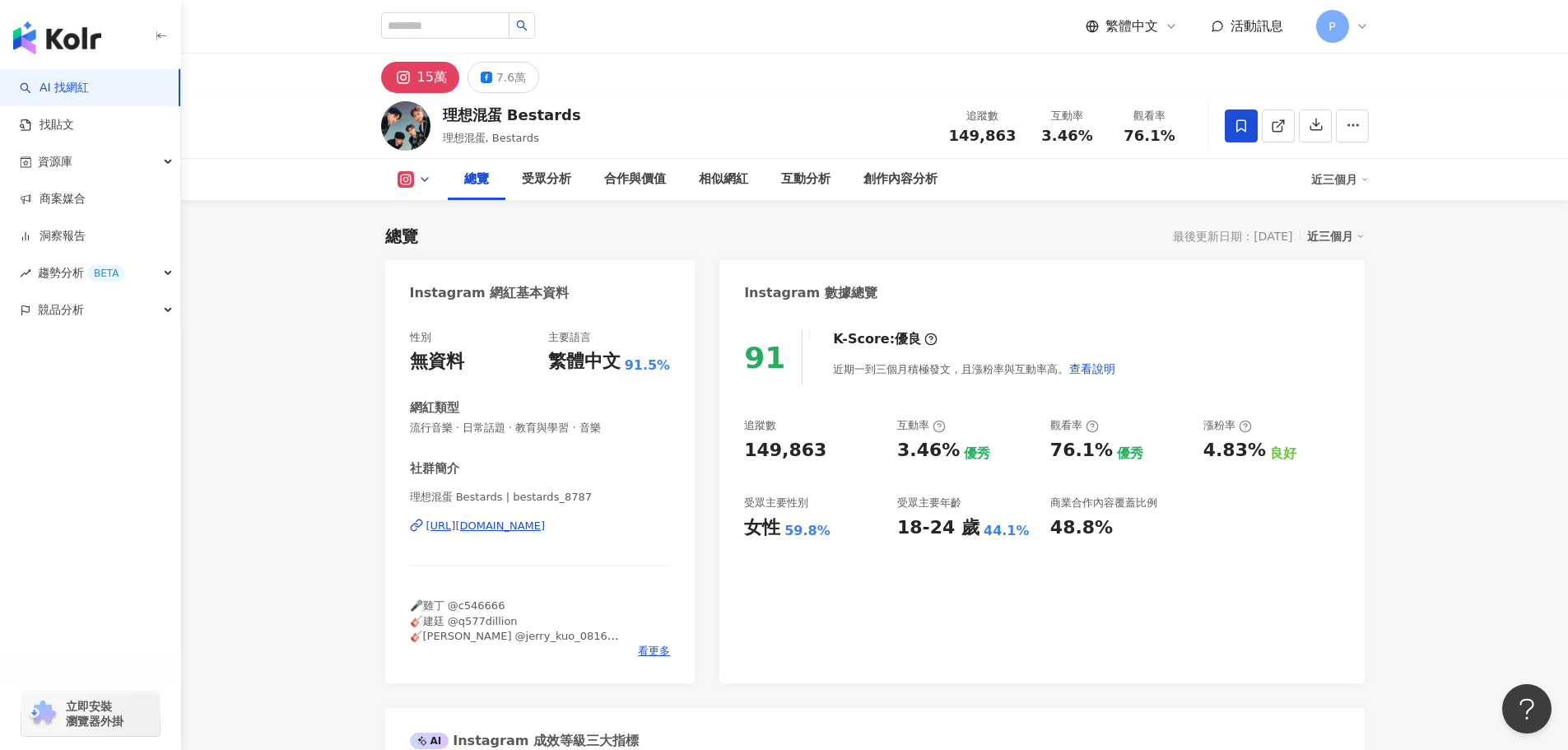
click at [725, 451] on div "91 K-Score : 優良 近期一到三個月積極發文，且漲粉率與互動率高。 查看說明 追蹤數 149,863 互動率 3.46% 優秀 觀看率 76.1% …" at bounding box center [1041, 499] width 644 height 370
drag, startPoint x: 743, startPoint y: 536, endPoint x: 1013, endPoint y: 535, distance: 270.0
click at [1013, 535] on div "91 K-Score : 優良 近期一到三個月積極發文，且漲粉率與互動率高。 查看說明 追蹤數 149,863 互動率 3.46% 優秀 觀看率 76.1% …" at bounding box center [1041, 499] width 644 height 370
copy div "女性 59.8% 受眾主要年齡 18-24 歲 44.1%"
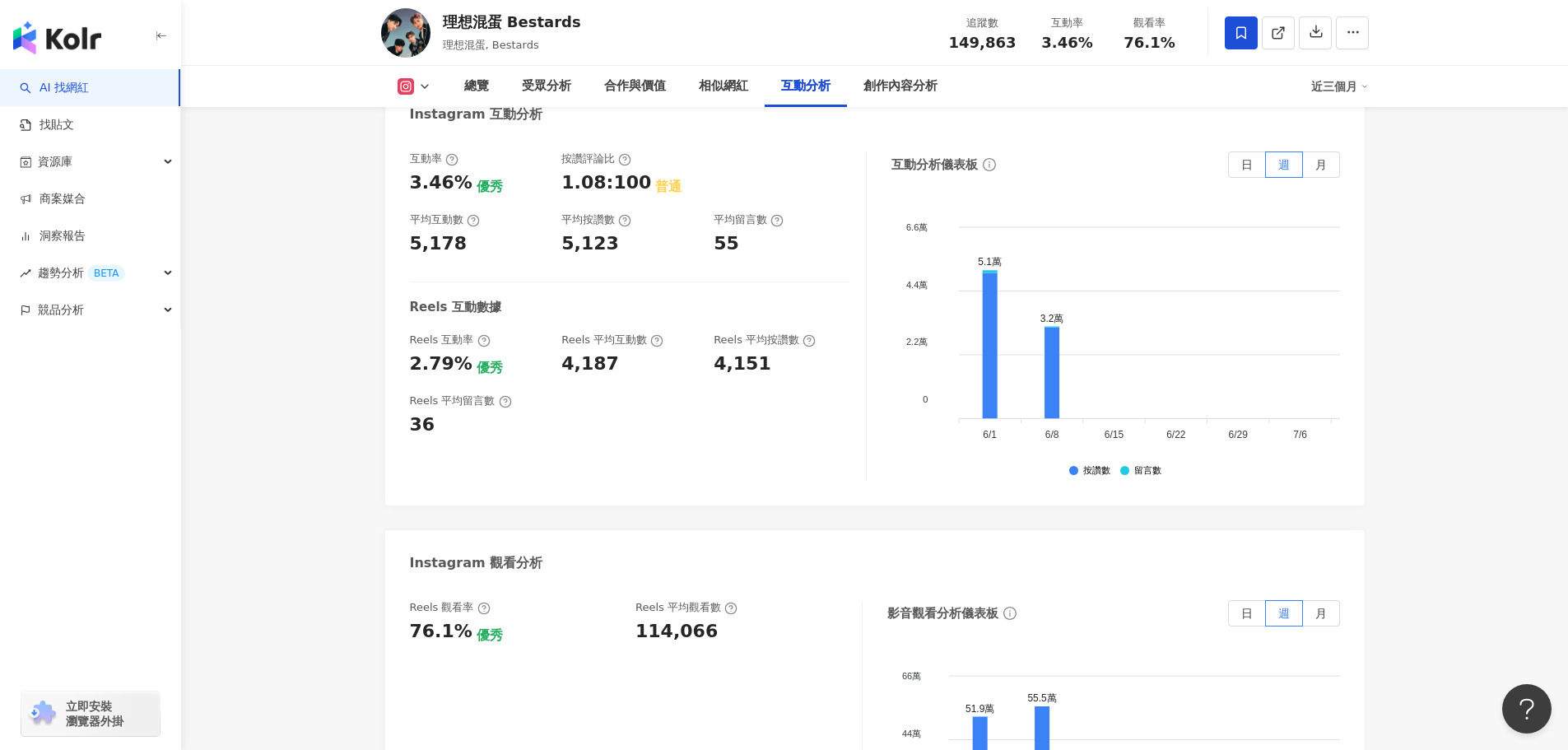
scroll to position [3376, 0]
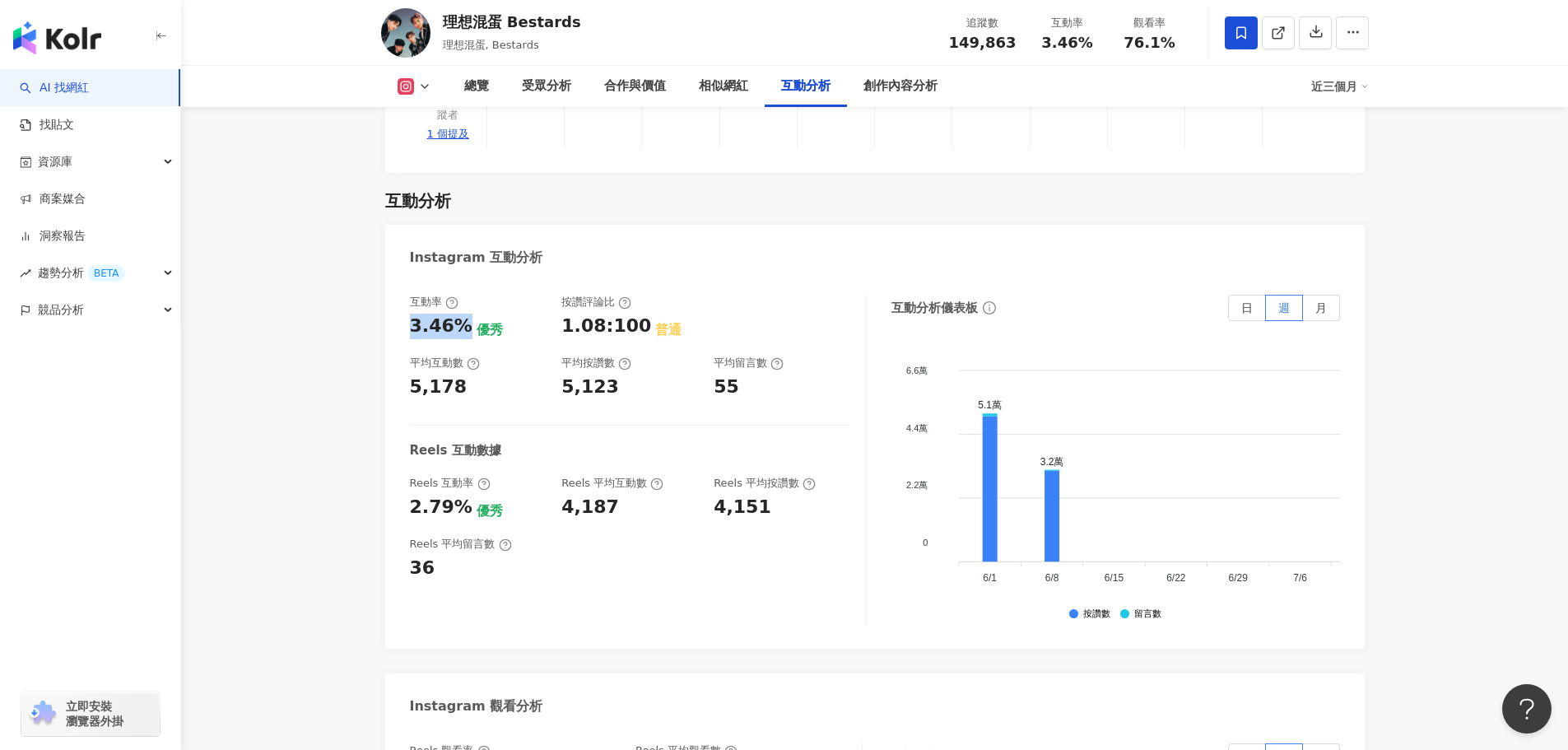
drag, startPoint x: 462, startPoint y: 251, endPoint x: 398, endPoint y: 255, distance: 64.1
click at [398, 278] on div "互動率 3.46% 優秀 按讚評論比 1.08:100 普通 平均互動數 5,178 平均按讚數 5,123 平均留言數 55 Reels 互動數據 Reel…" at bounding box center [874, 463] width 979 height 371
copy div "3.46%"
drag, startPoint x: 458, startPoint y: 317, endPoint x: 402, endPoint y: 317, distance: 56.0
click at [402, 317] on div "互動率 3.46% 優秀 按讚評論比 1.08:100 普通 平均互動數 5,178 平均按讚數 5,123 平均留言數 55 Reels 互動數據 Reel…" at bounding box center [874, 463] width 979 height 371
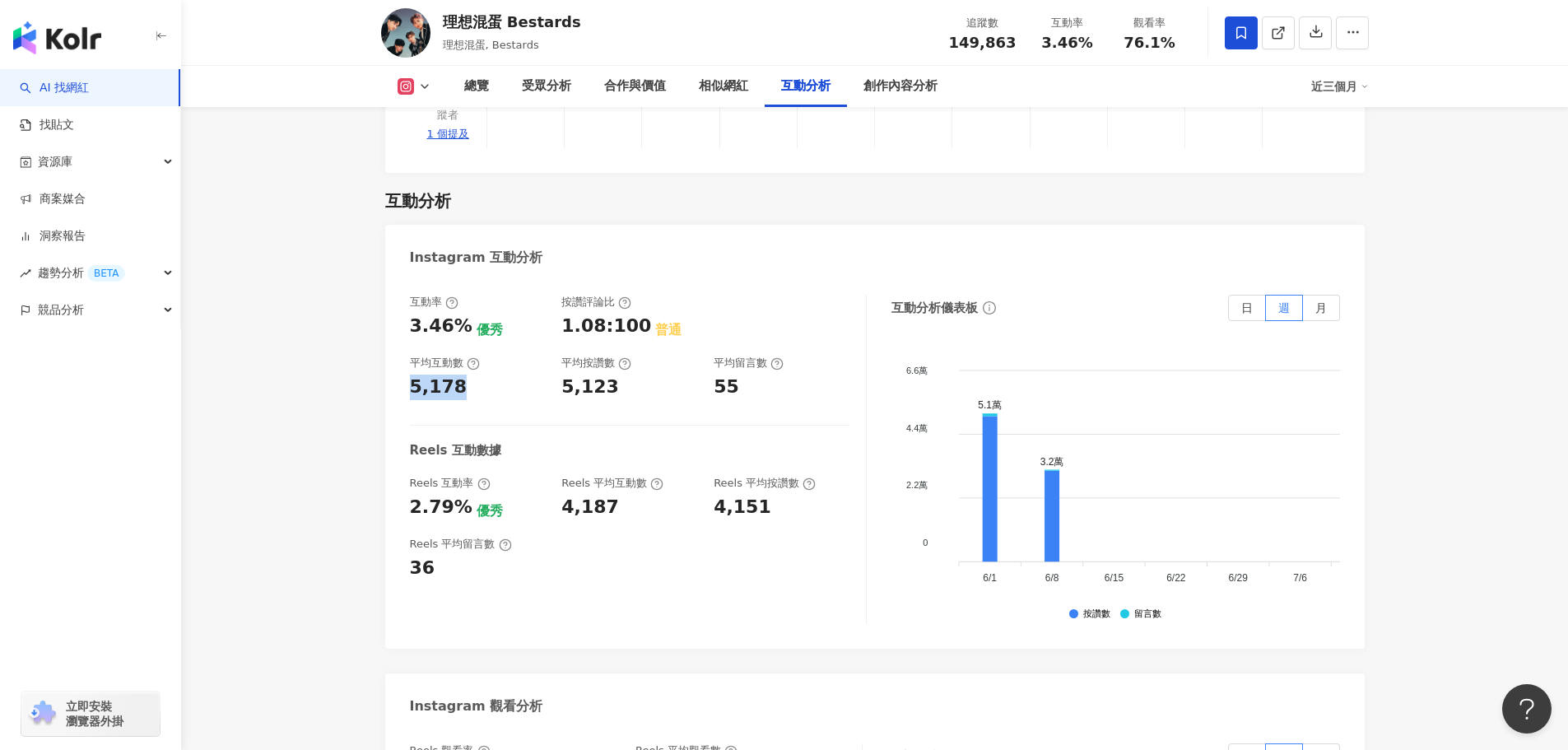
copy div "5,178"
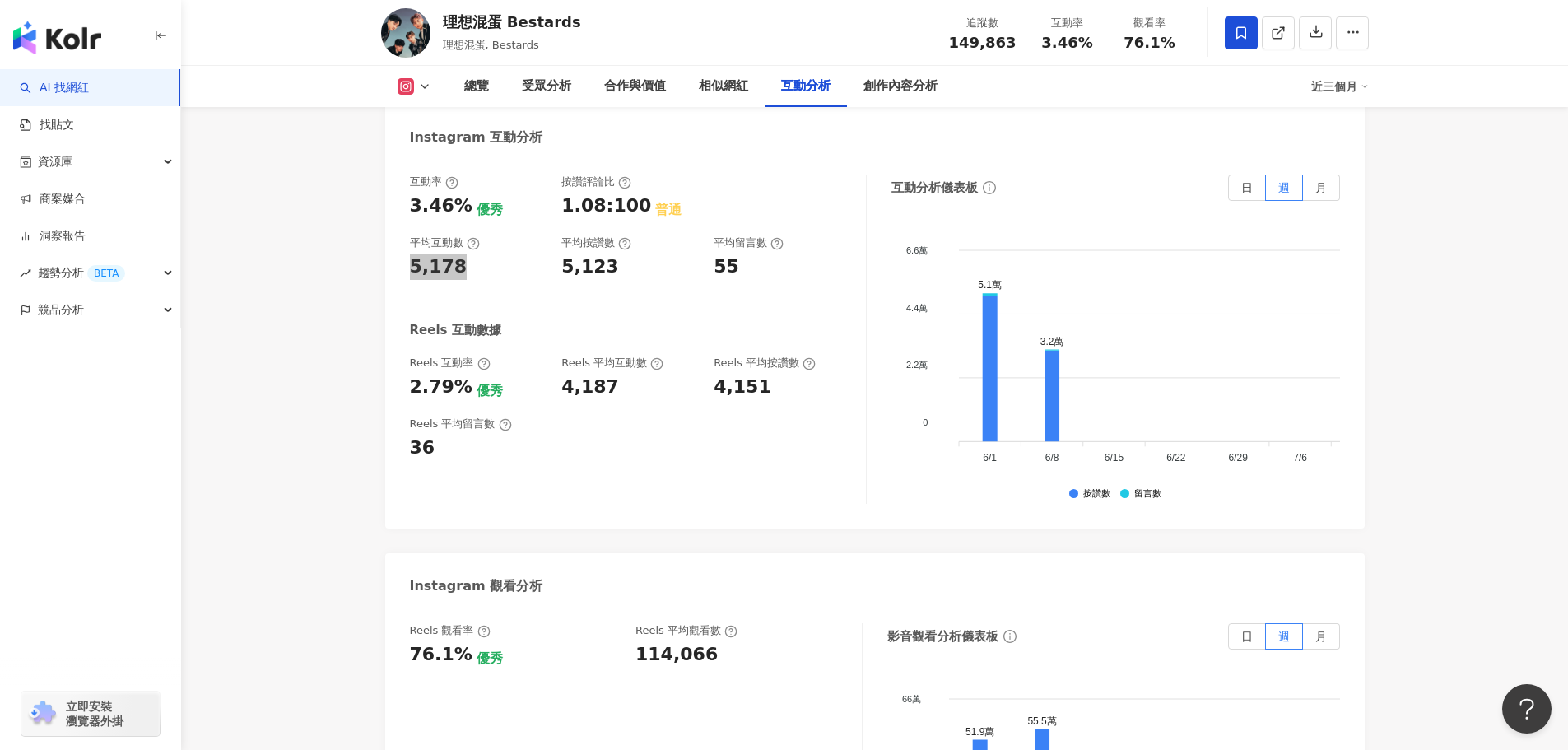
scroll to position [3458, 0]
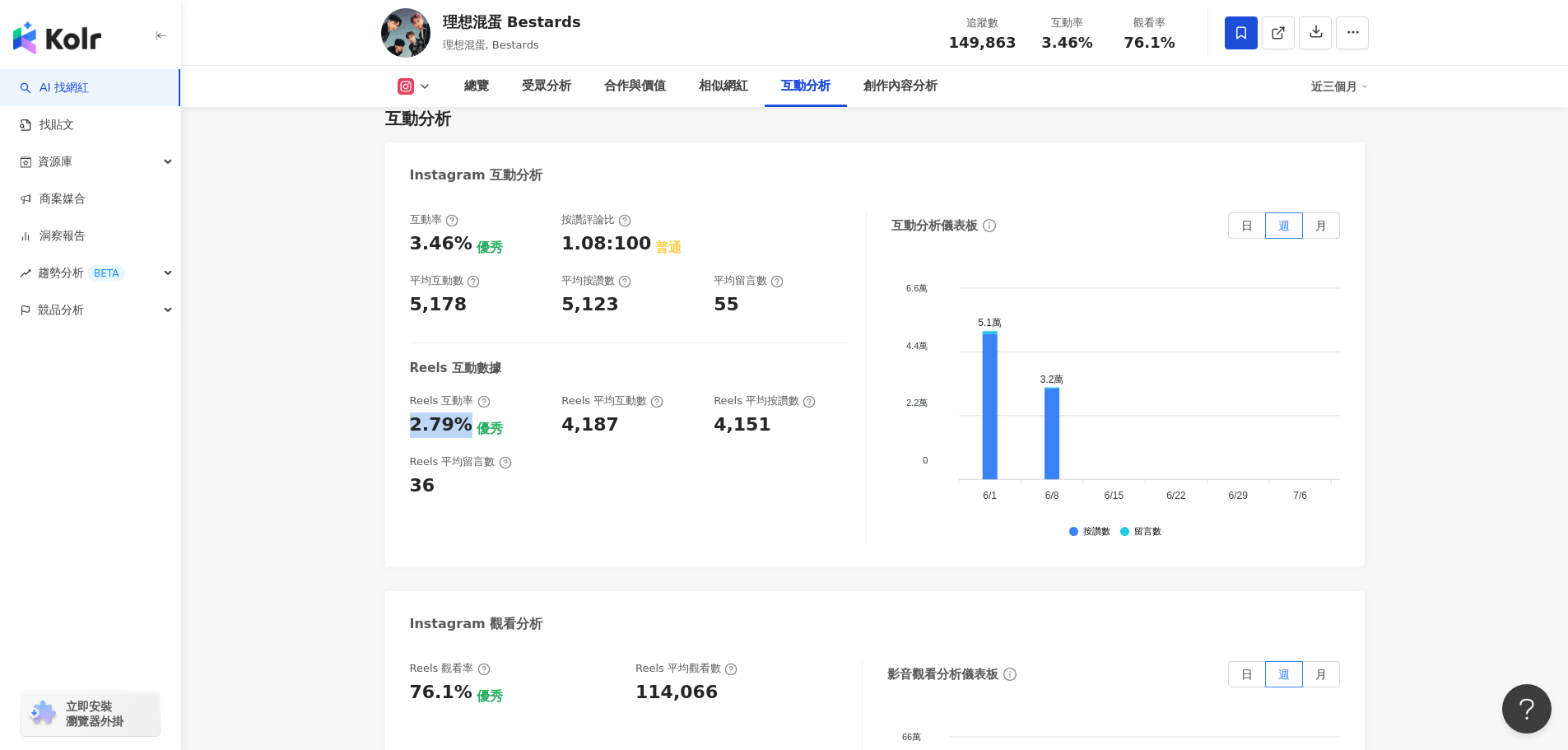
drag, startPoint x: 460, startPoint y: 349, endPoint x: 407, endPoint y: 350, distance: 53.0
click at [407, 350] on div "互動率 3.46% 優秀 按讚評論比 1.08:100 普通 平均互動數 5,178 平均按讚數 5,123 平均留言數 55 Reels 互動數據 Reel…" at bounding box center [874, 381] width 979 height 371
copy div "2.79%"
drag, startPoint x: 597, startPoint y: 358, endPoint x: 559, endPoint y: 358, distance: 38.0
click at [559, 394] on div "Reels 互動率 2.79% 優秀 Reels 平均互動數 4,187 Reels 平均按讚數 4,151" at bounding box center [629, 416] width 439 height 44
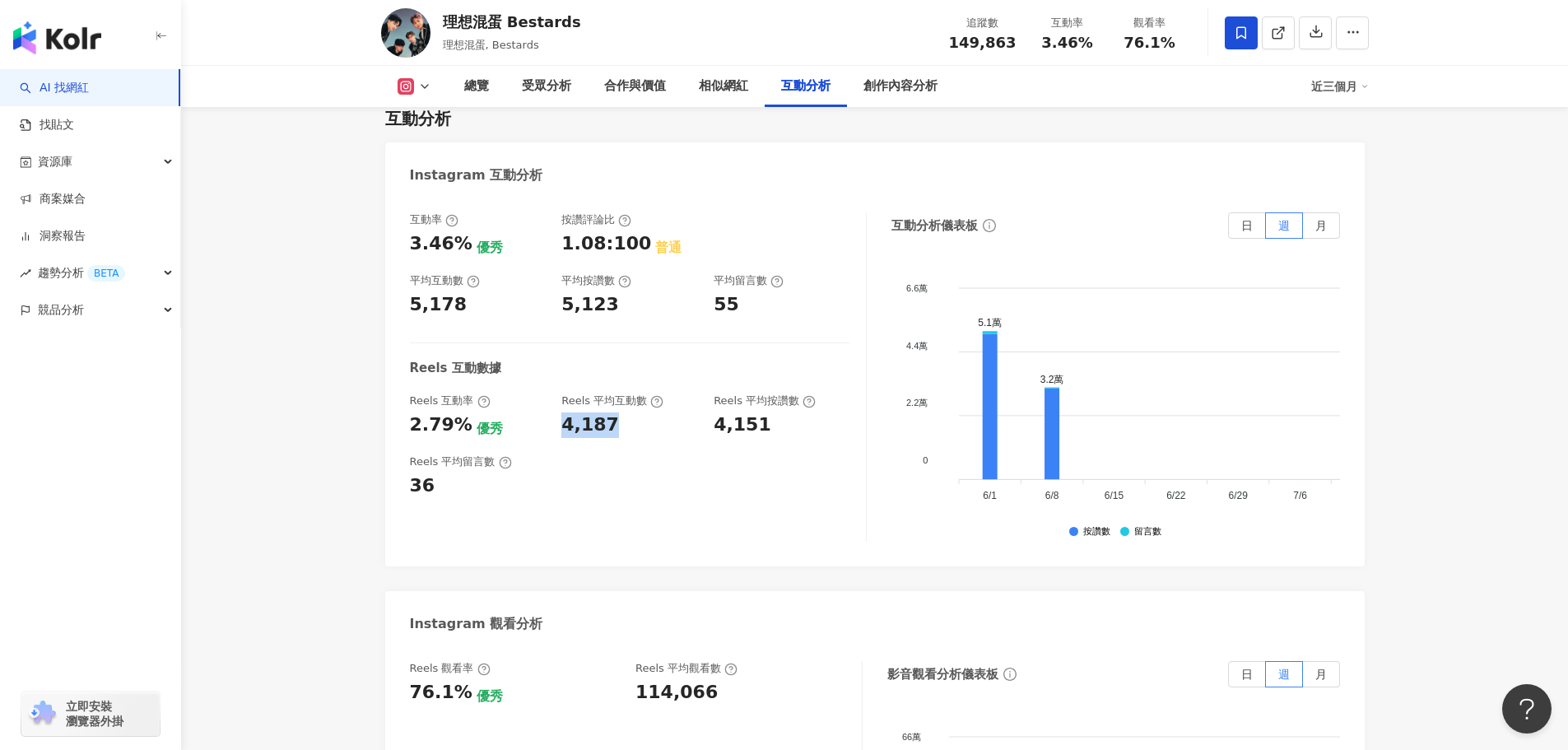
copy div "4,187"
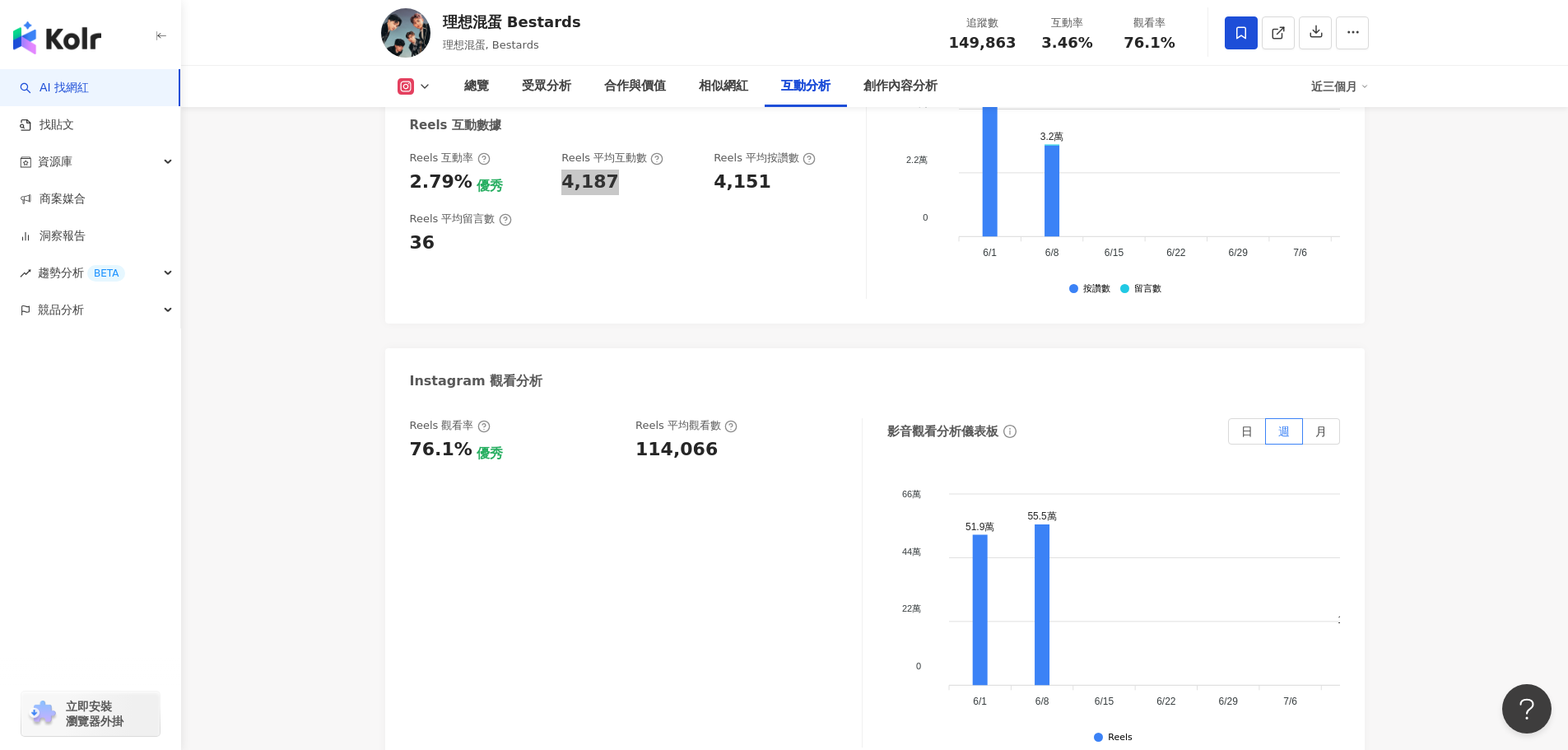
scroll to position [3706, 0]
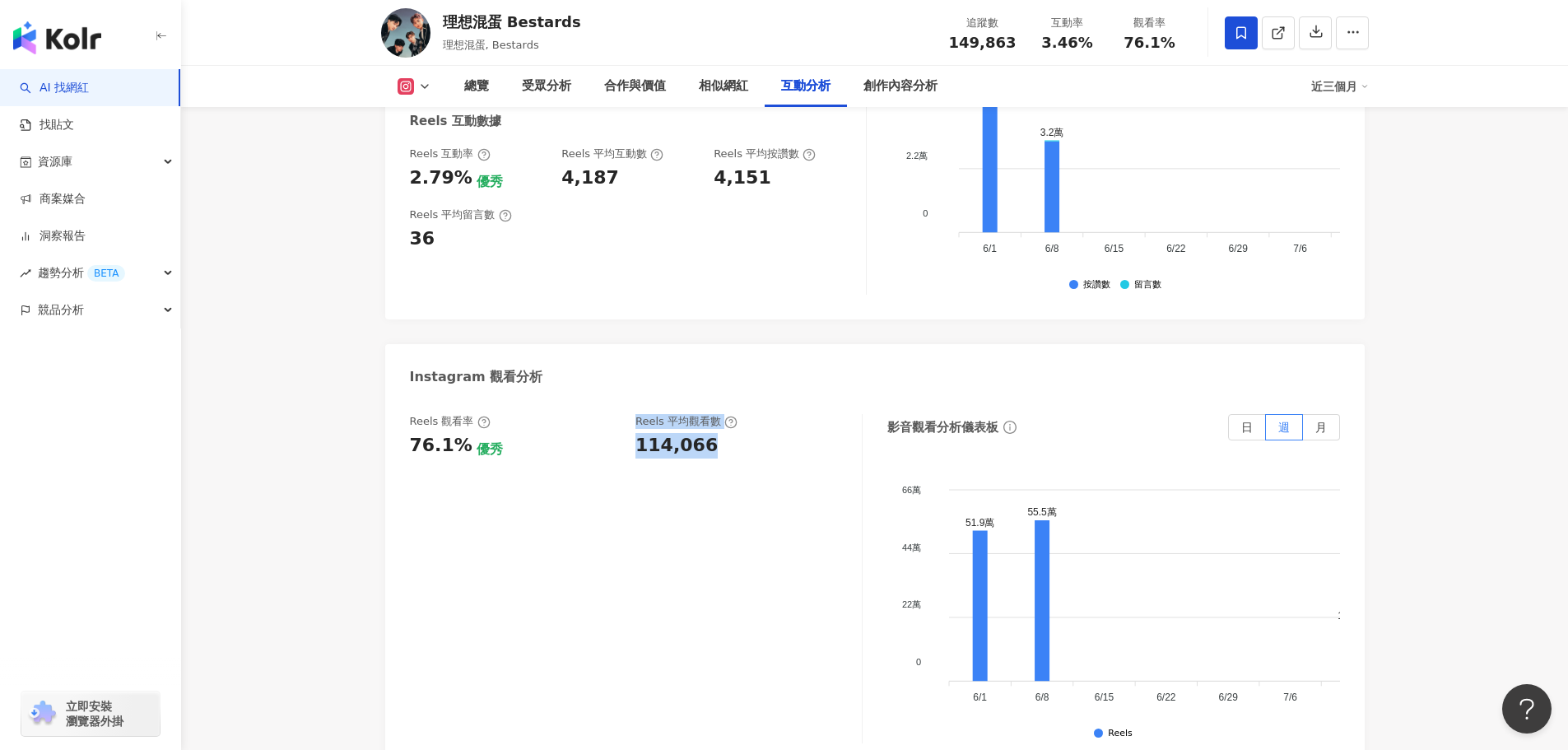
drag, startPoint x: 714, startPoint y: 373, endPoint x: 627, endPoint y: 379, distance: 87.2
click at [627, 414] on div "Reels 觀看率 76.1% 優秀 [PERSON_NAME] 平均觀看數 114,066" at bounding box center [627, 436] width 435 height 44
copy div "優秀 Reels 平均觀看數 114,066"
click at [688, 434] on div "114,066" at bounding box center [676, 446] width 82 height 25
drag, startPoint x: 713, startPoint y: 381, endPoint x: 638, endPoint y: 383, distance: 75.0
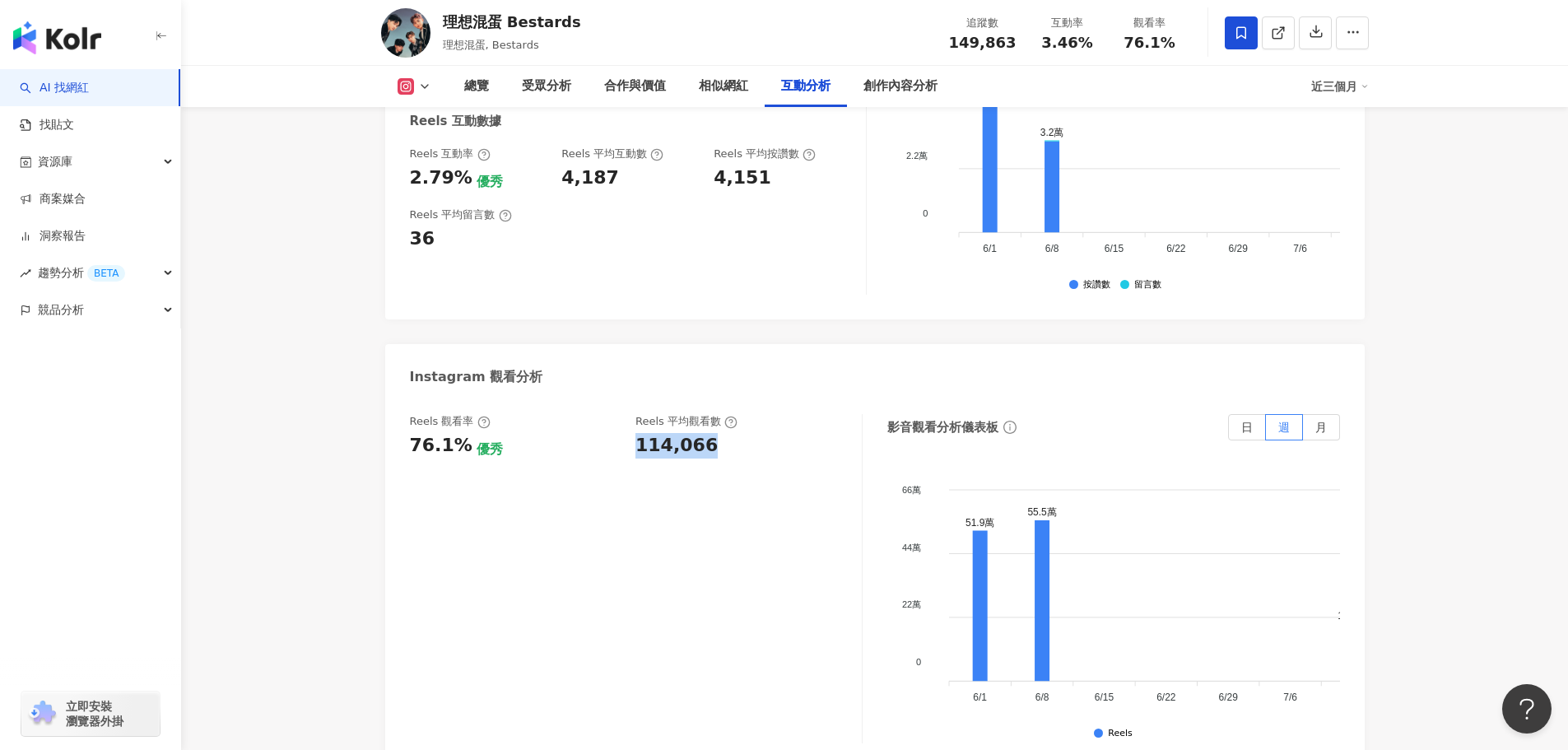
click at [638, 434] on div "114,066" at bounding box center [740, 446] width 210 height 25
copy div "114,066"
drag, startPoint x: 460, startPoint y: 374, endPoint x: 405, endPoint y: 378, distance: 55.1
click at [405, 398] on div "Reels 觀看率 76.1% 優秀 Reels 平均觀看數 114,066 影音觀看分析儀表板 日 週 月 66萬 66萬 44萬 44萬 22萬 22萬 …" at bounding box center [874, 583] width 979 height 371
copy div "76.1%"
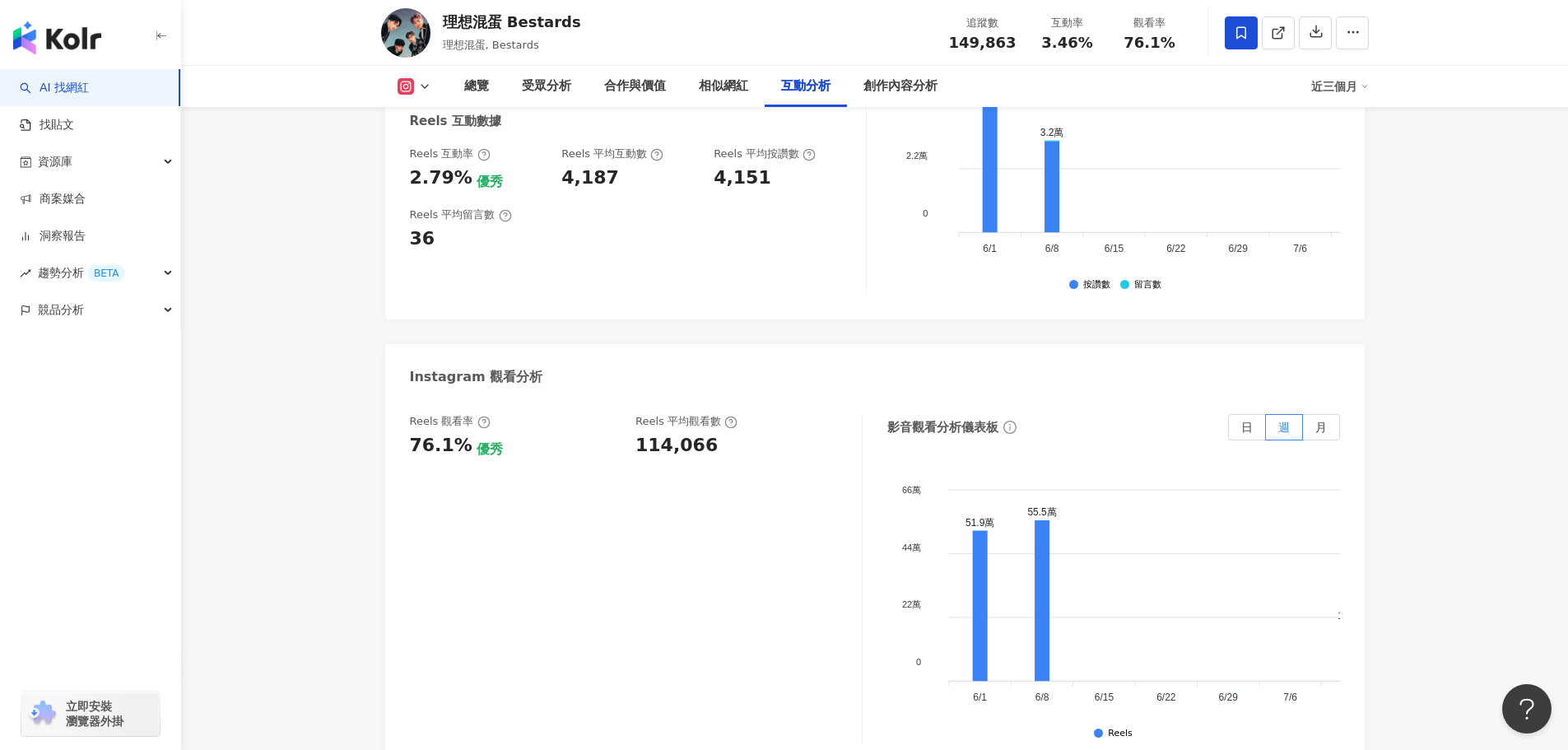
click at [678, 568] on div "Reels 觀看率 76.1% 優秀 [PERSON_NAME] 平均觀看數 114,066" at bounding box center [636, 579] width 453 height 329
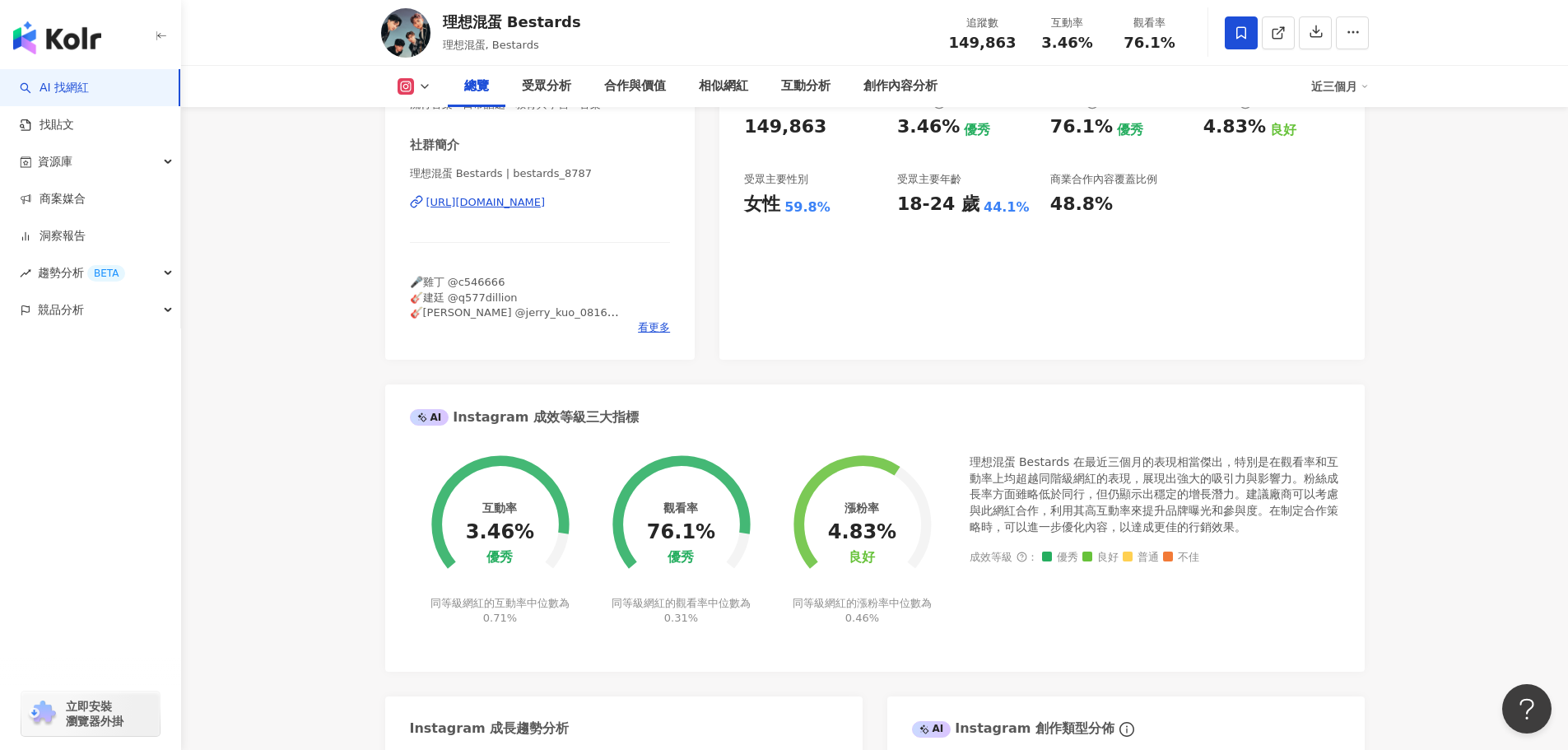
scroll to position [0, 0]
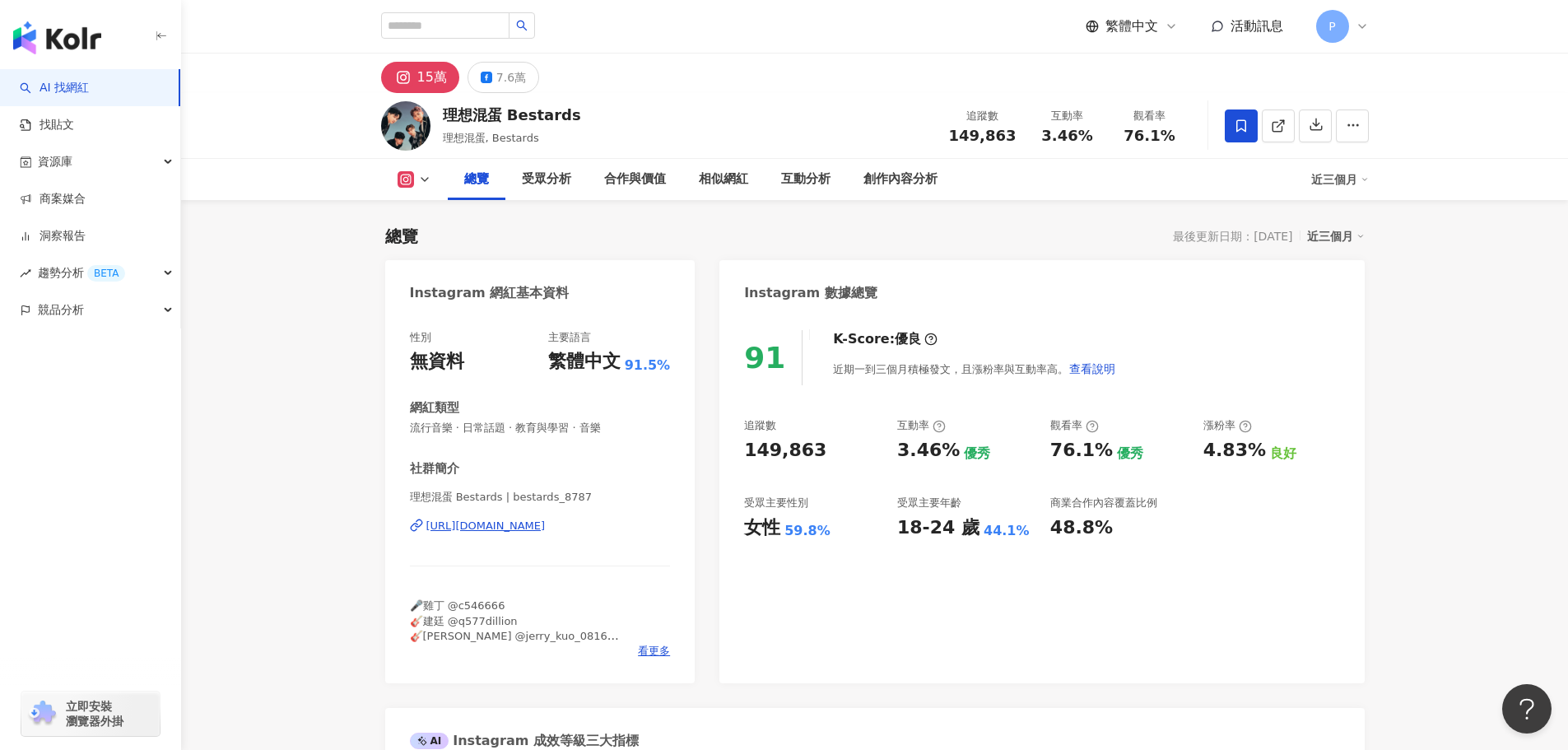
click at [410, 184] on icon at bounding box center [405, 179] width 16 height 16
click at [496, 80] on div "7.6萬" at bounding box center [511, 77] width 30 height 23
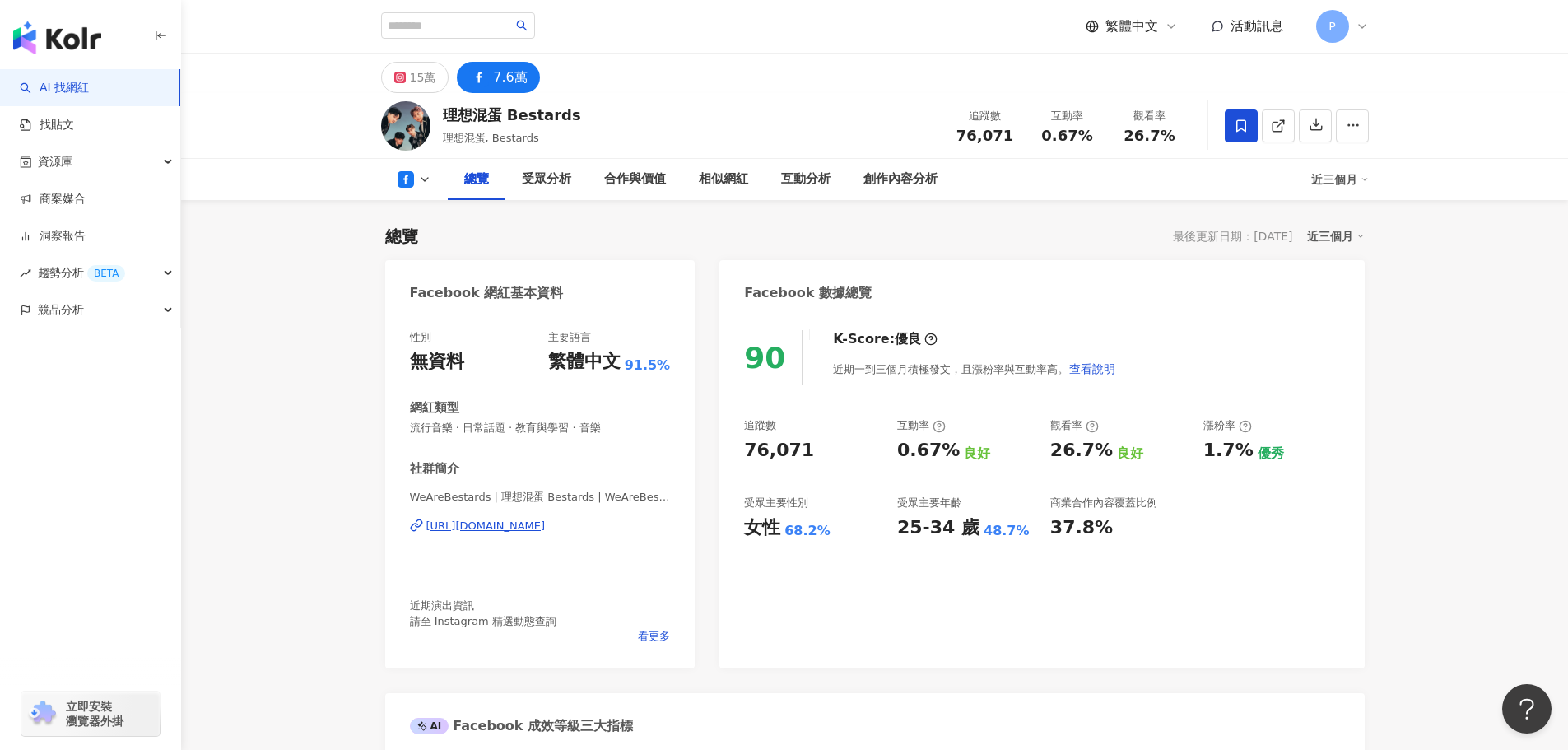
drag, startPoint x: 815, startPoint y: 451, endPoint x: 720, endPoint y: 454, distance: 95.0
click at [720, 454] on div "90 K-Score : 優良 近期一到三個月積極發文，且漲粉率與互動率高。 查看說明 追蹤數 76,071 互動率 0.67% 良好 觀看率 26.7% 良…" at bounding box center [1041, 491] width 644 height 355
click at [847, 460] on div "76,071" at bounding box center [812, 451] width 137 height 25
click at [828, 453] on div "76,071" at bounding box center [812, 451] width 137 height 25
drag, startPoint x: 742, startPoint y: 535, endPoint x: 1012, endPoint y: 535, distance: 270.0
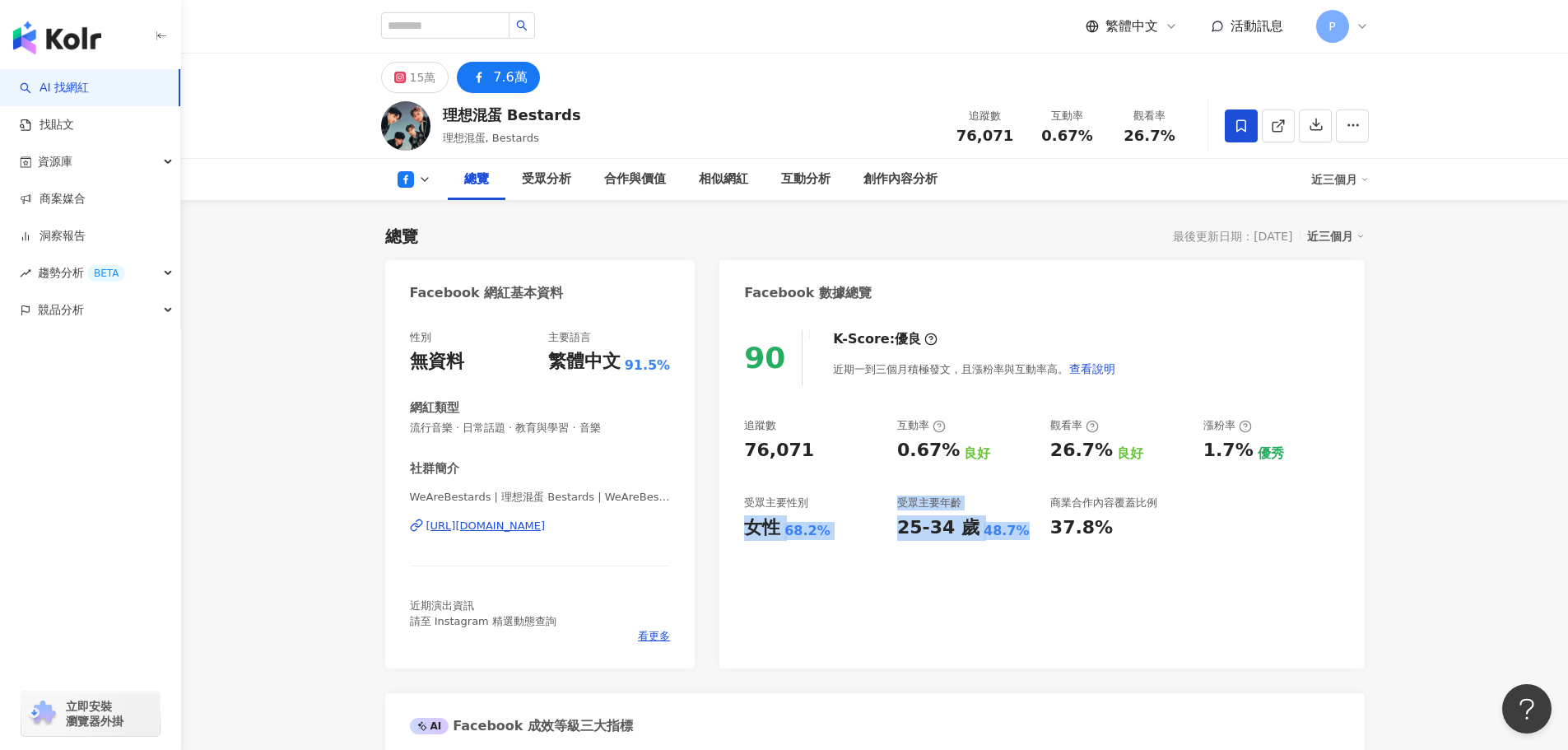
click at [1012, 535] on div "90 K-Score : 優良 近期一到三個月積極發文，且漲粉率與互動率高。 查看說明 追蹤數 76,071 互動率 0.67% 良好 觀看率 26.7% 良…" at bounding box center [1041, 491] width 644 height 355
copy div "女性 68.2% 受眾主要年齡 25-34 歲 48.7%"
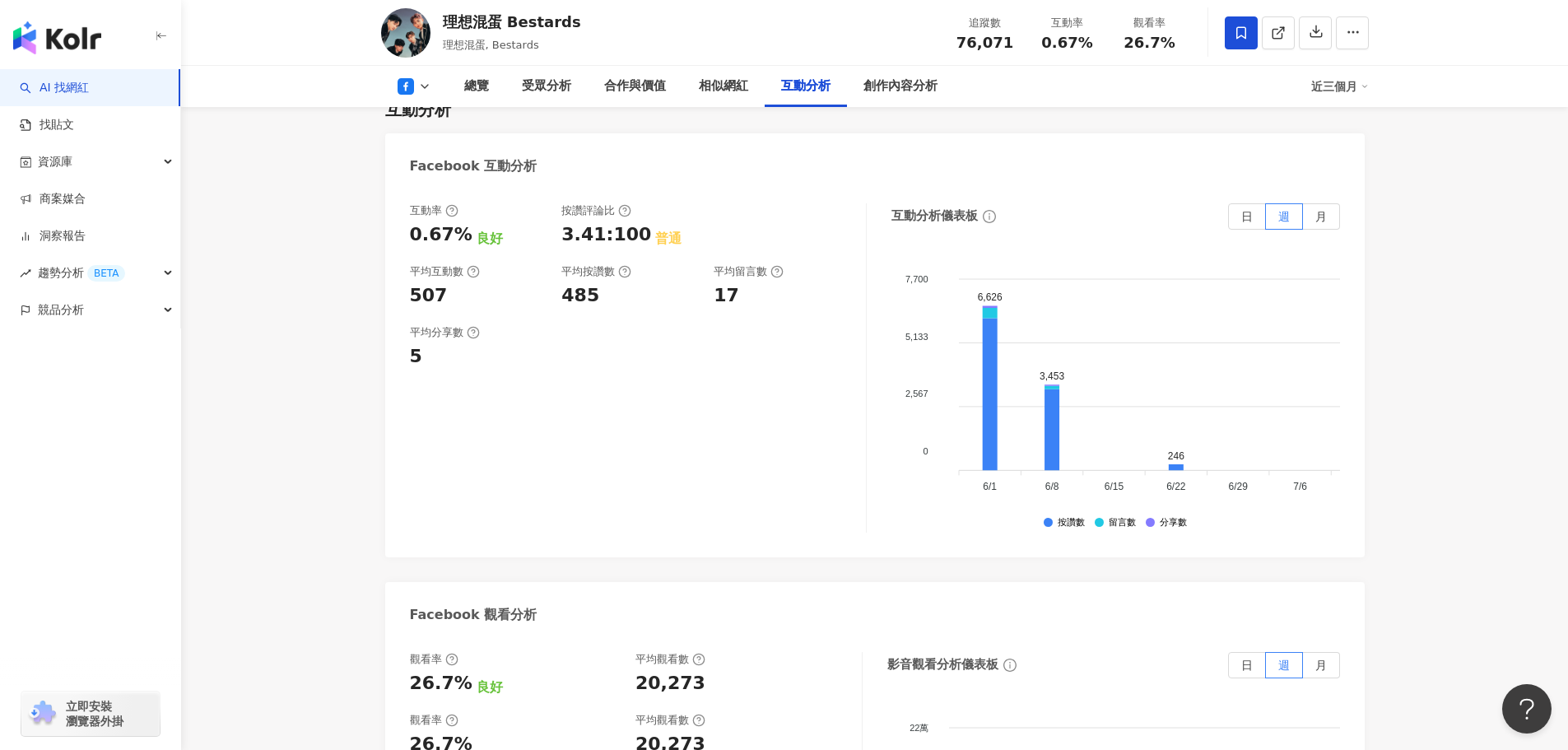
scroll to position [2635, 0]
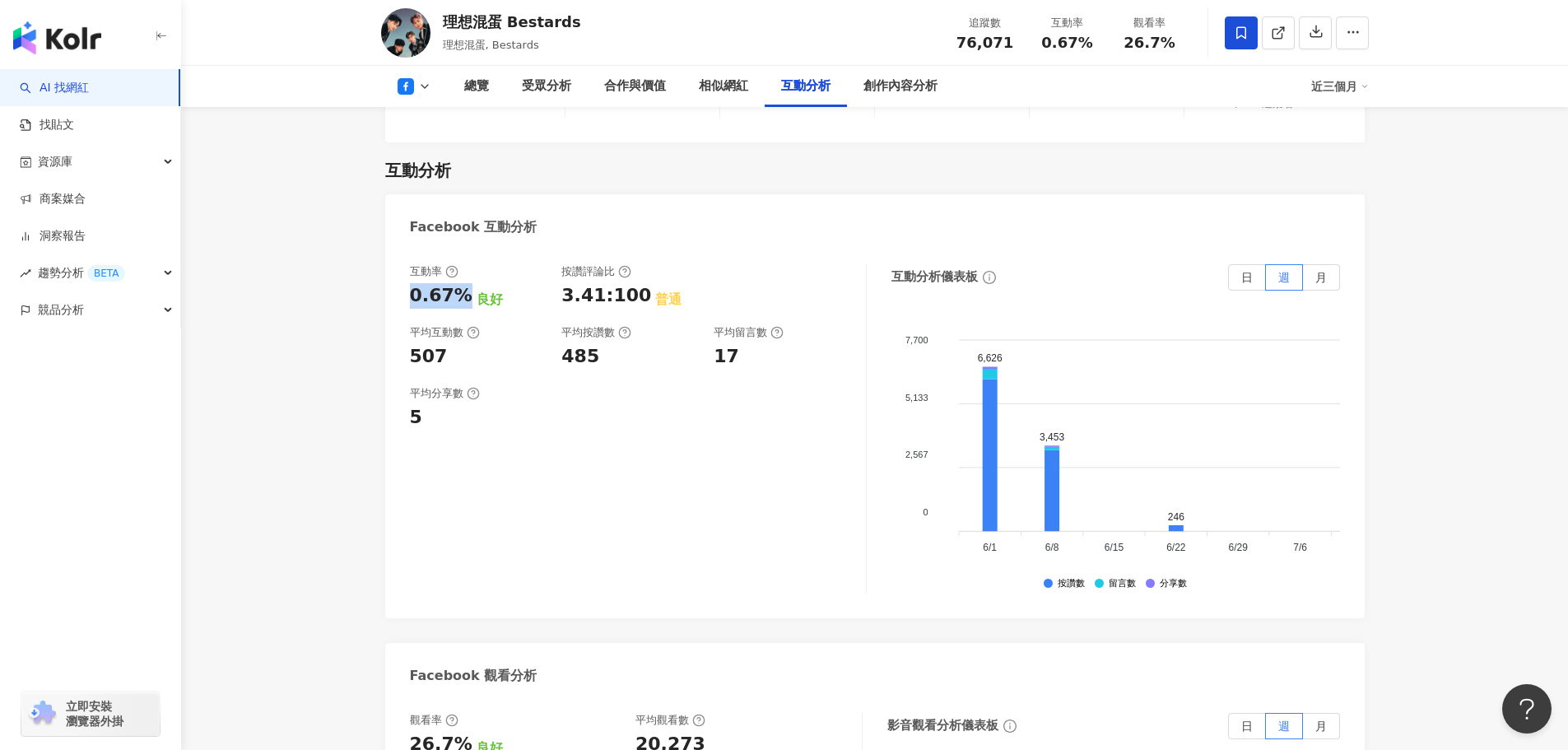
drag, startPoint x: 462, startPoint y: 257, endPoint x: 410, endPoint y: 255, distance: 52.0
click at [410, 283] on div "0.67%" at bounding box center [441, 296] width 63 height 25
copy div "0.67%"
drag, startPoint x: 446, startPoint y: 323, endPoint x: 434, endPoint y: 323, distance: 12.0
click at [434, 344] on div "507" at bounding box center [477, 357] width 136 height 25
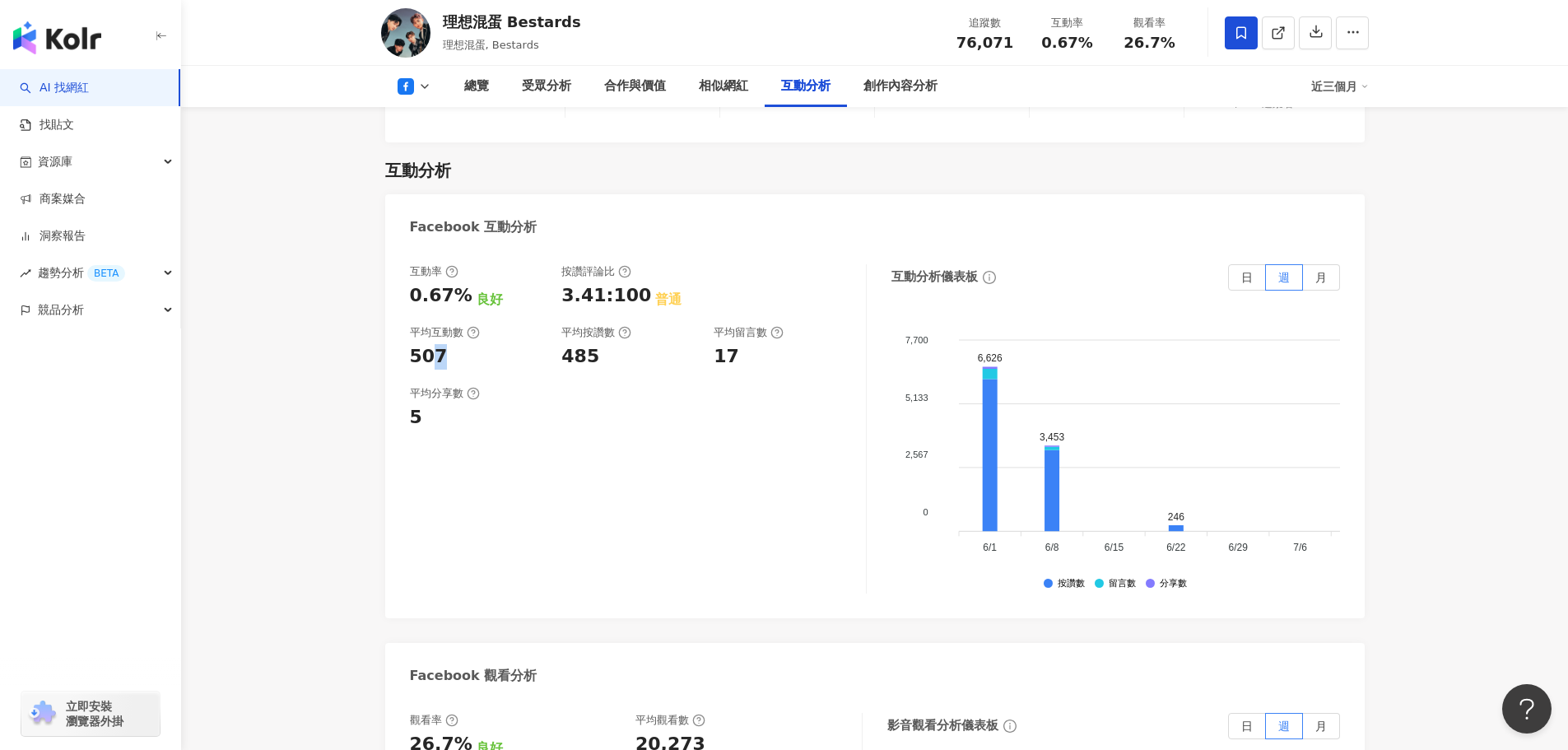
click at [458, 344] on div "507" at bounding box center [477, 357] width 136 height 25
drag, startPoint x: 449, startPoint y: 318, endPoint x: 476, endPoint y: 154, distance: 166.2
click at [395, 316] on div "互動率 0.67% 良好 按讚評論比 3.41:100 普通 平均互動數 507 平均按讚數 485 平均留言數 17 平均分享數 5 互動分析儀表板 日 週…" at bounding box center [874, 433] width 979 height 371
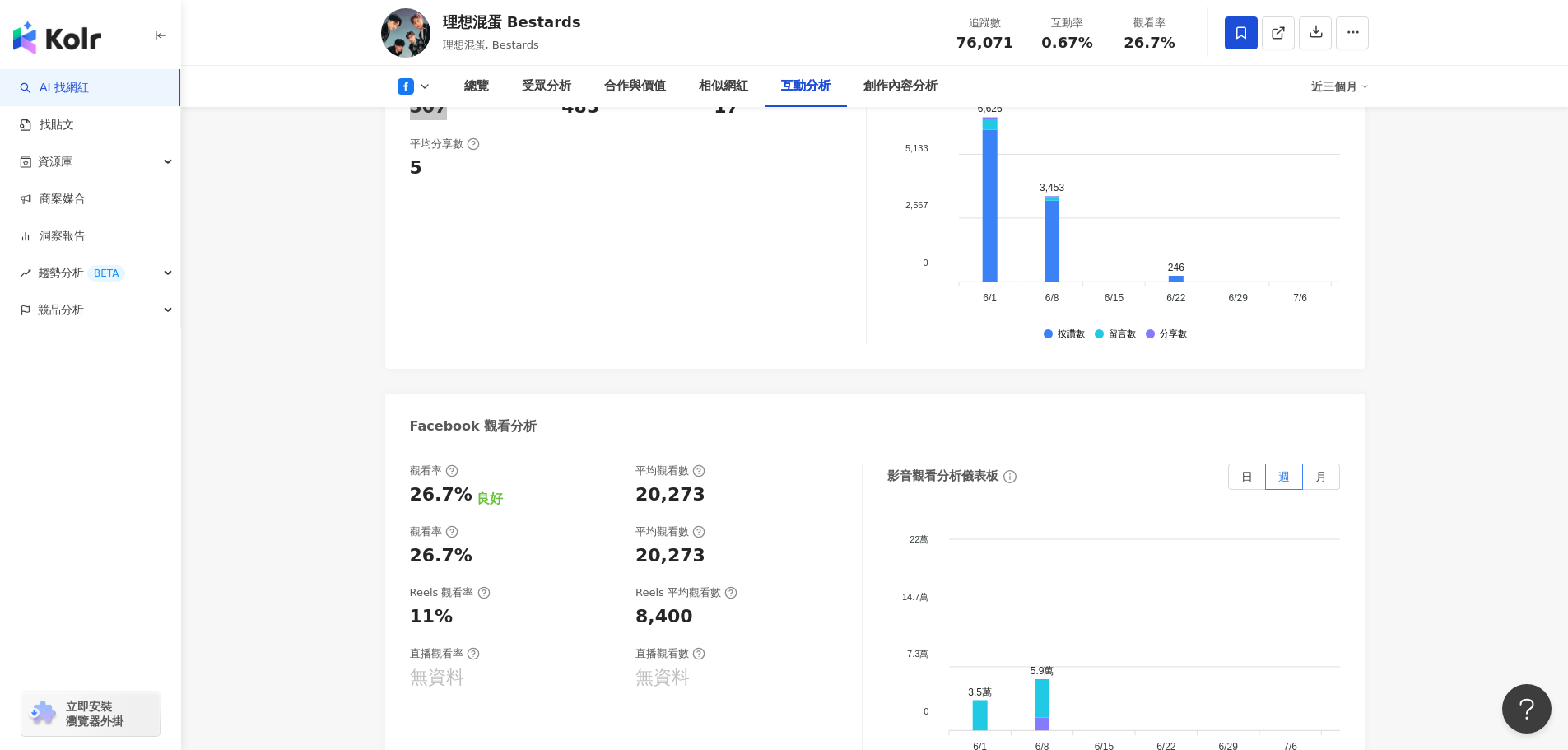
scroll to position [3047, 0]
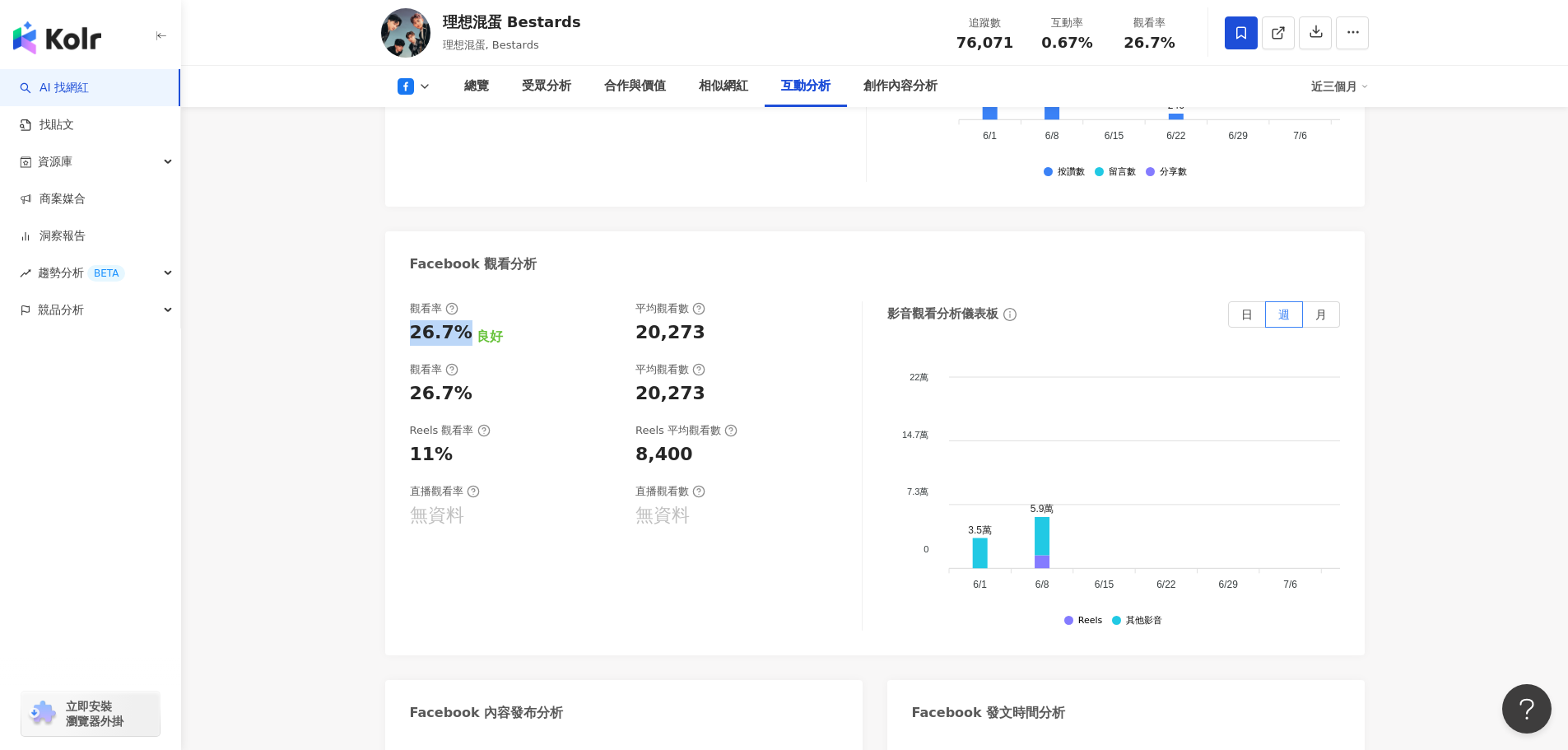
drag, startPoint x: 410, startPoint y: 297, endPoint x: 459, endPoint y: 295, distance: 49.0
click at [459, 321] on div "26.7%" at bounding box center [441, 333] width 63 height 25
drag, startPoint x: 630, startPoint y: 290, endPoint x: 696, endPoint y: 297, distance: 66.4
click at [696, 301] on div "觀看率 26.7% 良好 平均觀看數 20,273" at bounding box center [627, 323] width 435 height 44
